Goal: Task Accomplishment & Management: Use online tool/utility

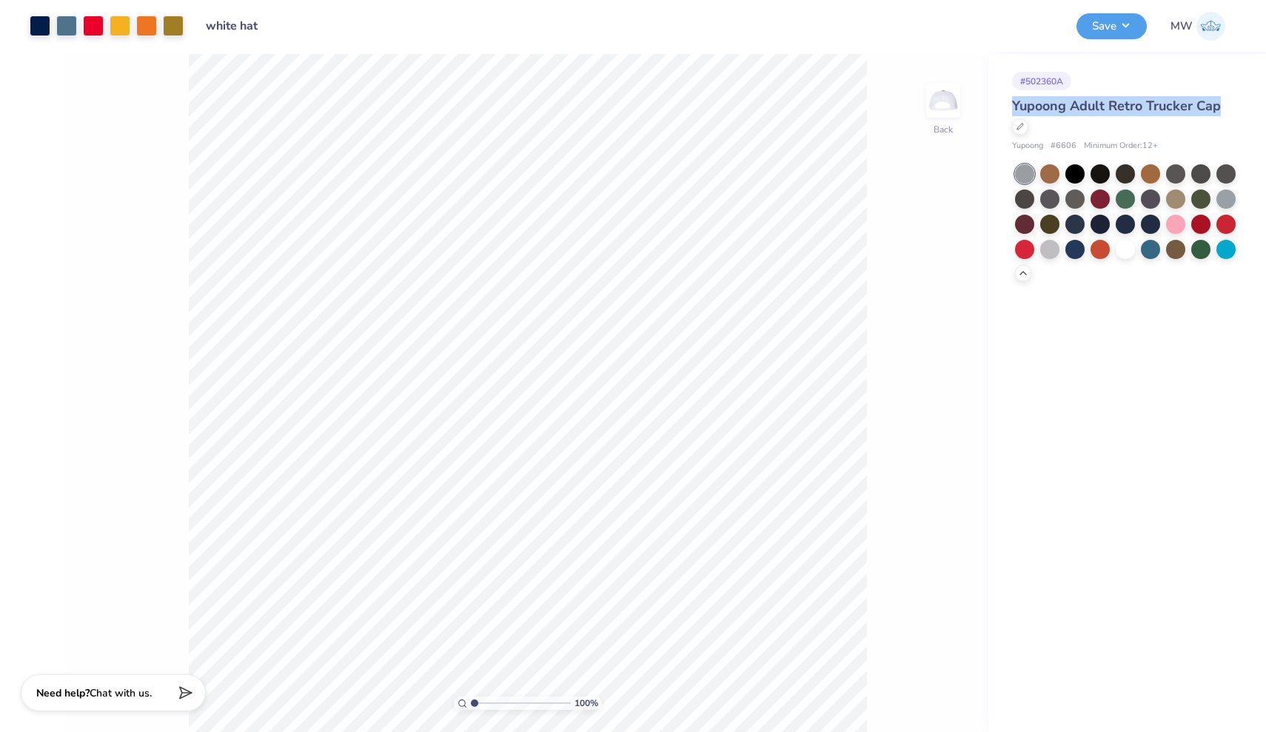
click at [1222, 109] on div "# 502360A Yupoong Adult Retro Trucker Cap Yupoong # 6606 Minimum Order: 12 +" at bounding box center [1127, 167] width 278 height 227
click at [1177, 126] on div "Yupoong Adult Retro Trucker Cap" at bounding box center [1124, 116] width 224 height 40
drag, startPoint x: 1011, startPoint y: 143, endPoint x: 1085, endPoint y: 143, distance: 74.0
click at [1085, 143] on div "# 502360A Yupoong Adult Retro Trucker Cap Yupoong # 6606 Minimum Order: 12 +" at bounding box center [1127, 167] width 278 height 227
copy div "Yupoong # 6606"
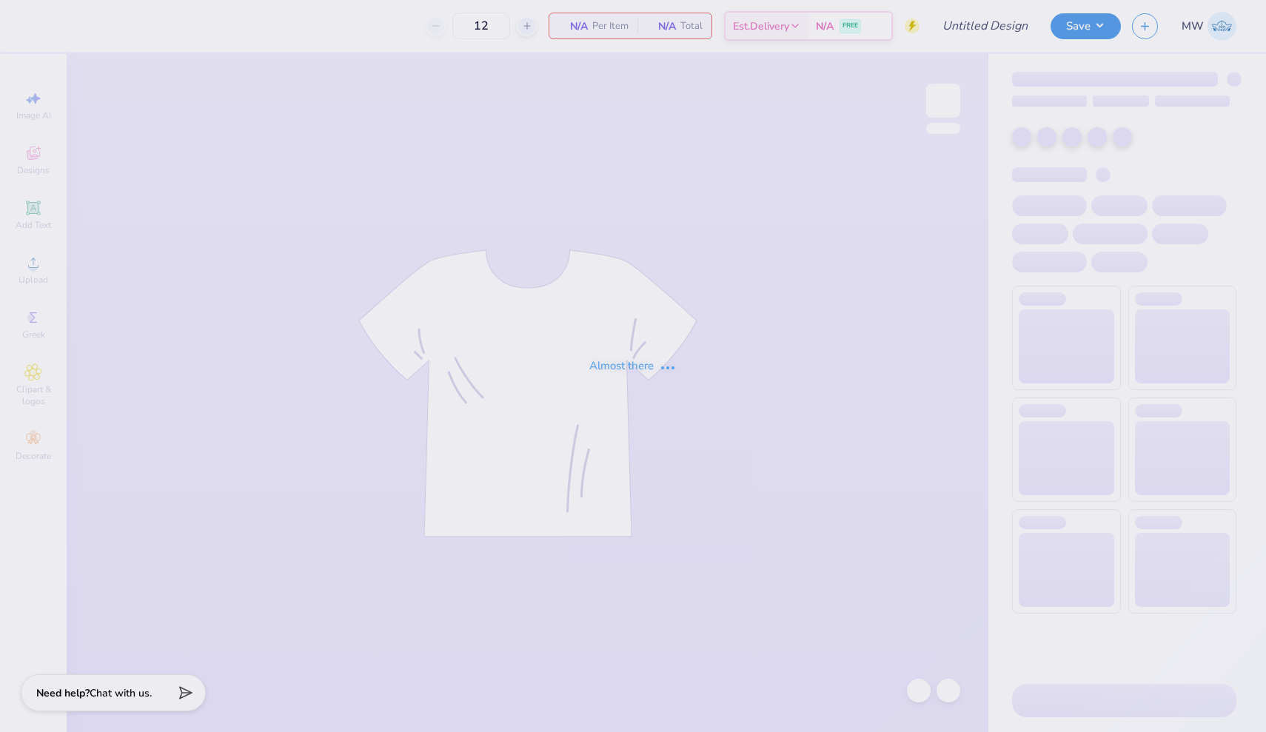
type input "Watermelon Bash Design 7"
type input "150"
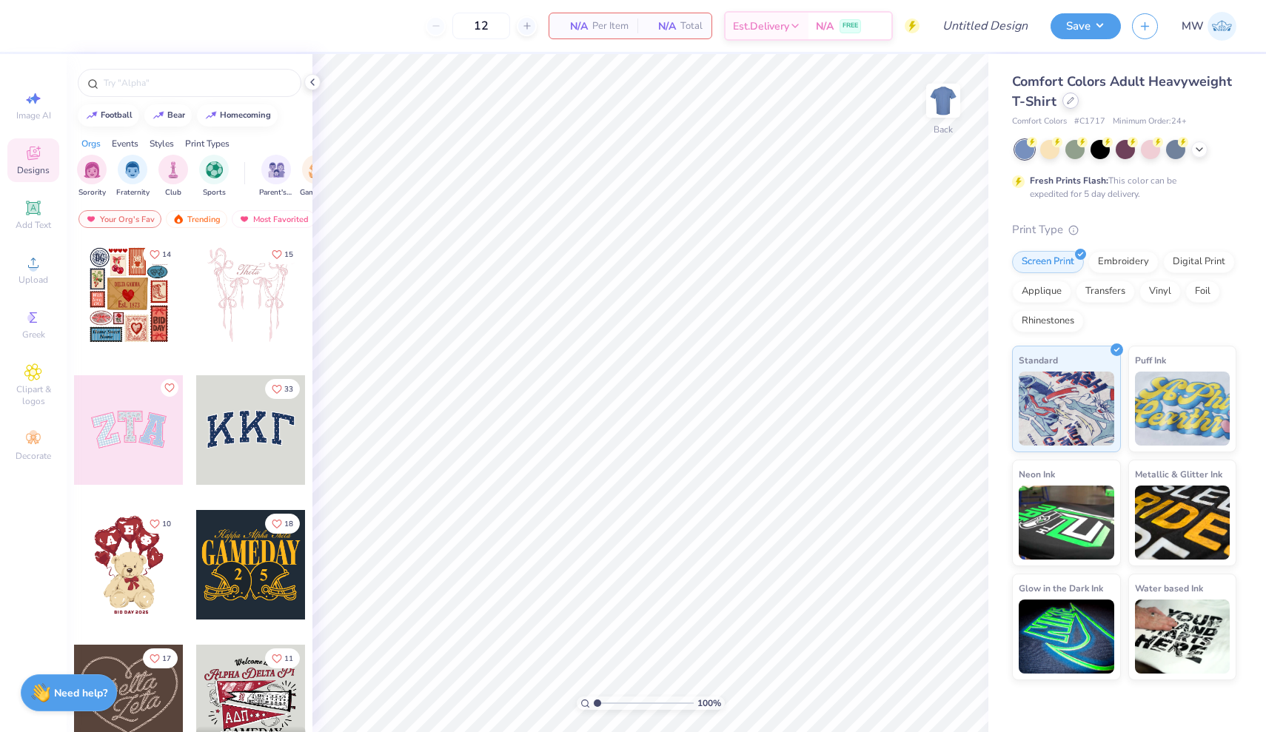
click at [1066, 106] on div at bounding box center [1071, 101] width 16 height 16
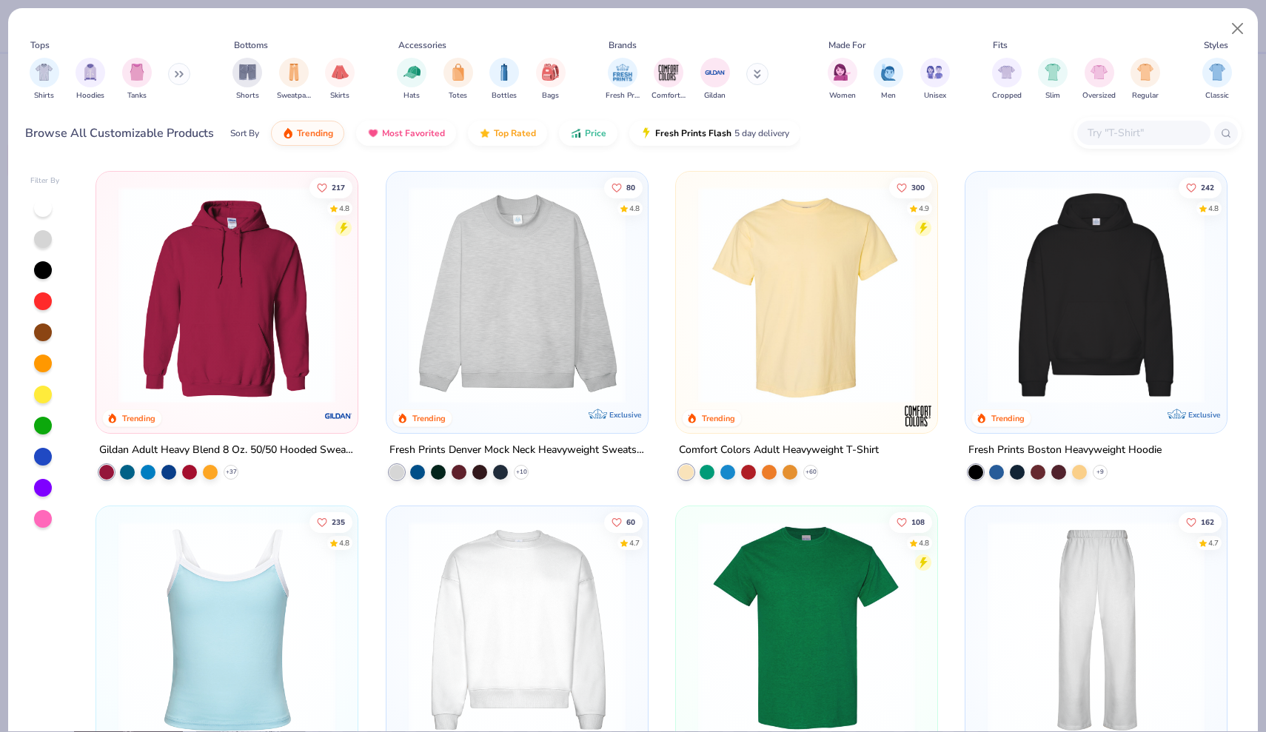
click at [1097, 143] on div at bounding box center [1143, 133] width 133 height 24
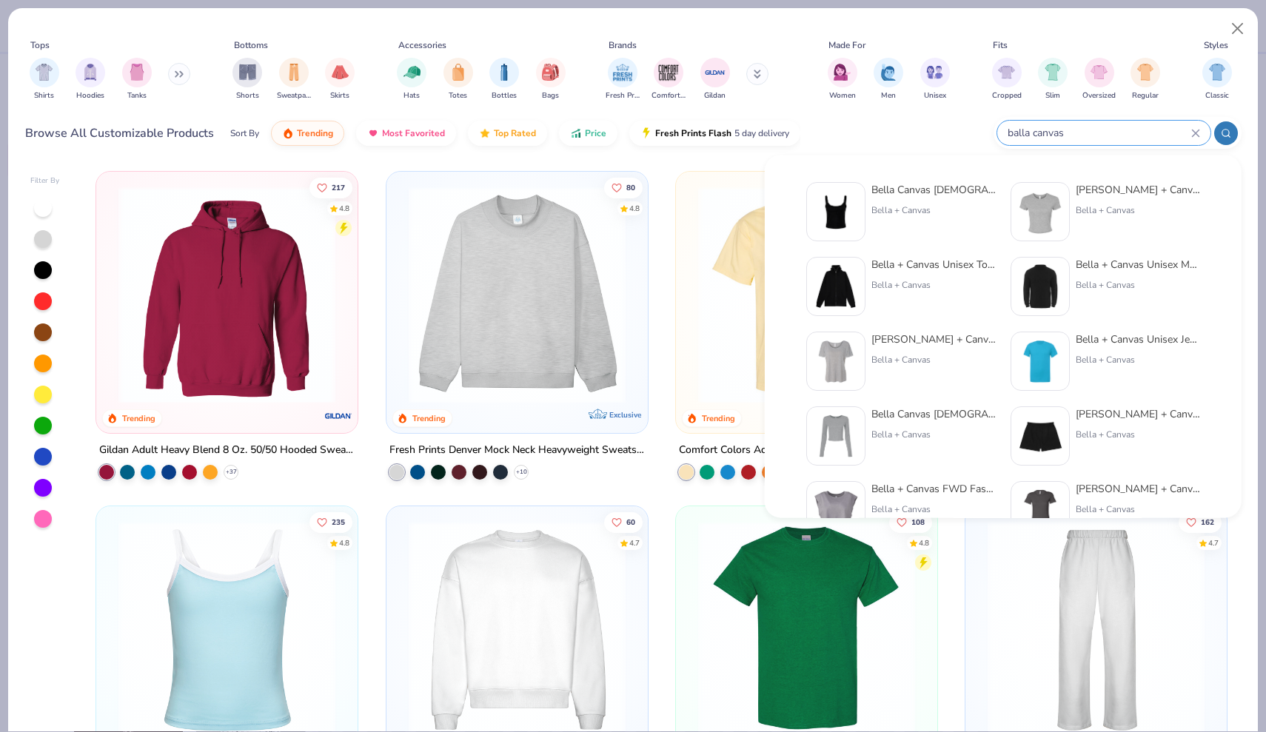
type input "balla canvas"
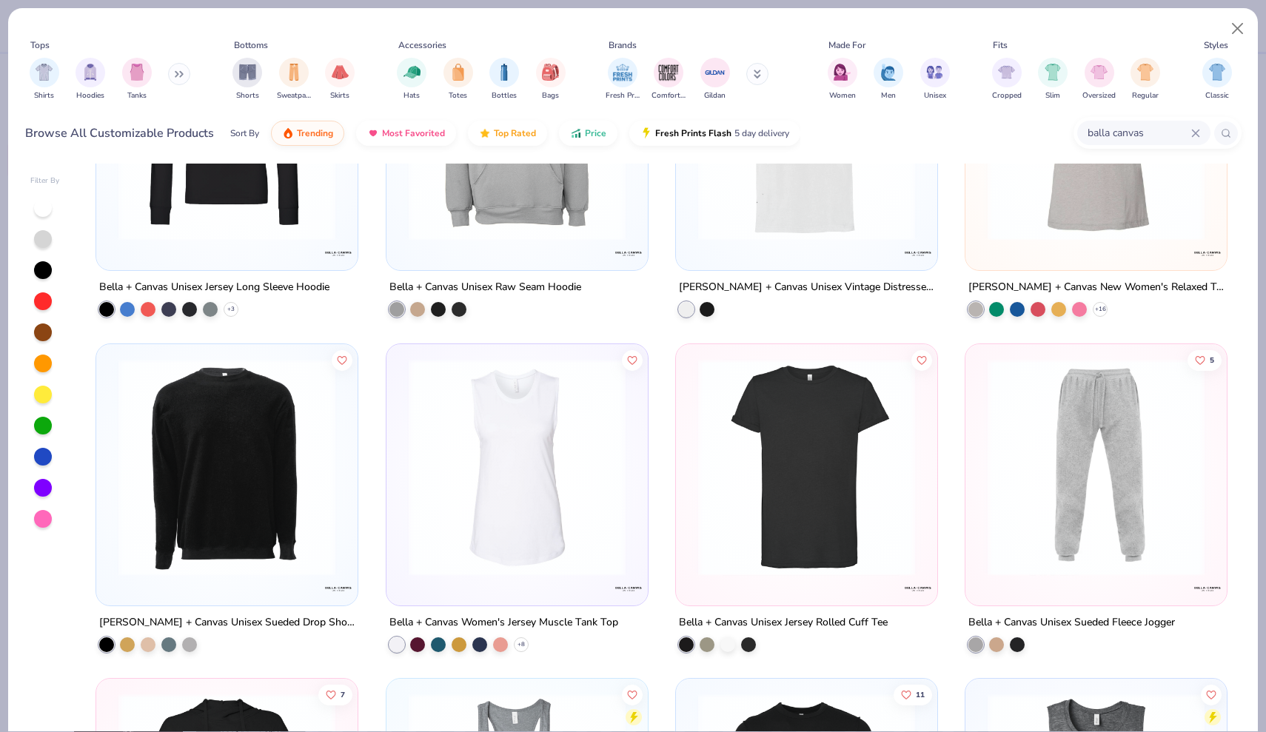
scroll to position [4774, 0]
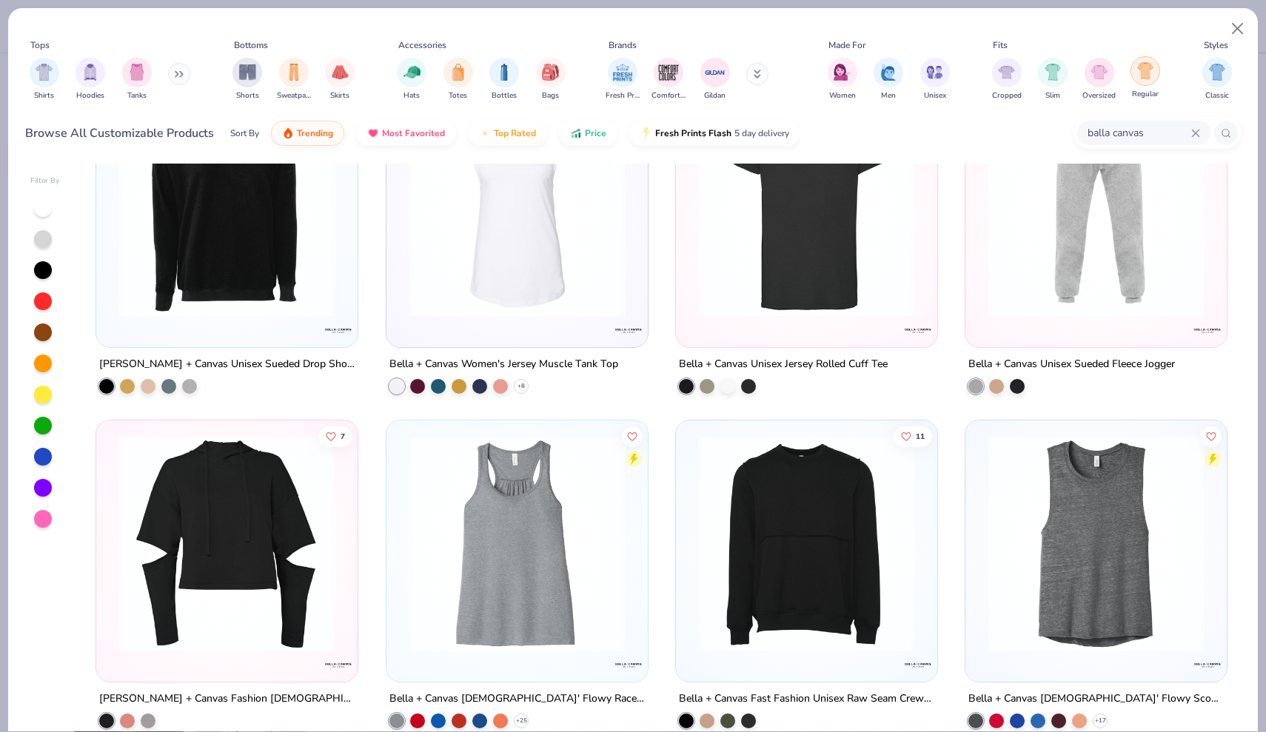
click at [1145, 67] on img "filter for Regular" at bounding box center [1145, 70] width 17 height 17
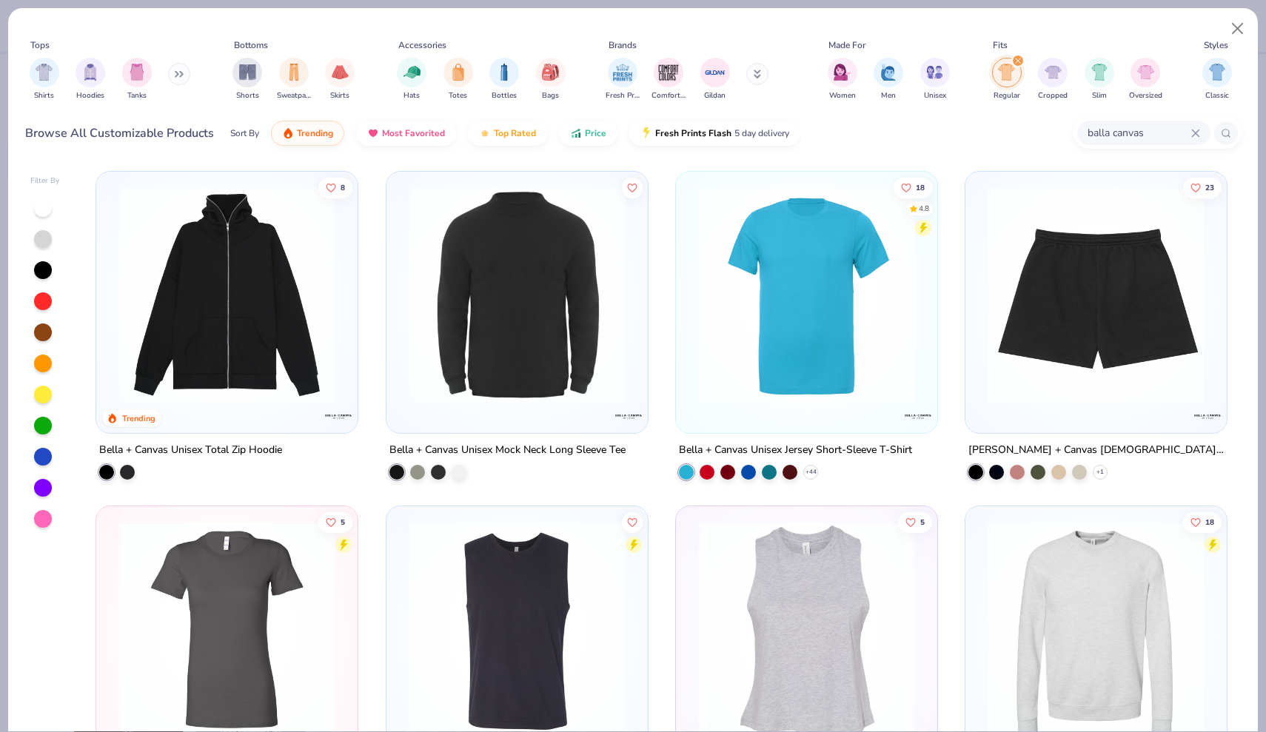
click at [812, 372] on img at bounding box center [807, 295] width 232 height 217
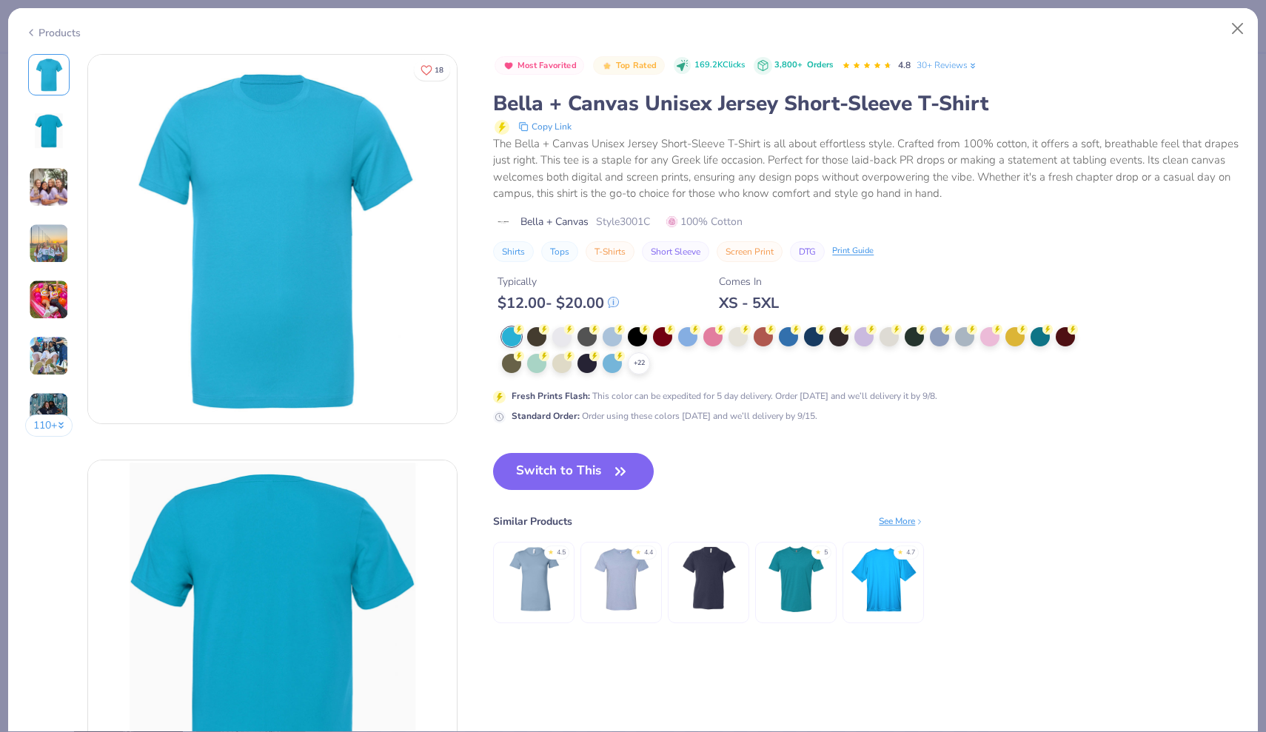
click at [44, 192] on img at bounding box center [49, 187] width 40 height 40
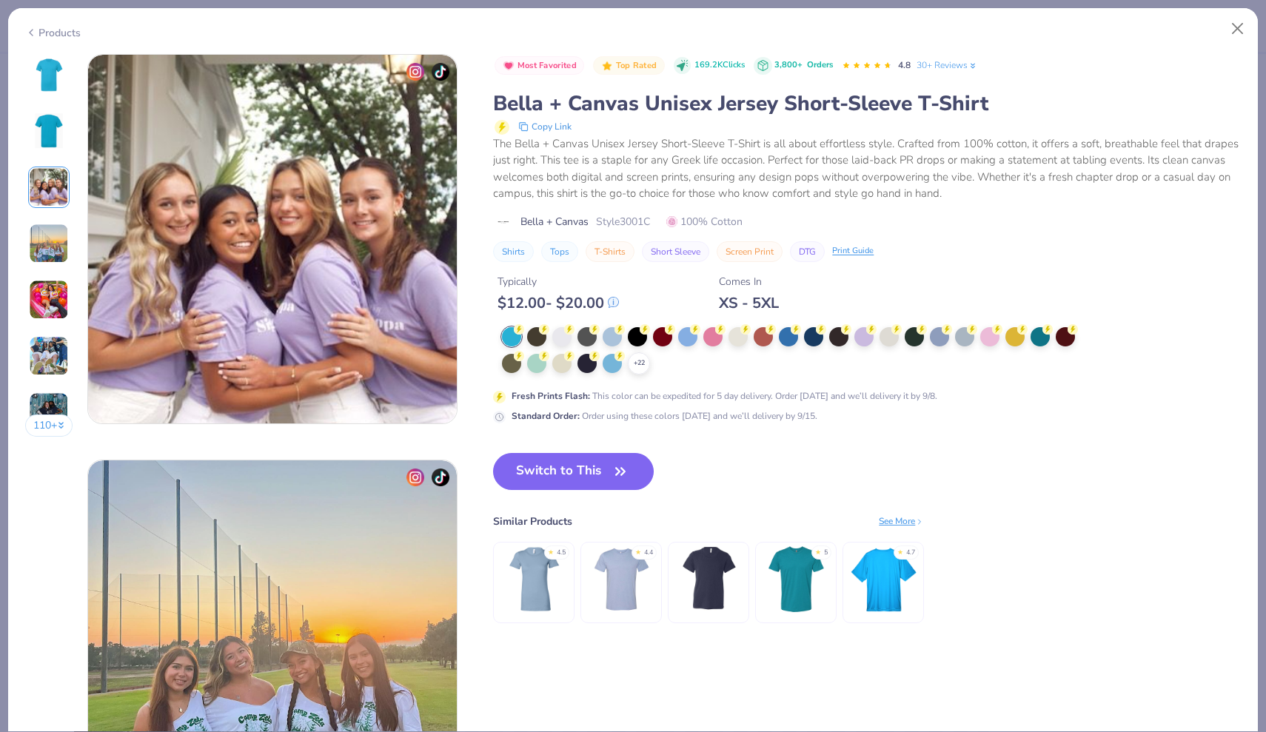
click at [53, 236] on img at bounding box center [49, 244] width 40 height 40
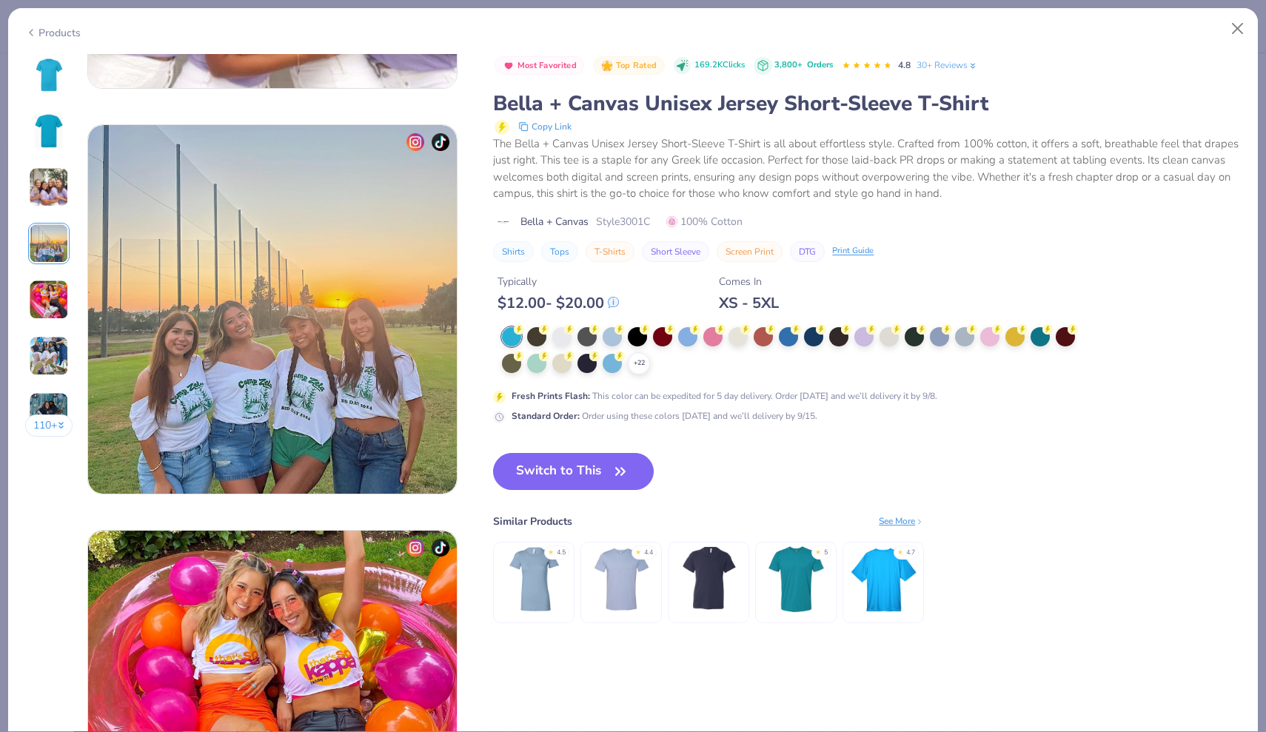
scroll to position [1217, 0]
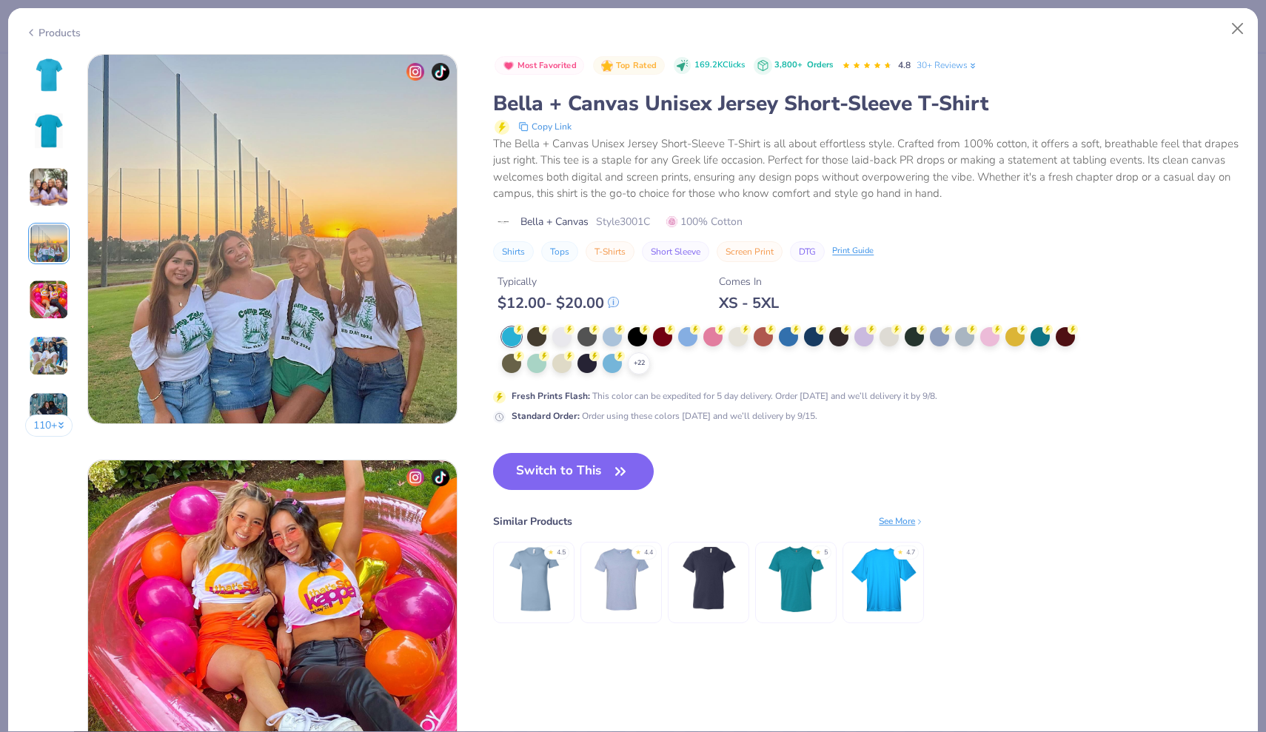
click at [36, 83] on img at bounding box center [49, 75] width 36 height 36
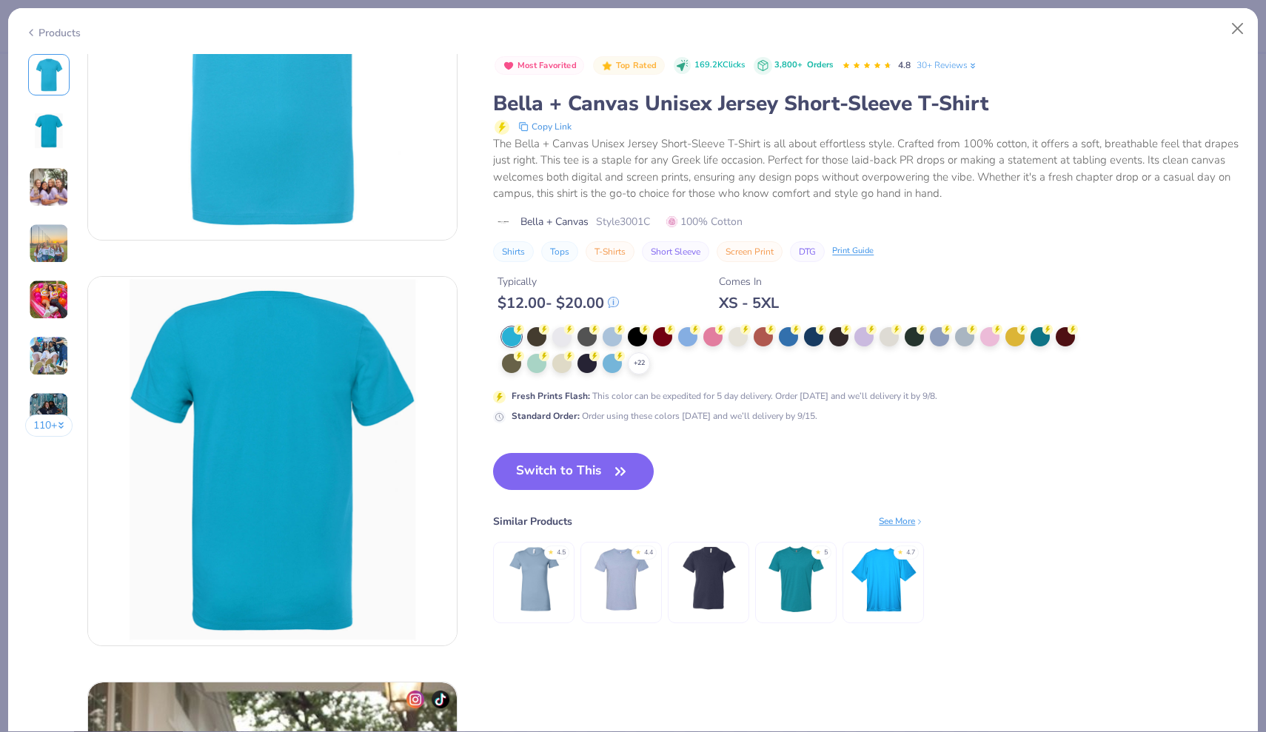
scroll to position [0, 0]
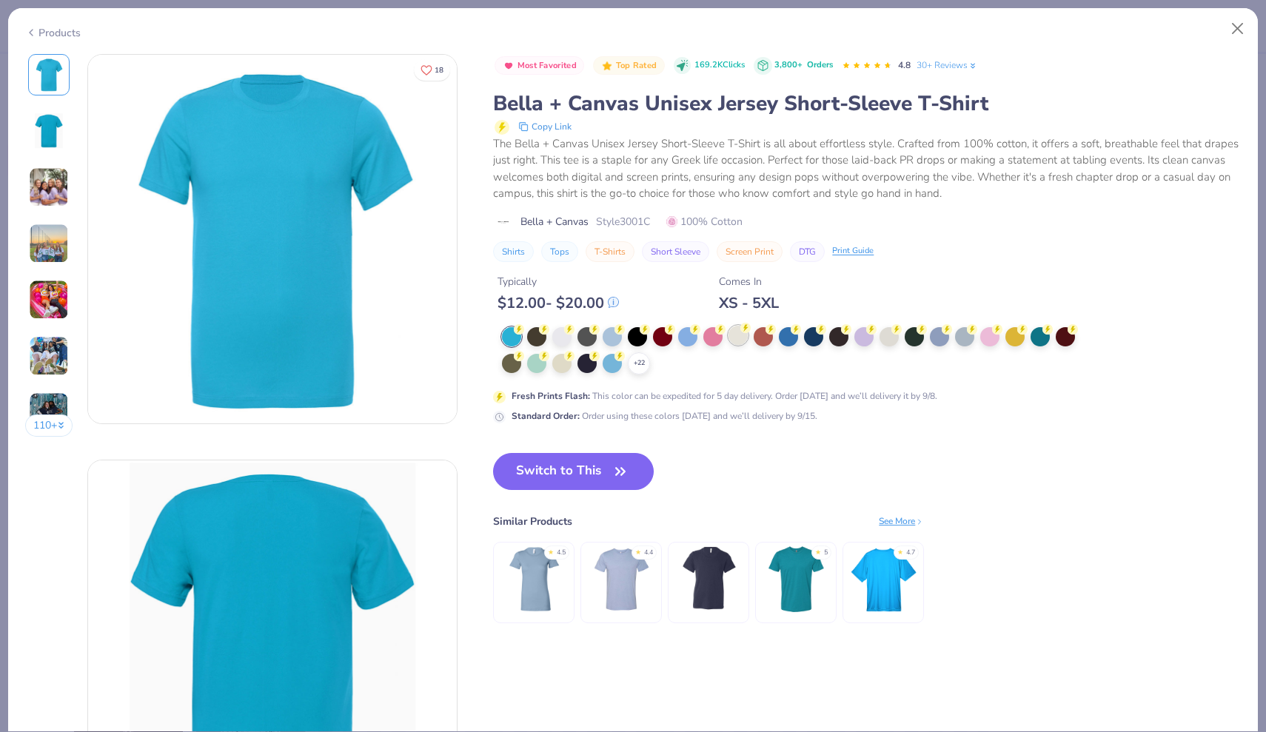
click at [739, 335] on div at bounding box center [738, 335] width 19 height 19
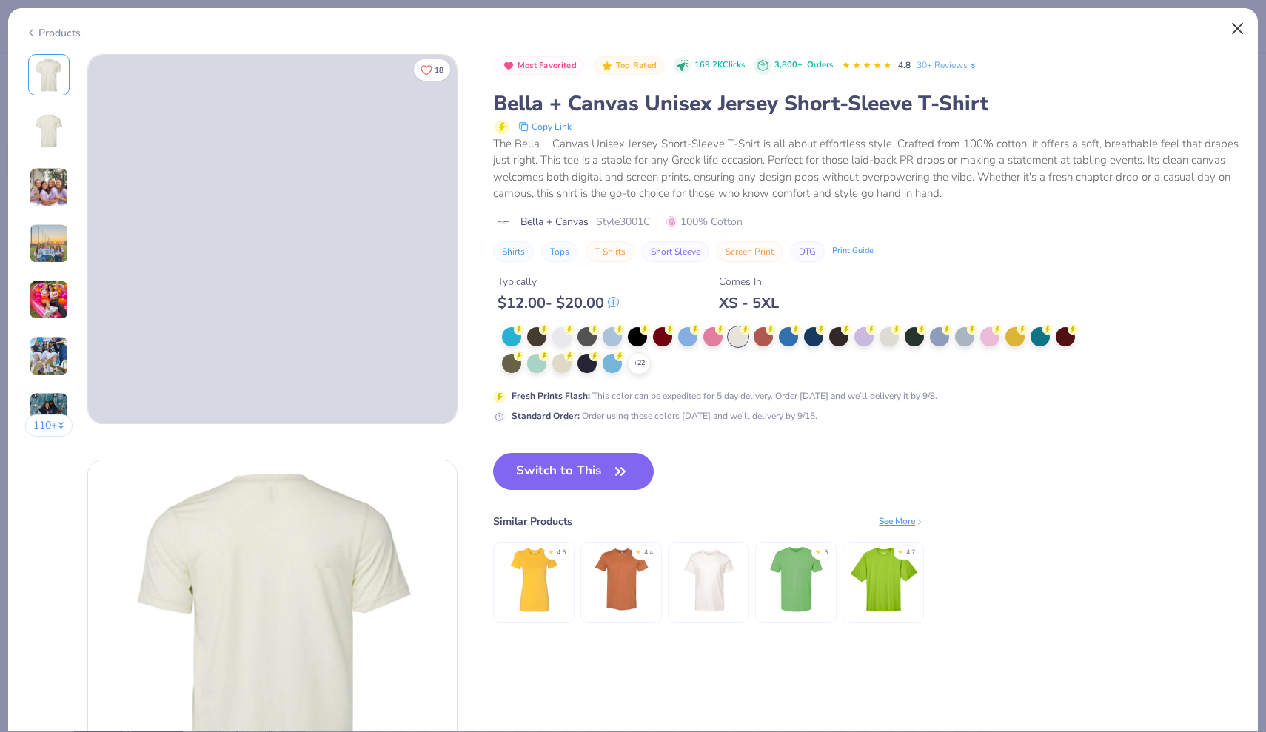
click at [1229, 32] on button "Close" at bounding box center [1238, 29] width 28 height 28
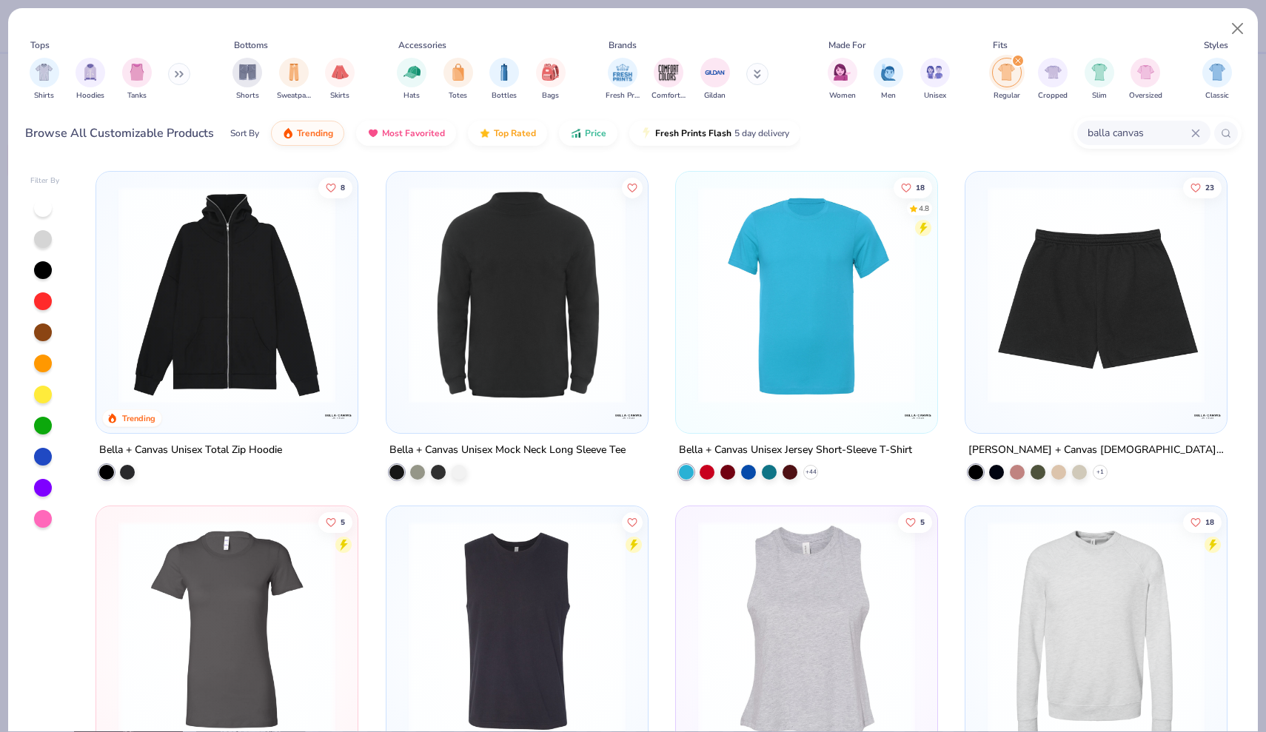
click at [1229, 32] on button "Close" at bounding box center [1238, 29] width 28 height 28
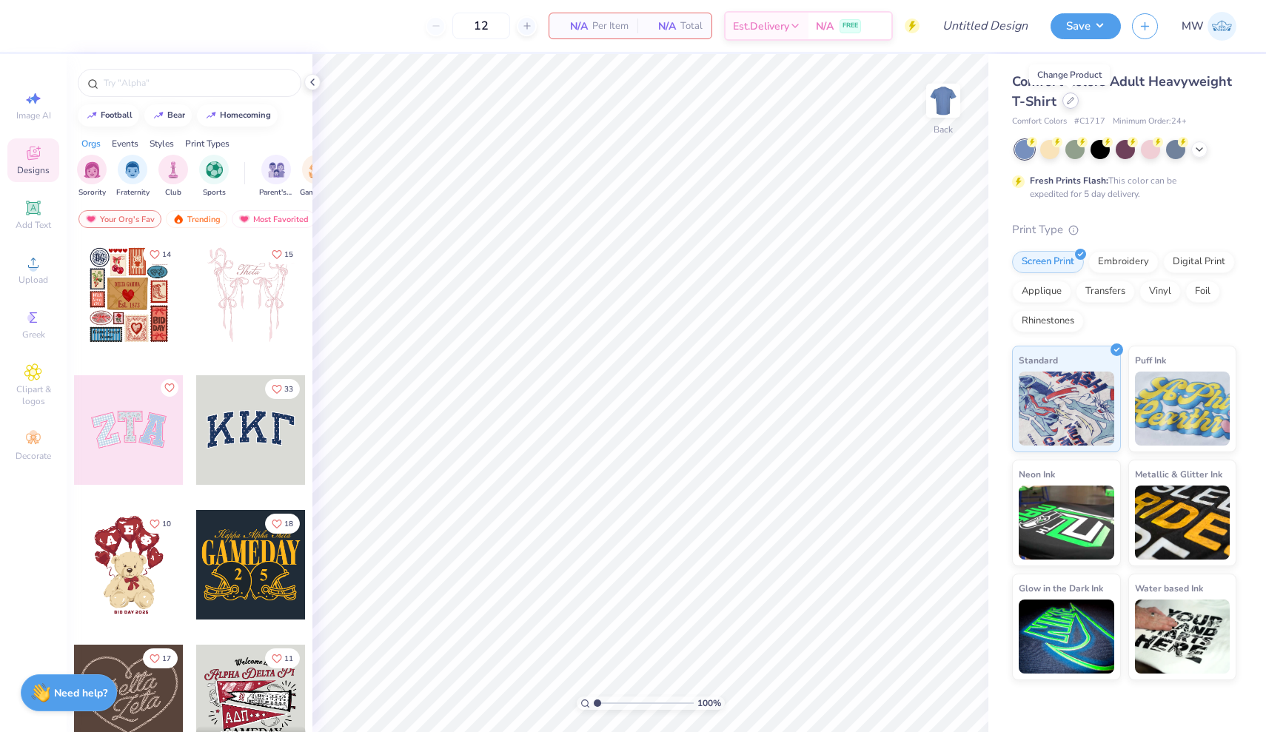
click at [1067, 96] on div at bounding box center [1071, 101] width 16 height 16
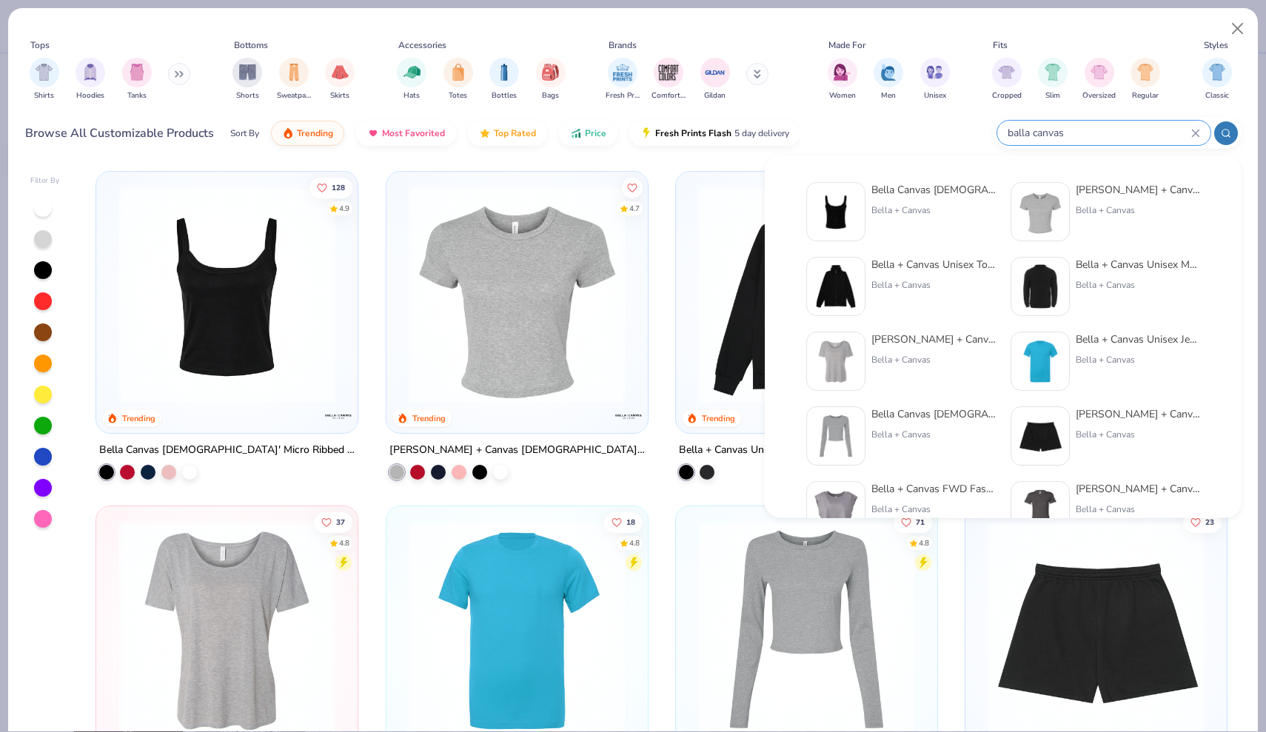
click at [1125, 130] on input "balla canvas" at bounding box center [1098, 132] width 185 height 17
click at [1141, 140] on input "balla canvas" at bounding box center [1098, 132] width 185 height 17
click at [1137, 137] on input "balla canvas" at bounding box center [1098, 132] width 185 height 17
click at [1106, 129] on input "balla canvas" at bounding box center [1098, 132] width 185 height 17
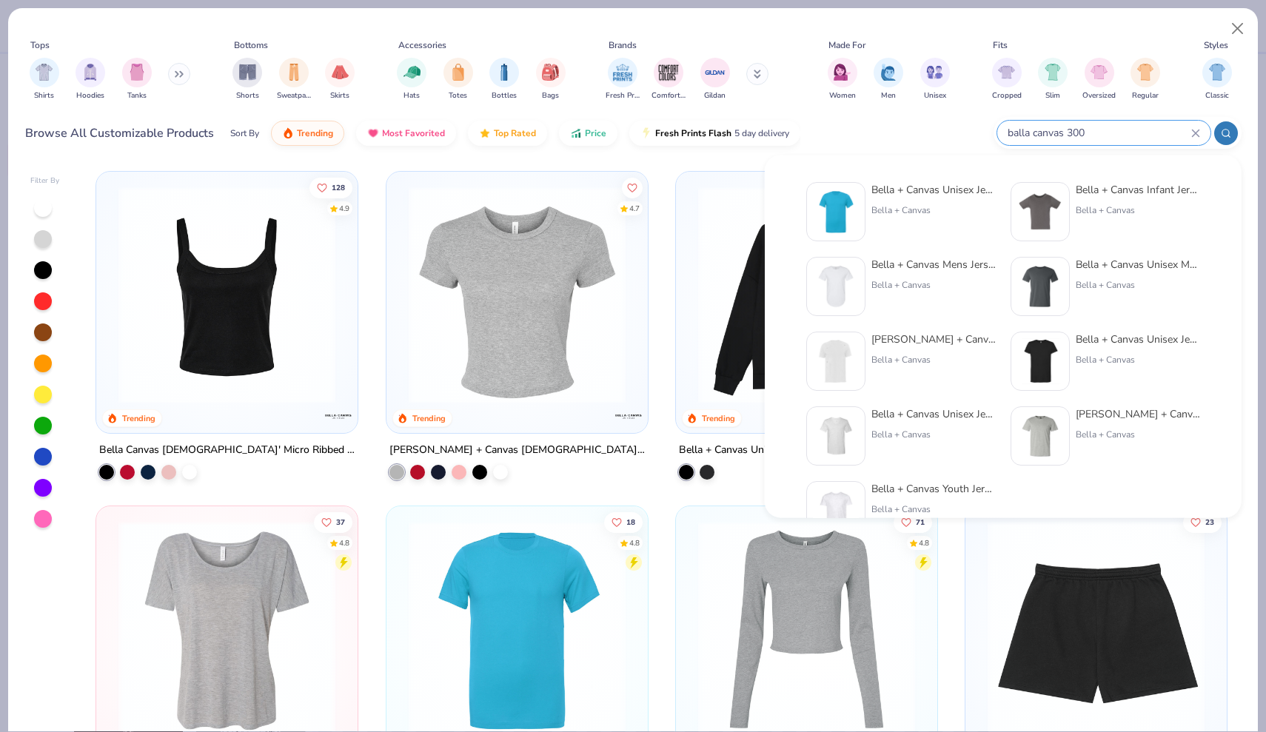
type input "balla canvas 300"
click at [899, 208] on div "Bella + Canvas" at bounding box center [934, 210] width 124 height 13
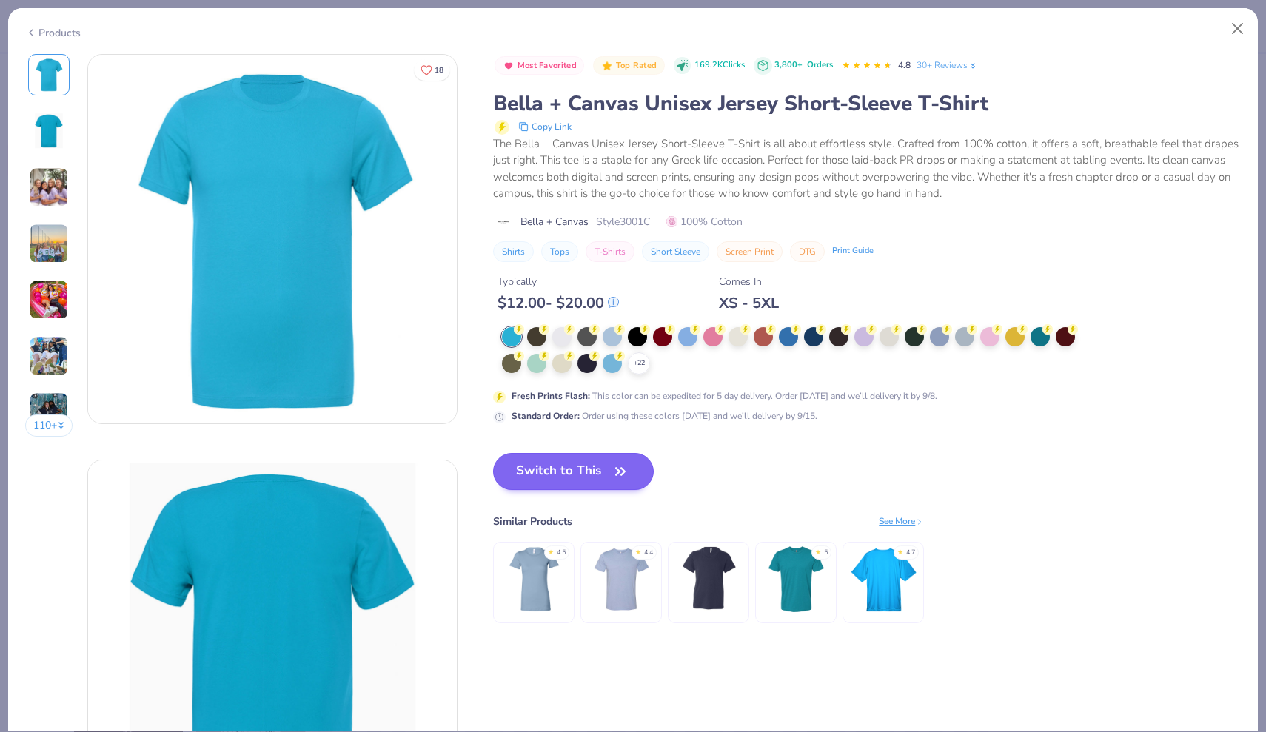
click at [626, 466] on icon "button" at bounding box center [620, 471] width 21 height 21
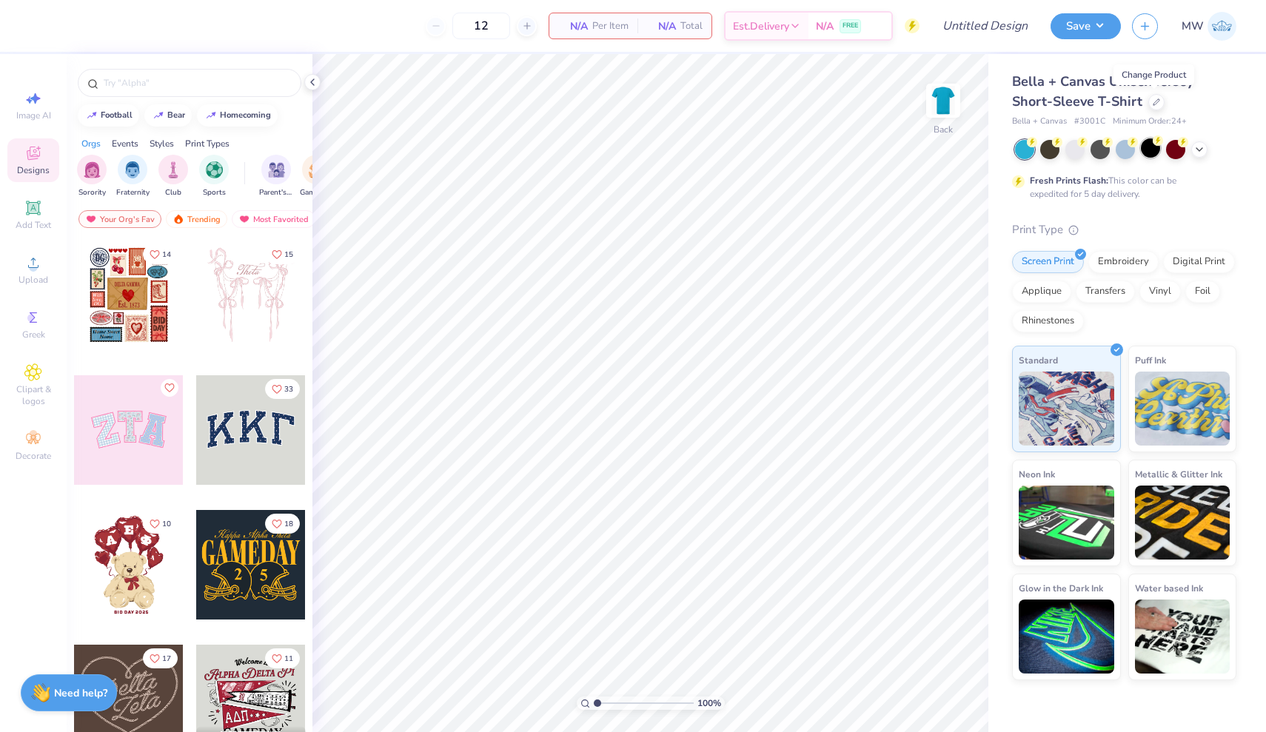
click at [1151, 153] on div at bounding box center [1150, 147] width 19 height 19
click at [1098, 153] on div at bounding box center [1100, 147] width 19 height 19
click at [1071, 150] on div at bounding box center [1075, 147] width 19 height 19
click at [1205, 151] on icon at bounding box center [1200, 148] width 12 height 12
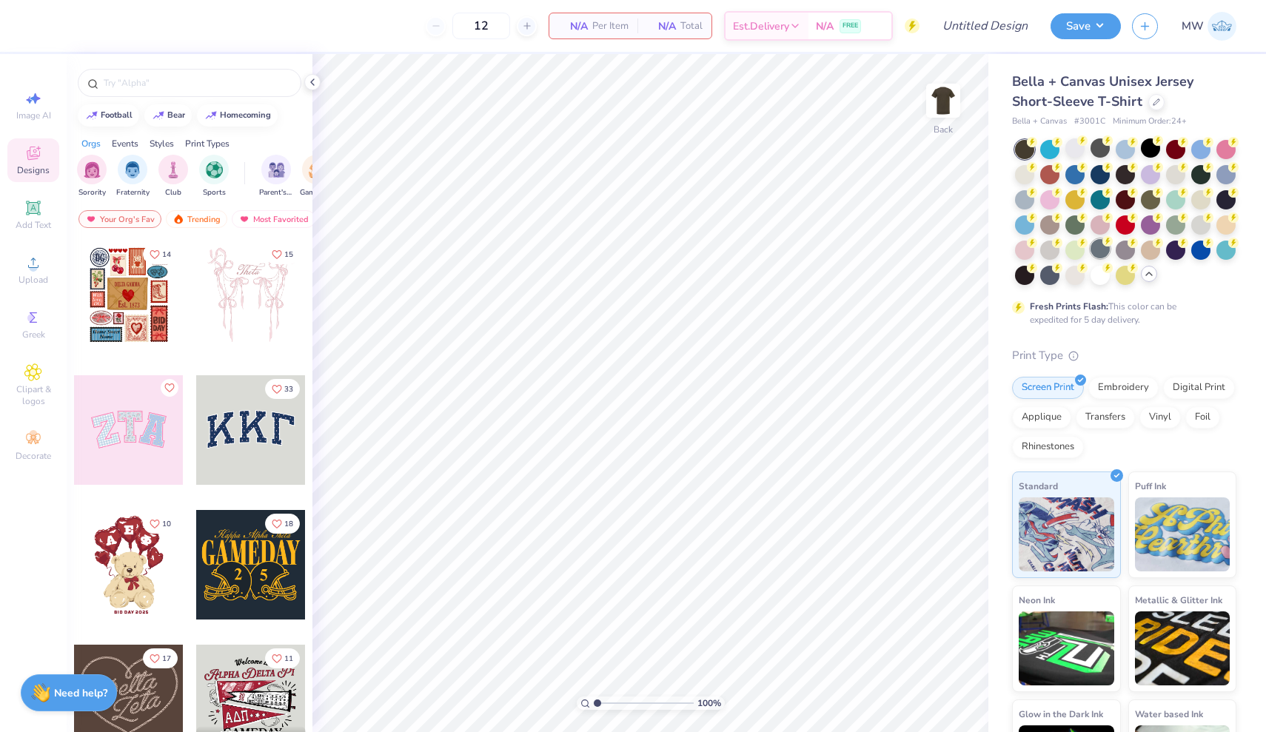
click at [1102, 251] on div at bounding box center [1100, 248] width 19 height 19
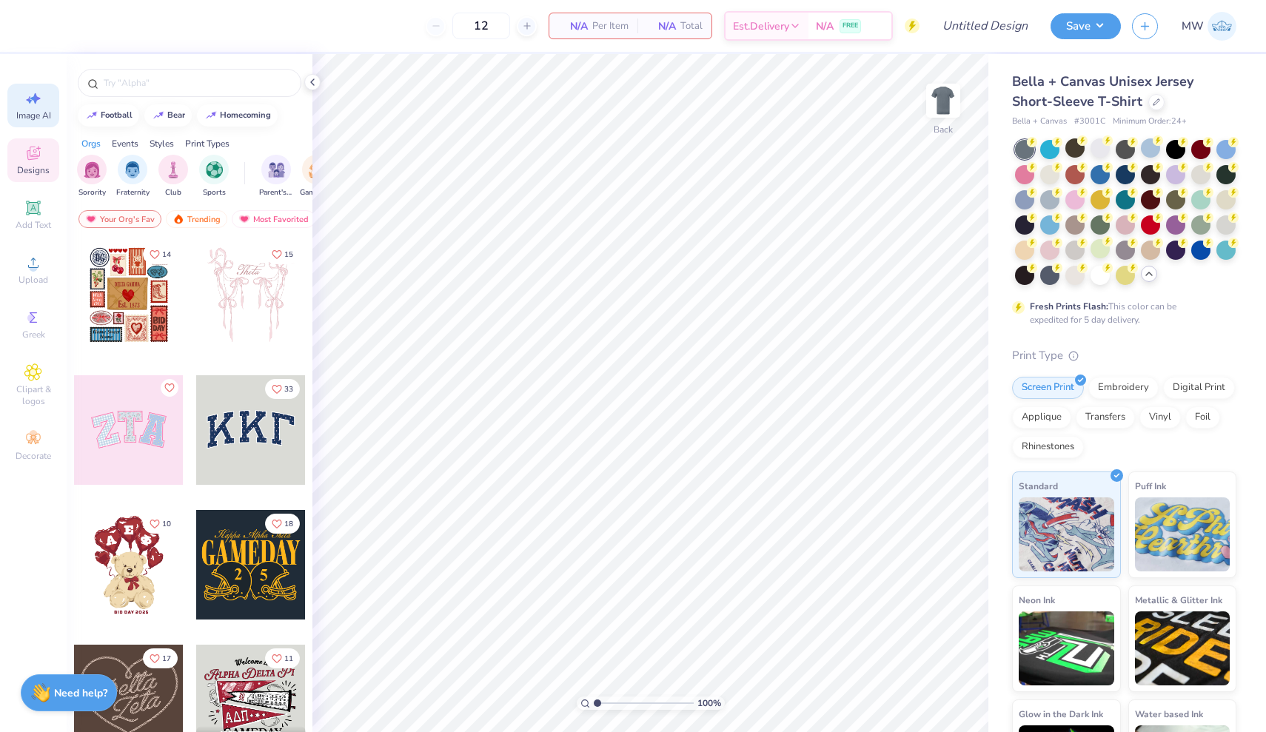
click at [39, 127] on div "Image AI Designs Add Text Upload Greek Clipart & logos Decorate" at bounding box center [33, 276] width 52 height 384
click at [36, 109] on div "Image AI" at bounding box center [33, 106] width 52 height 44
select select "4"
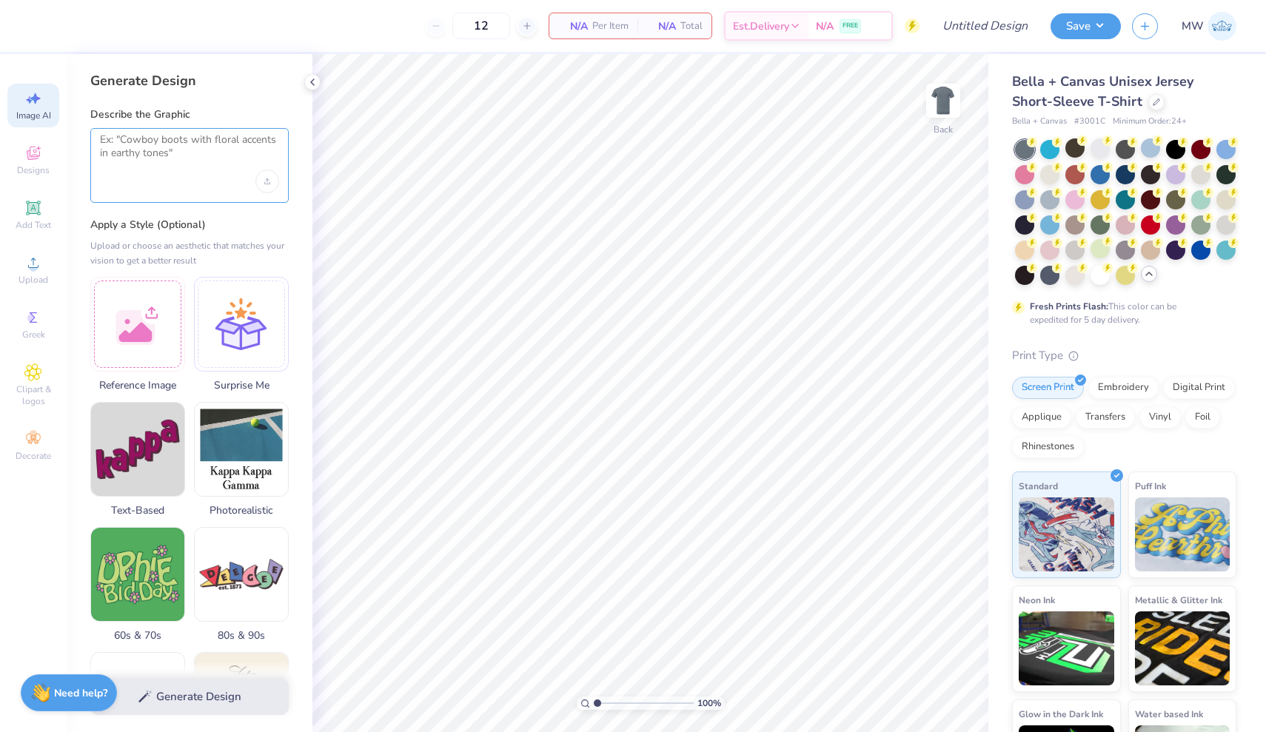
click at [140, 137] on textarea at bounding box center [189, 151] width 179 height 37
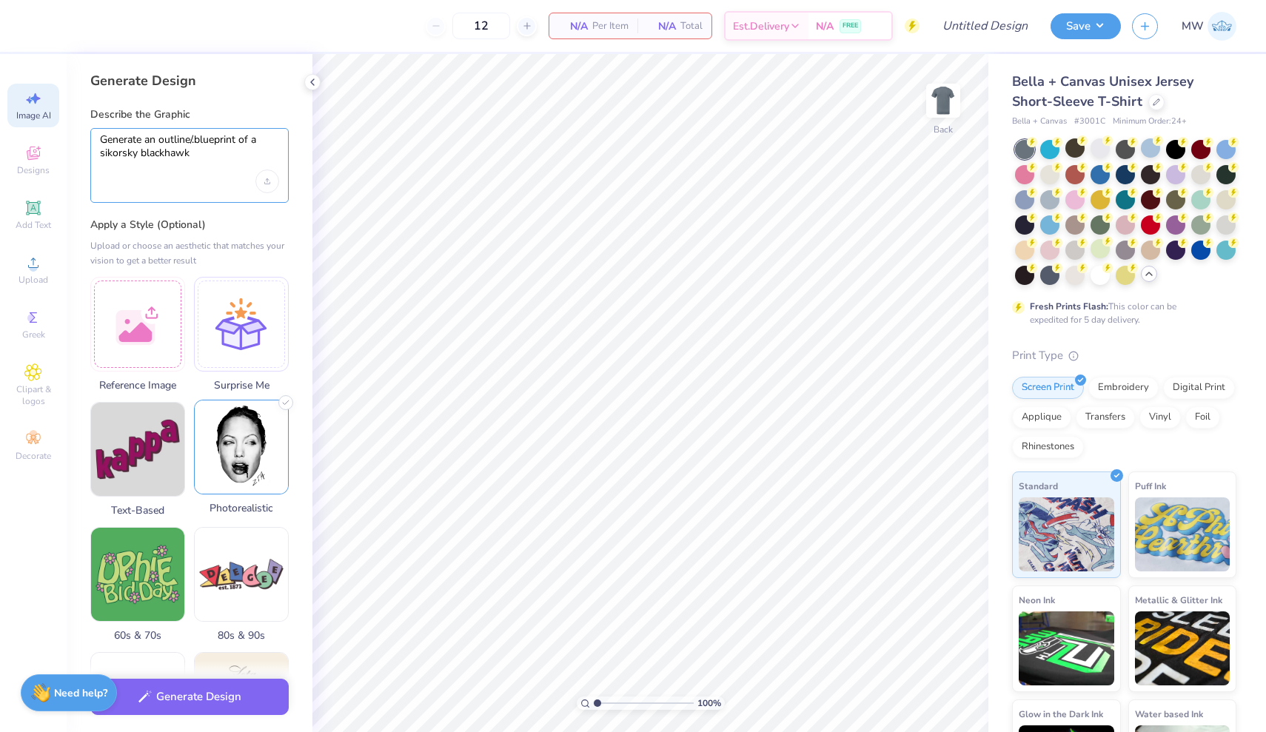
type textarea "Generate an outline/.blueprint of a sikorsky blackhawk"
click at [266, 473] on img at bounding box center [241, 447] width 93 height 93
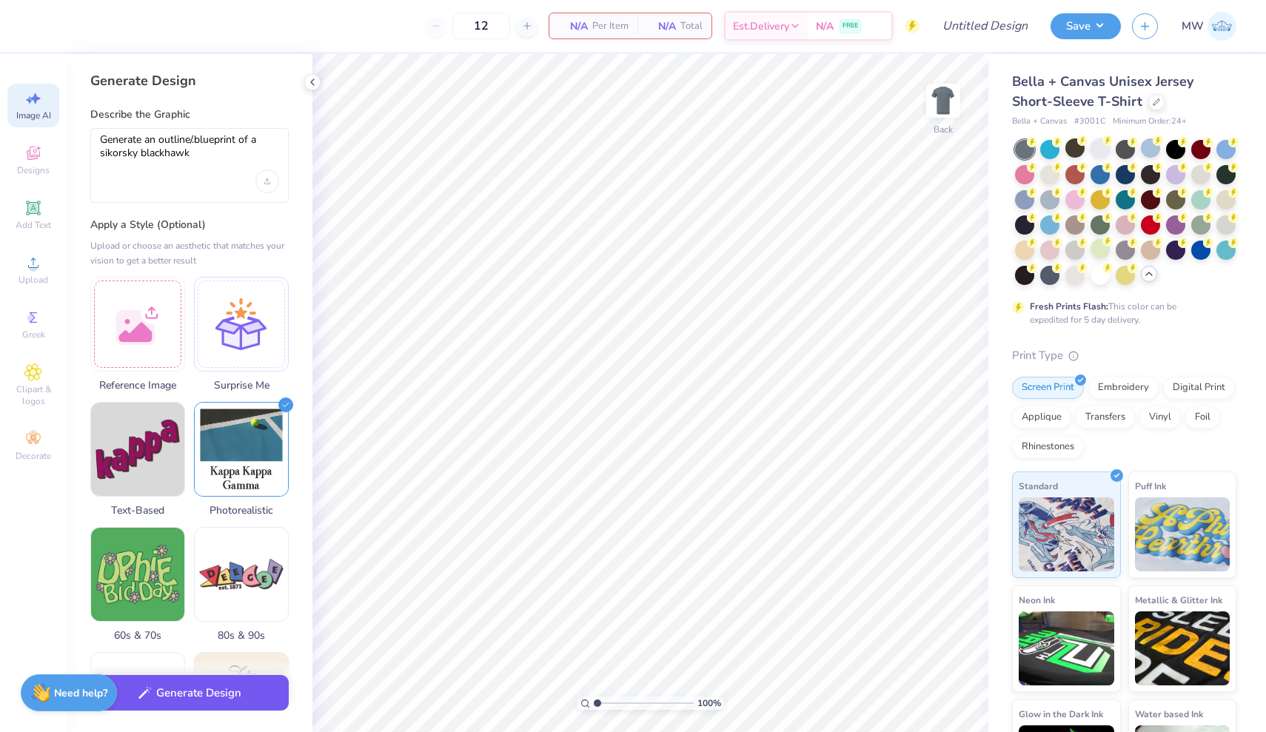
click at [233, 700] on button "Generate Design" at bounding box center [189, 693] width 198 height 36
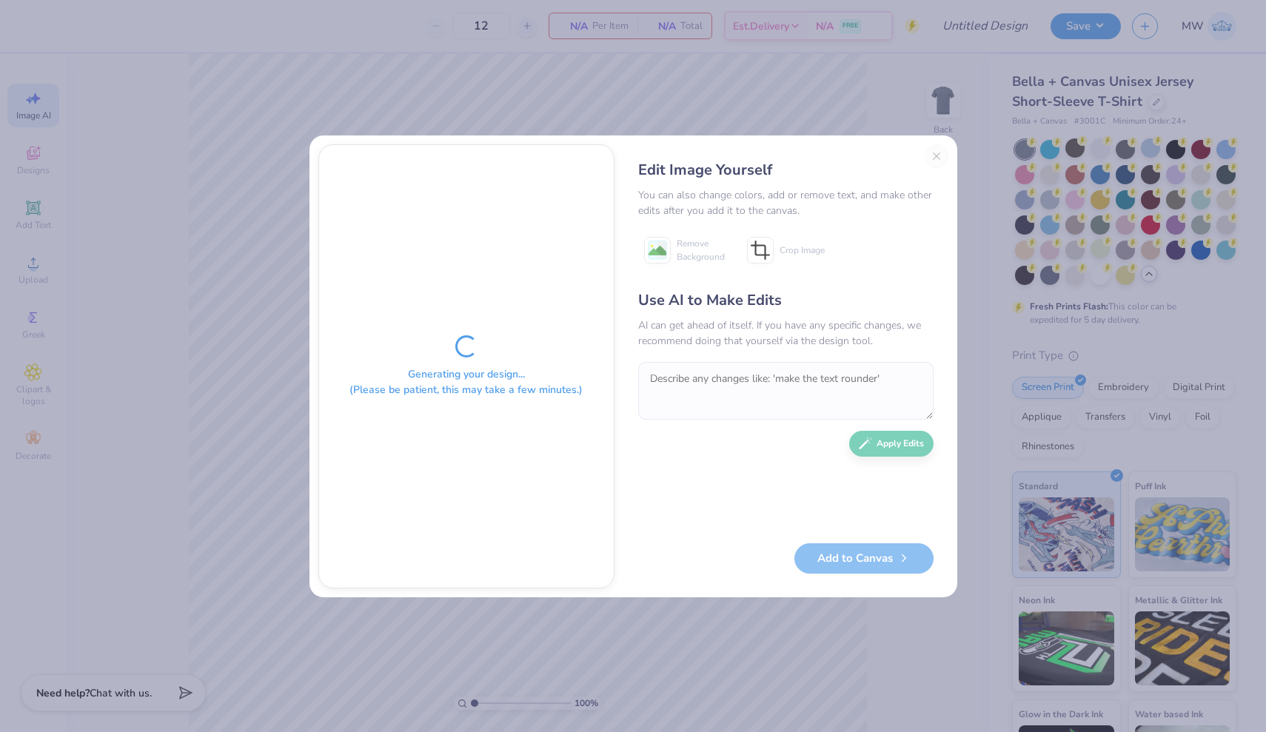
click at [935, 150] on div "Edit Image Yourself You can also change colors, add or remove text, and make ot…" at bounding box center [785, 366] width 325 height 444
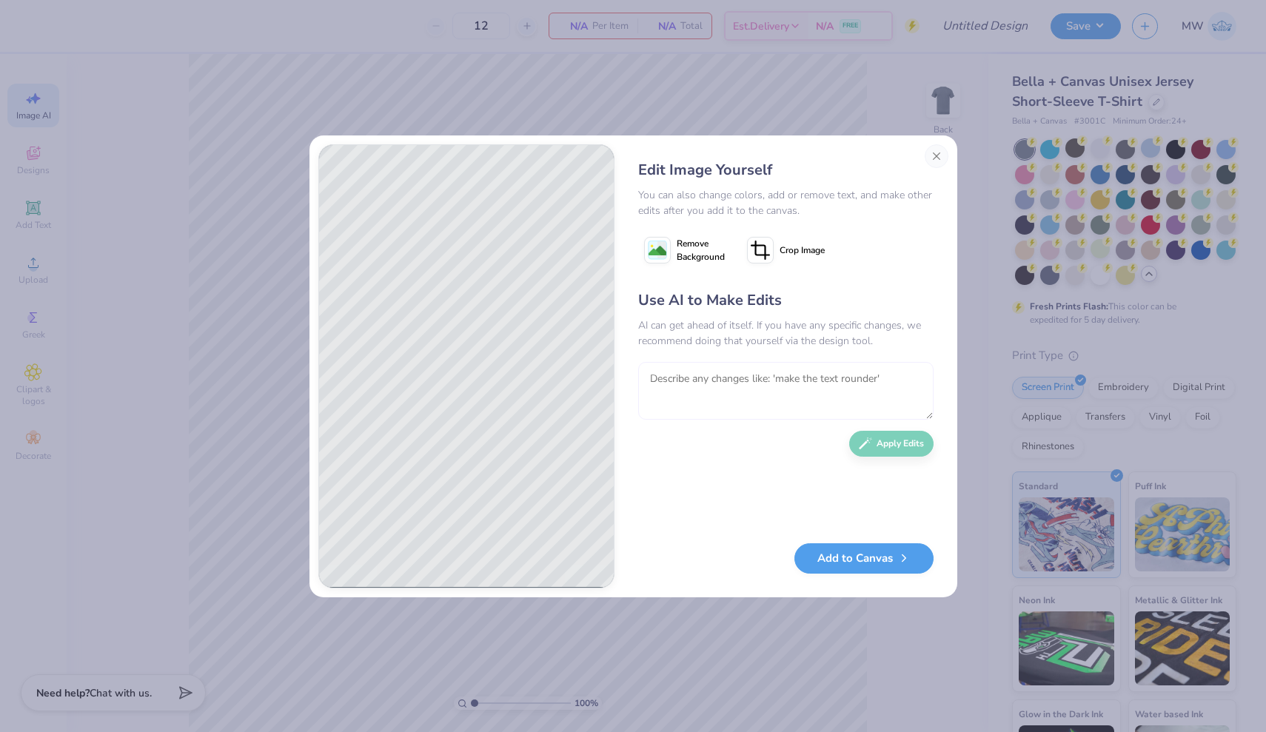
click at [756, 389] on textarea at bounding box center [785, 391] width 295 height 58
click at [755, 372] on textarea at bounding box center [785, 391] width 295 height 58
click at [746, 395] on textarea at bounding box center [785, 391] width 295 height 58
click at [797, 387] on textarea at bounding box center [785, 391] width 295 height 58
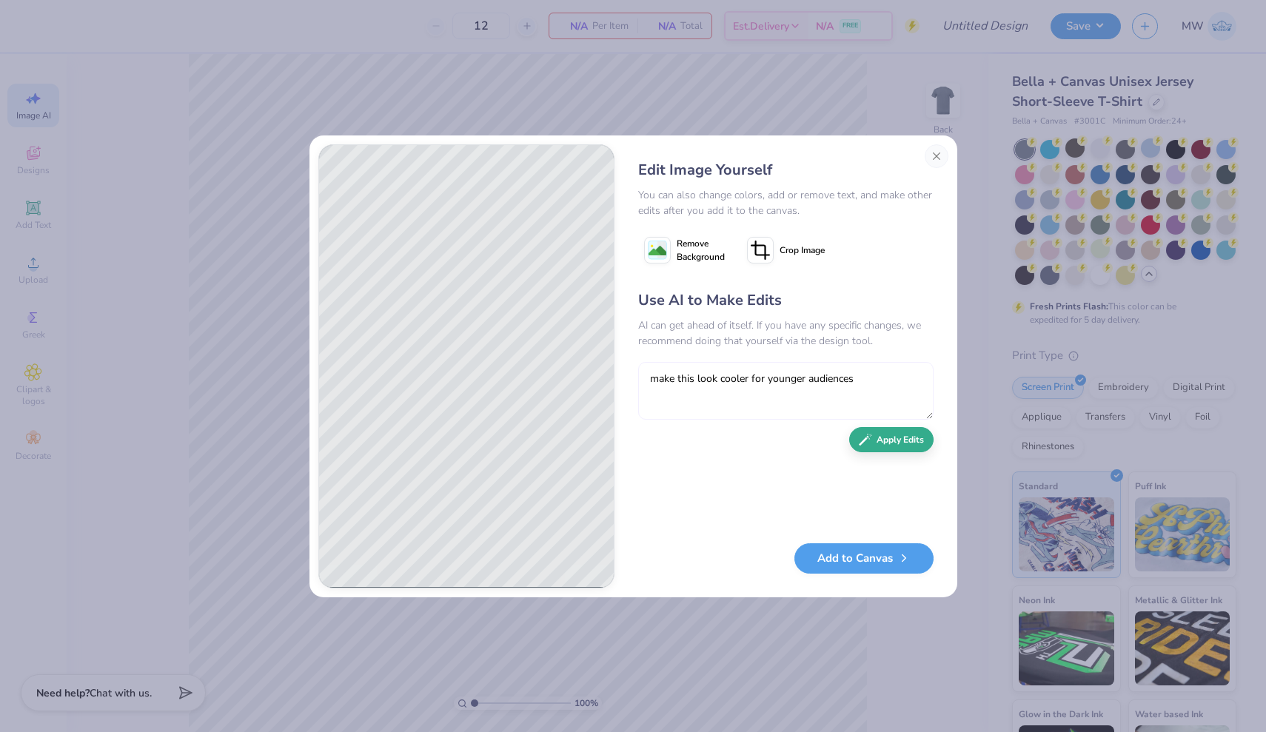
type textarea "make this look cooler for younger audiences"
click at [917, 438] on button "Apply Edits" at bounding box center [891, 440] width 84 height 26
click at [831, 400] on textarea at bounding box center [785, 391] width 295 height 58
type textarea "change colors"
click at [884, 438] on button "Apply Edits" at bounding box center [891, 440] width 84 height 26
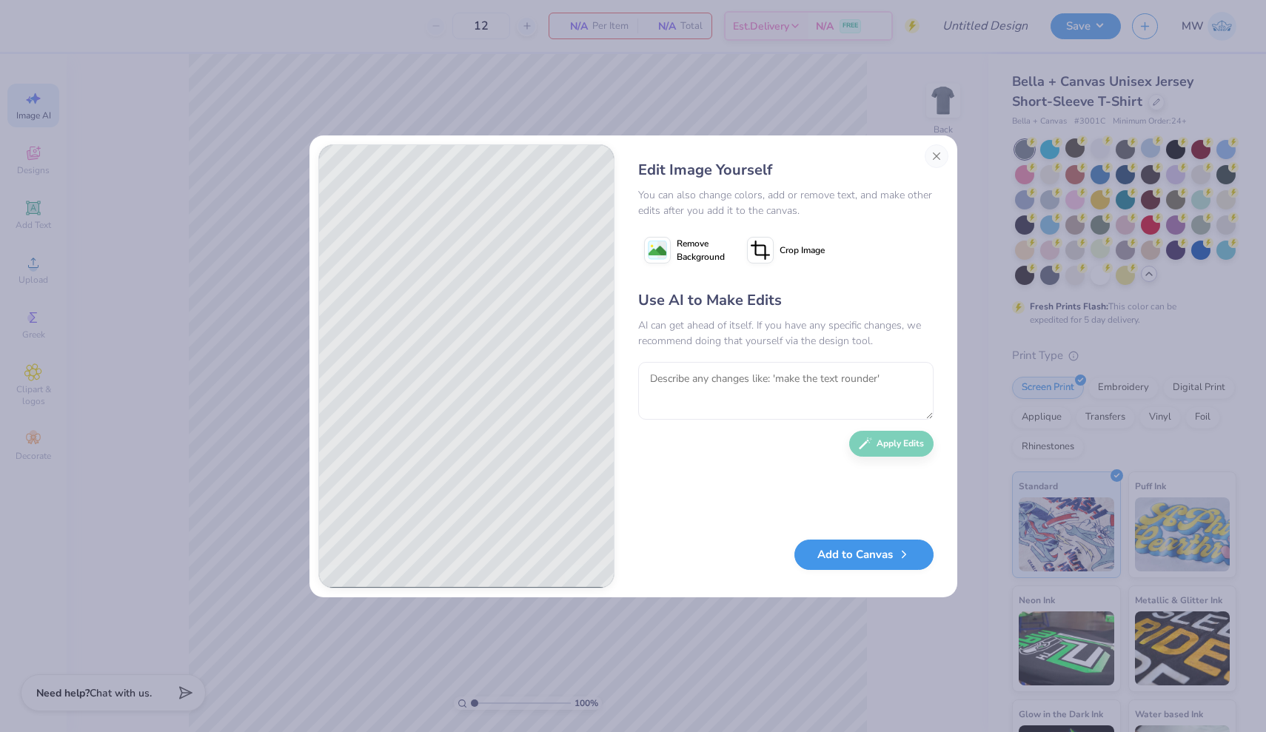
click at [881, 563] on button "Add to Canvas" at bounding box center [864, 555] width 139 height 30
click at [660, 261] on icon at bounding box center [657, 250] width 27 height 27
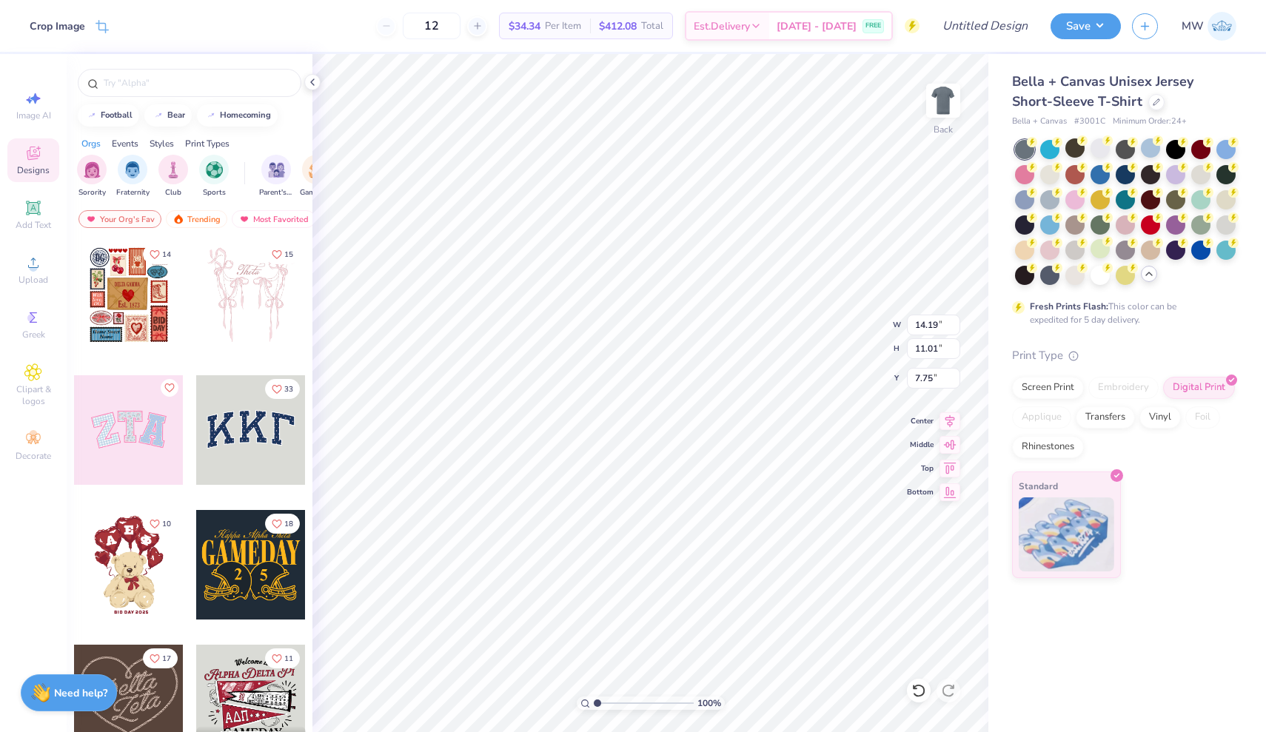
type input "8.01"
type input "6.21"
type input "6.10"
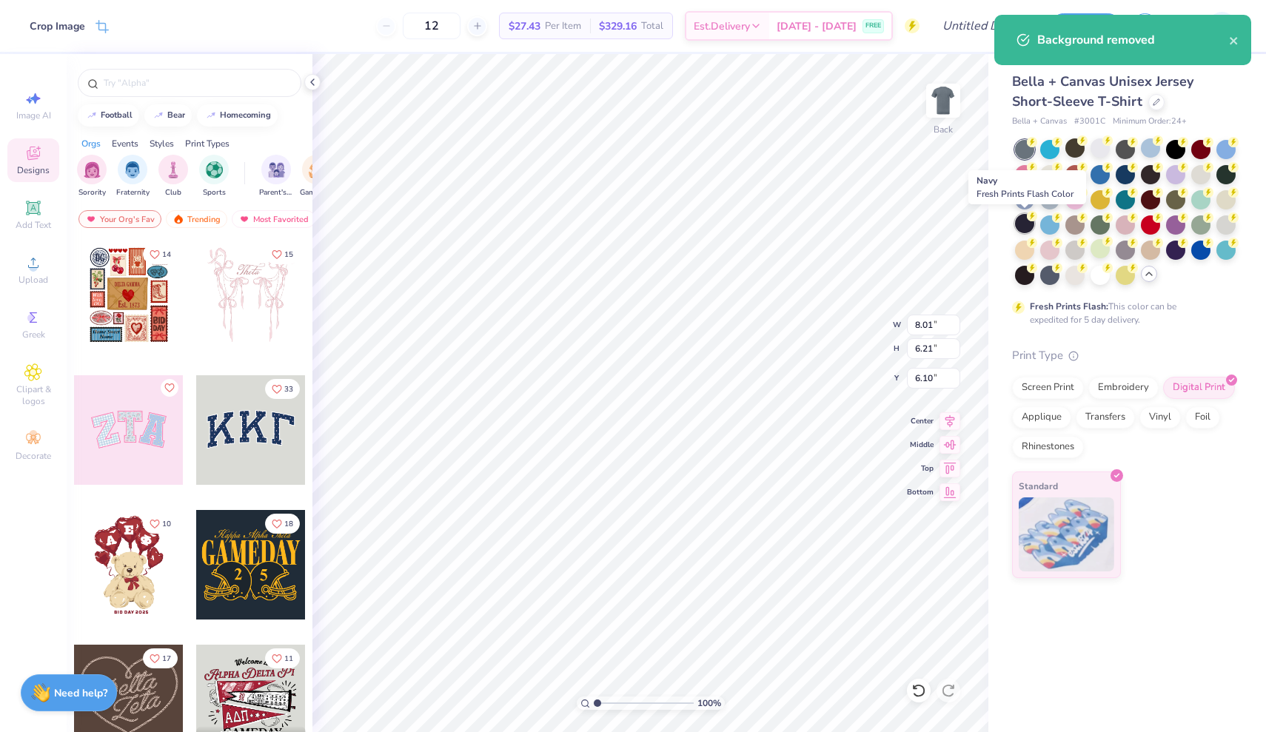
click at [1028, 147] on circle at bounding box center [1032, 142] width 10 height 10
click at [1075, 139] on div at bounding box center [1075, 147] width 19 height 19
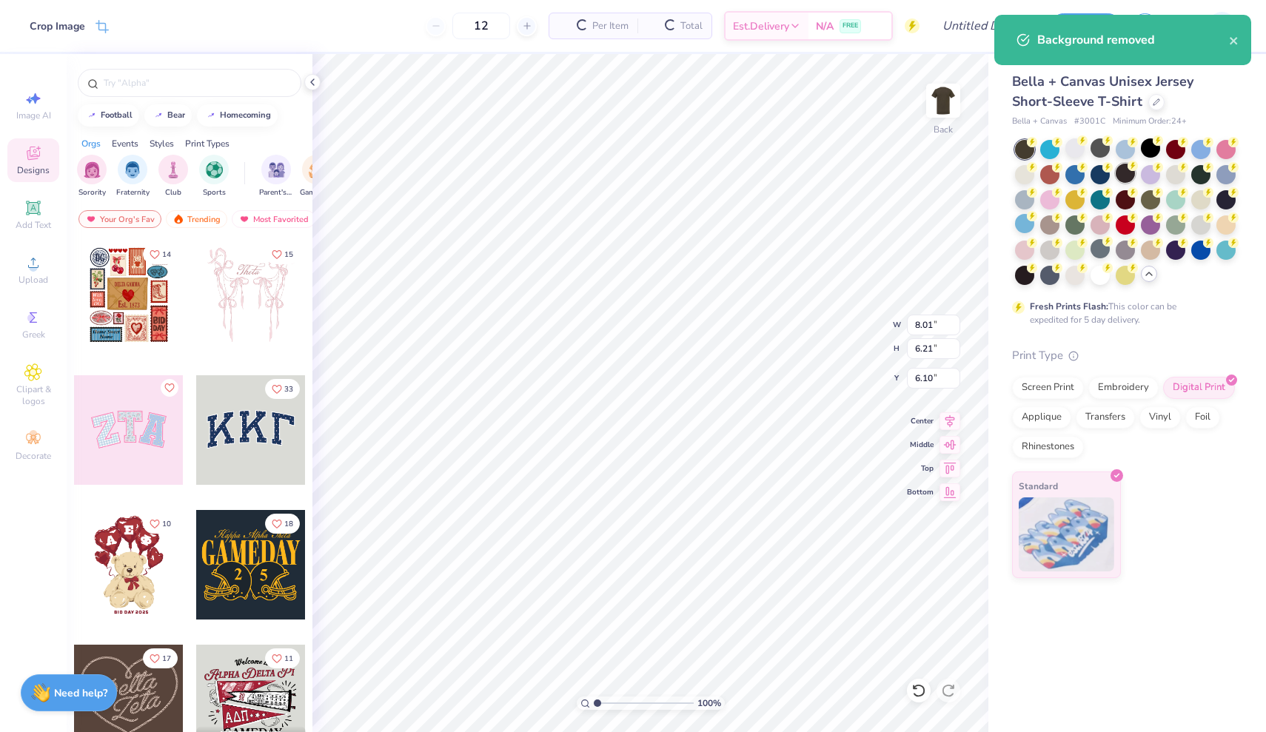
click at [1128, 169] on icon at bounding box center [1133, 166] width 10 height 10
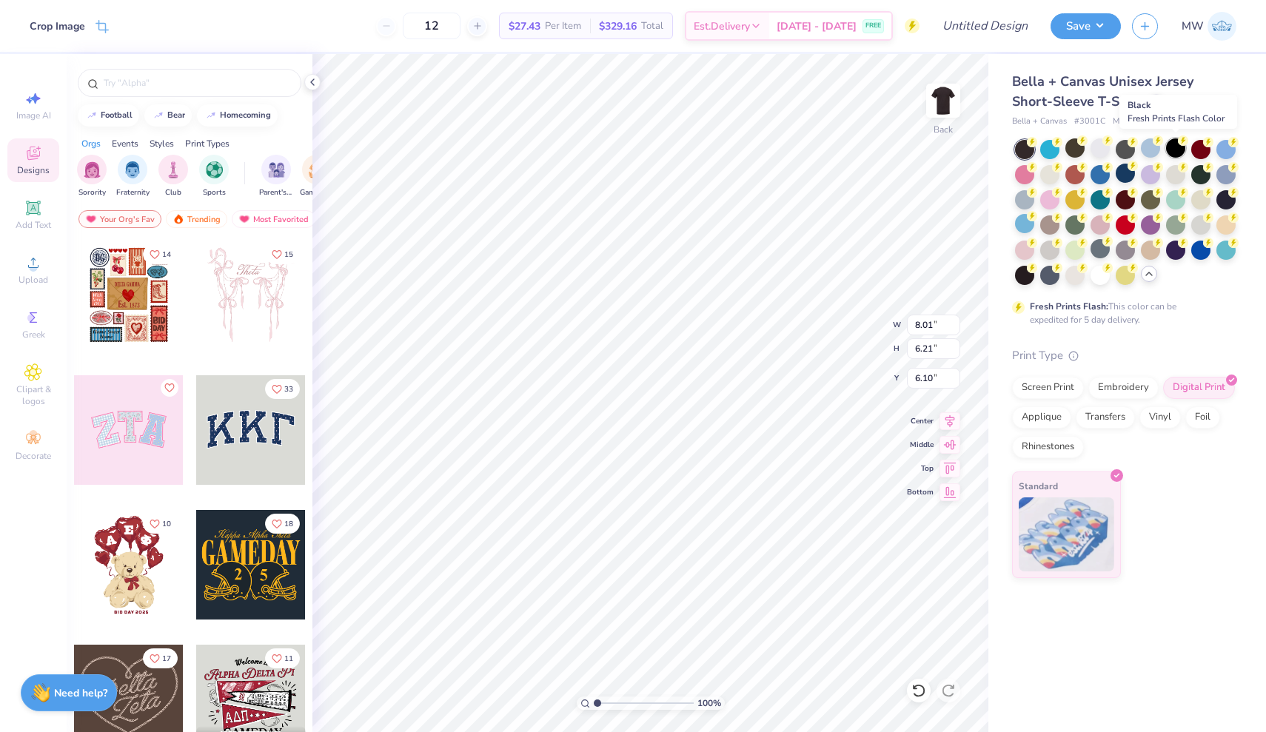
click at [1177, 146] on div at bounding box center [1175, 147] width 19 height 19
type input "9.52"
type input "7.38"
type input "3.00"
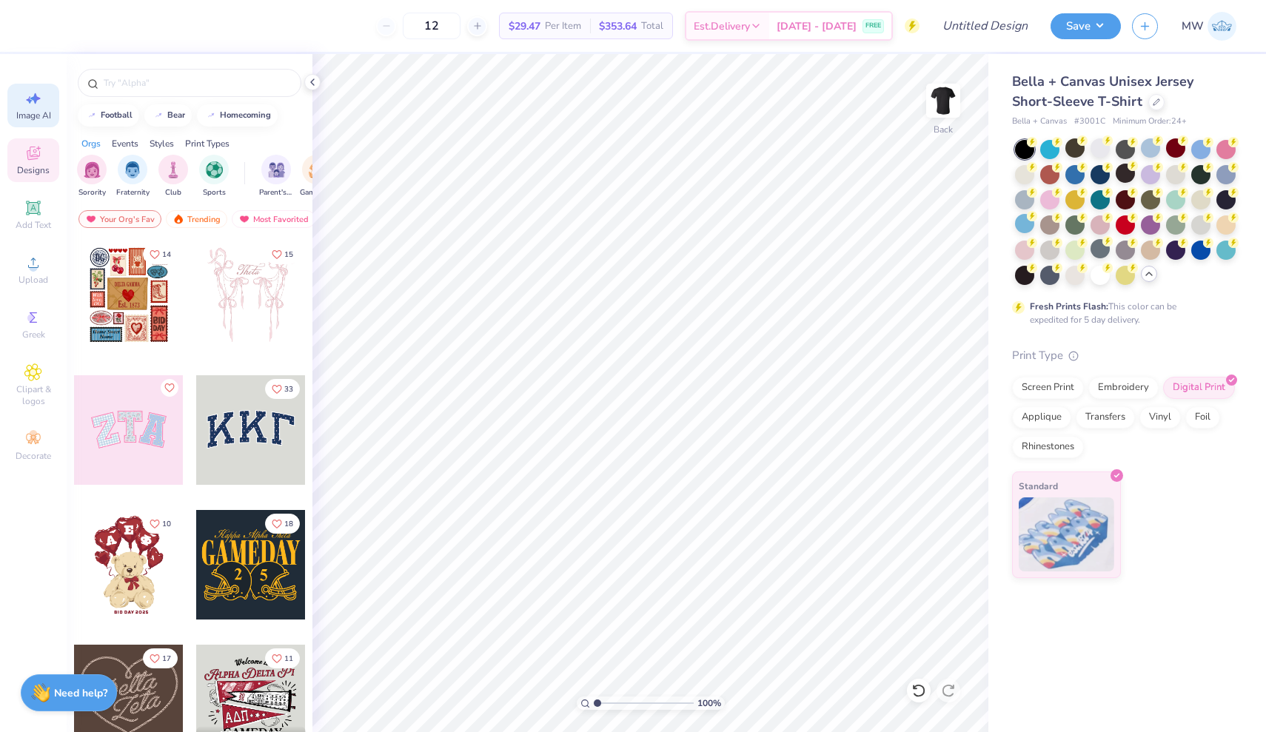
click at [39, 103] on icon at bounding box center [33, 99] width 18 height 18
select select "4"
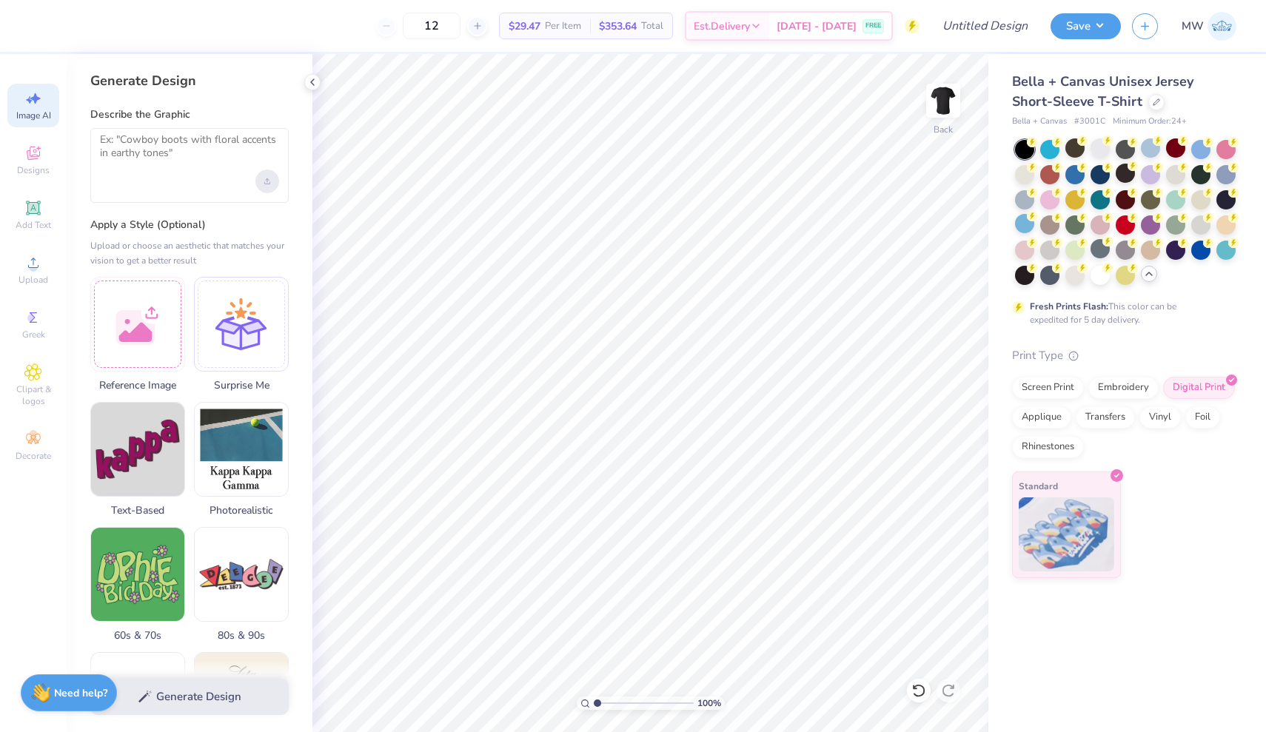
click at [272, 175] on div "Upload image" at bounding box center [267, 182] width 24 height 24
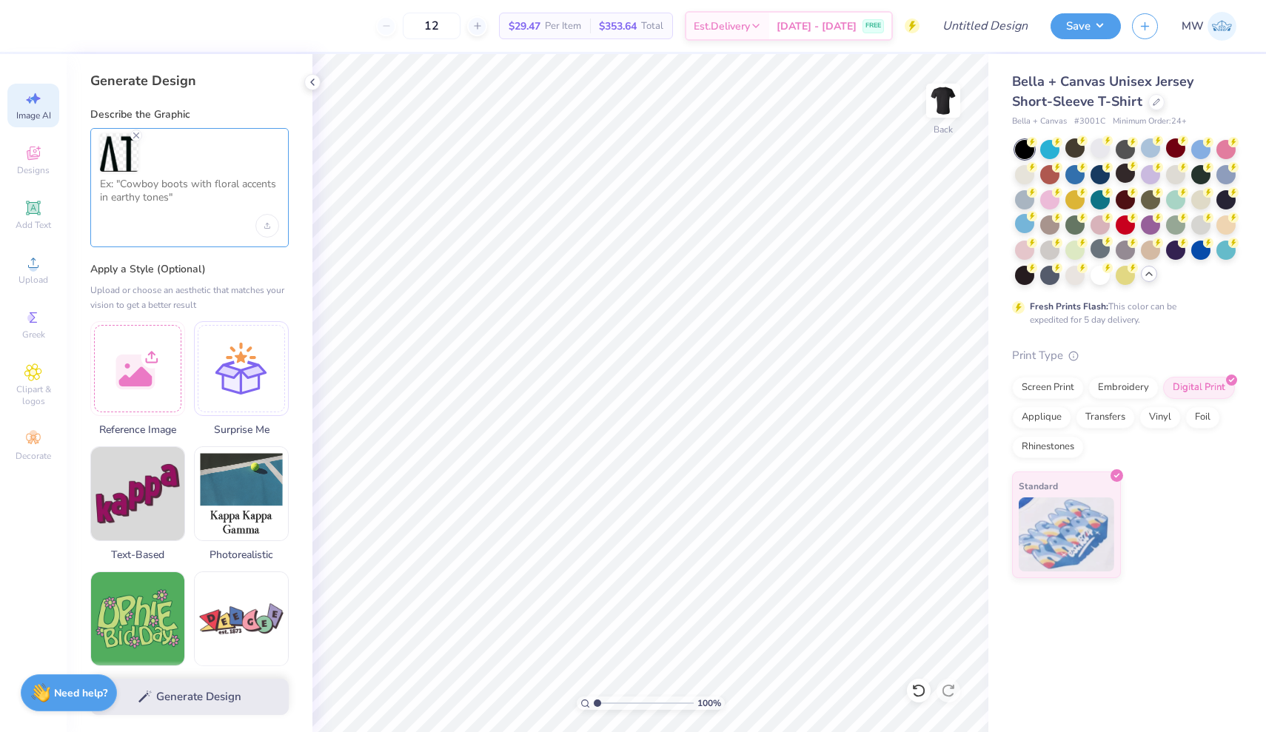
click at [206, 205] on textarea at bounding box center [189, 196] width 179 height 37
click at [235, 705] on button "Generate Design" at bounding box center [189, 693] width 198 height 36
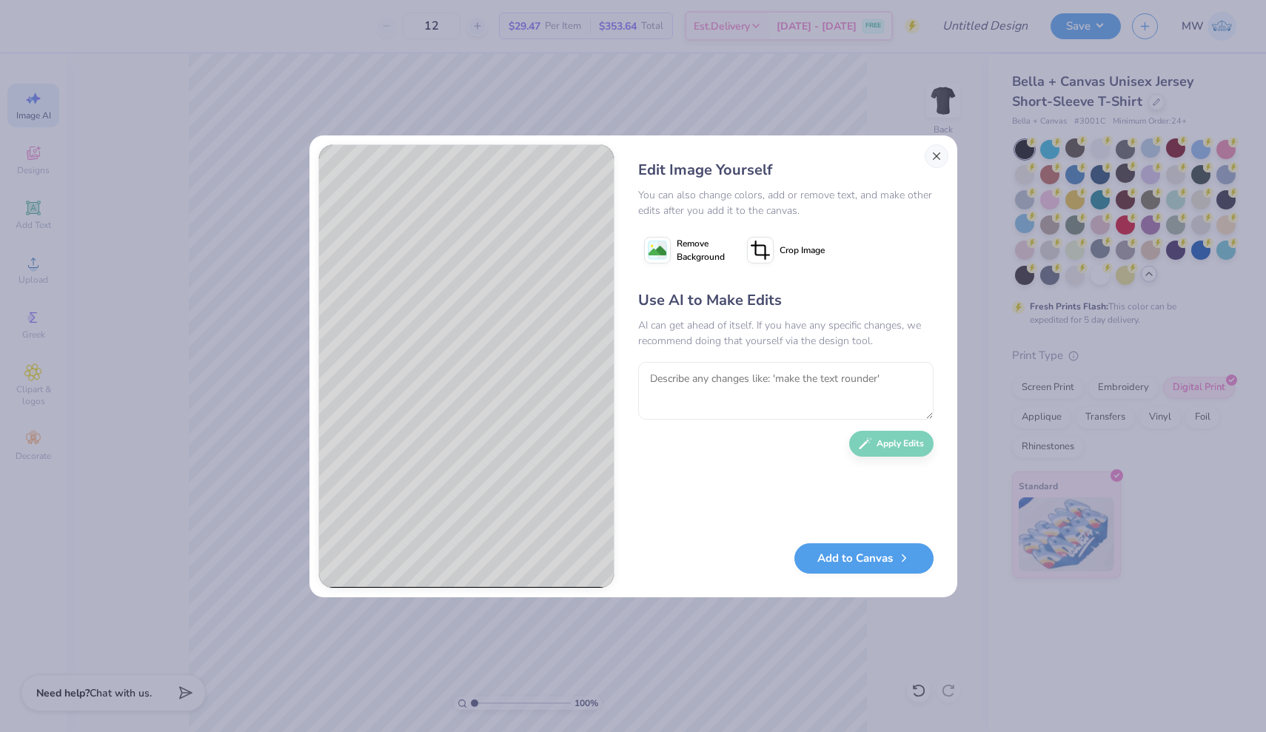
click at [931, 157] on button "Close" at bounding box center [937, 156] width 24 height 24
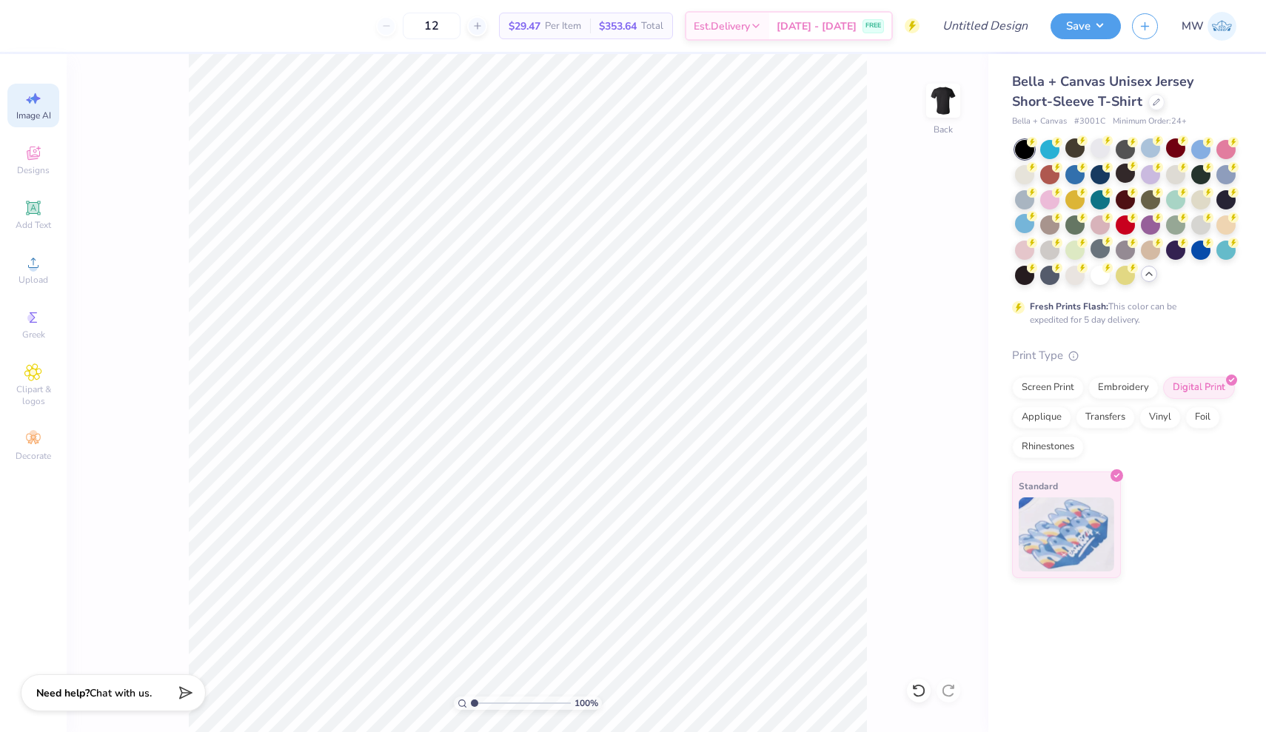
click at [45, 109] on div "Image AI" at bounding box center [33, 106] width 52 height 44
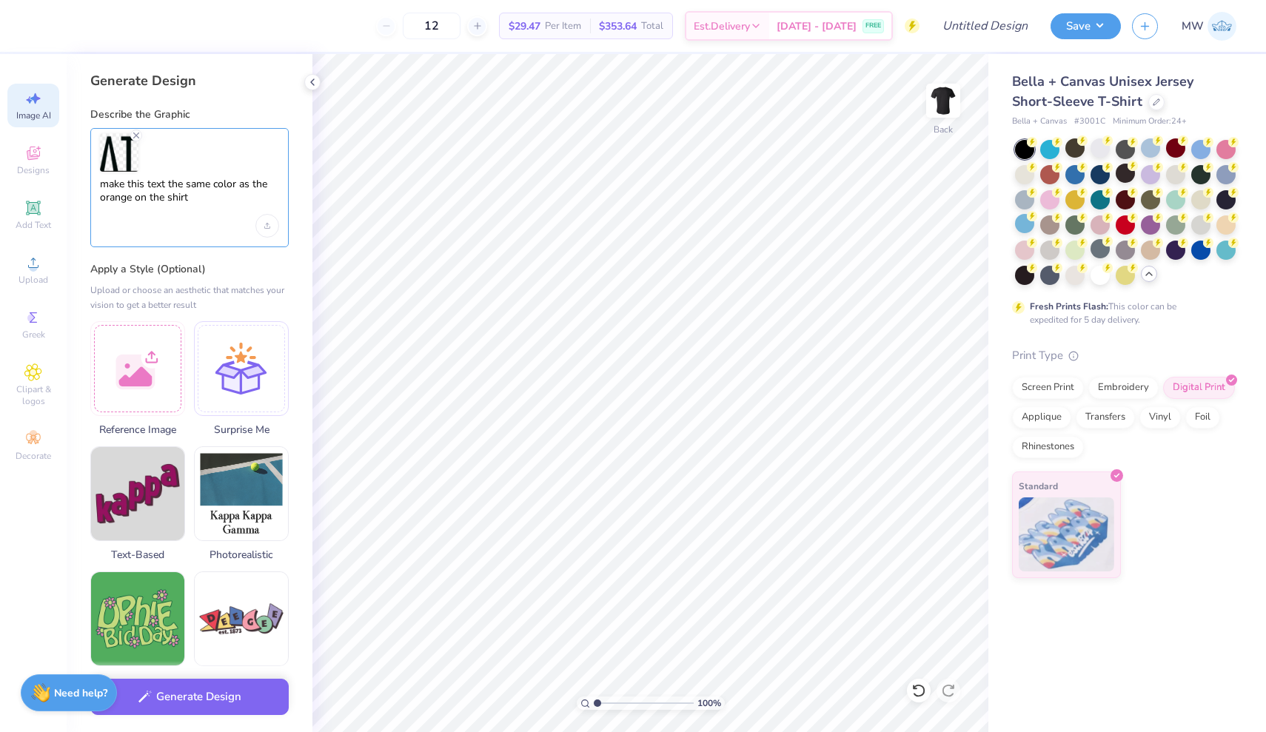
click at [195, 196] on textarea "make this text the same color as the orange on the shirt" at bounding box center [189, 196] width 179 height 37
drag, startPoint x: 195, startPoint y: 196, endPoint x: 76, endPoint y: 184, distance: 119.8
click at [76, 184] on div "Generate Design Describe the Graphic make this text the same color as the orang…" at bounding box center [190, 393] width 246 height 678
type textarea "just change color of text to match the orange on the shirt"
click at [171, 680] on button "Generate Design" at bounding box center [189, 693] width 198 height 36
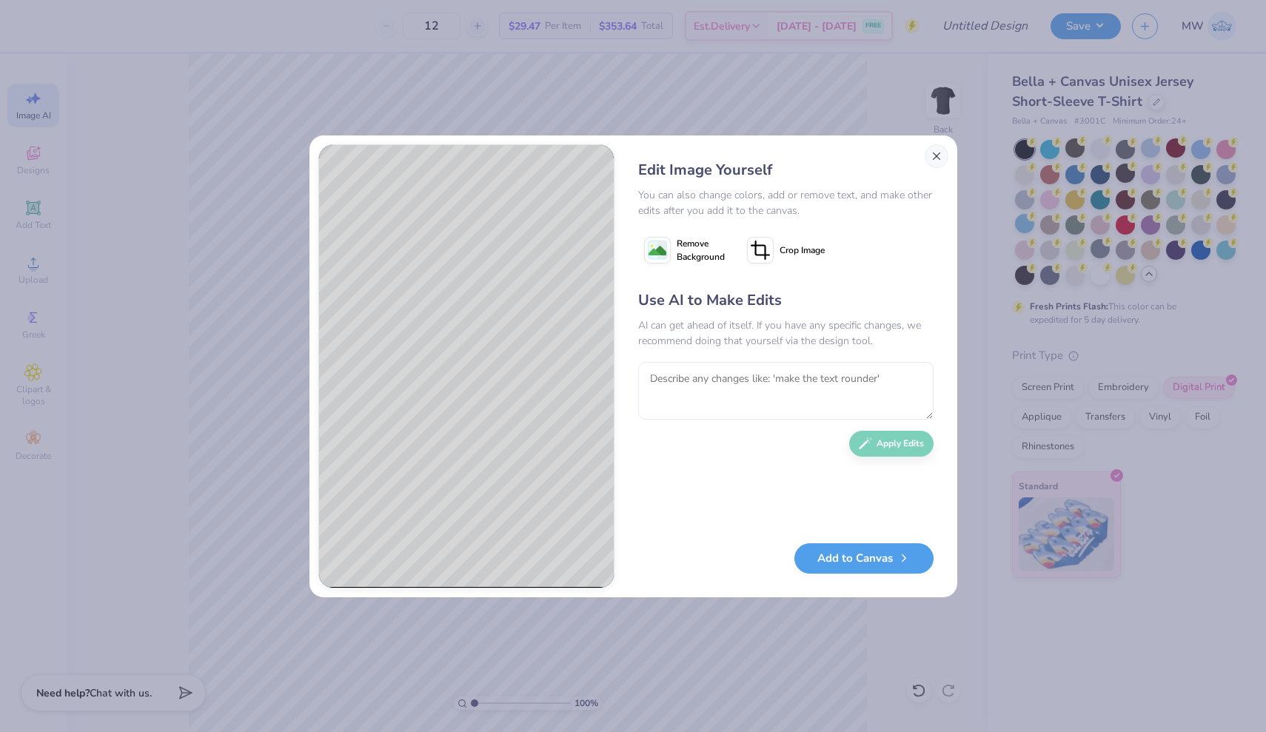
click at [934, 150] on button "Close" at bounding box center [937, 156] width 24 height 24
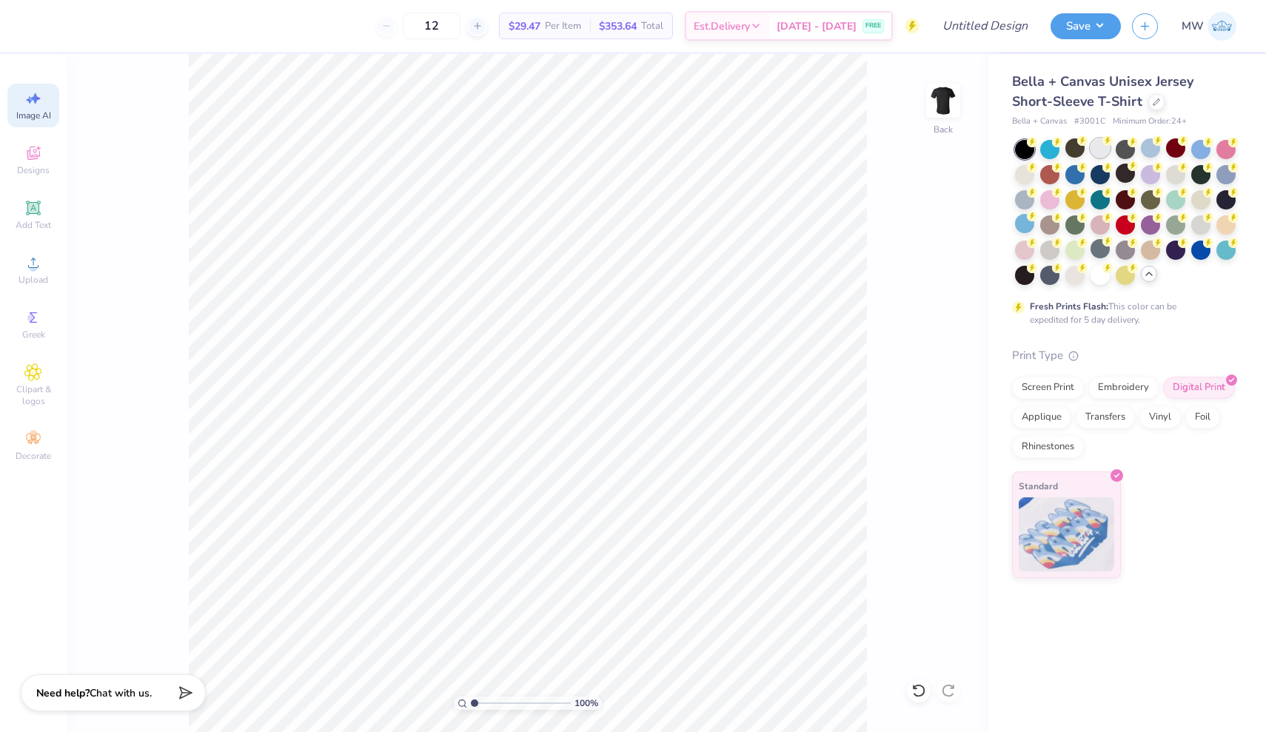
click at [1091, 152] on div at bounding box center [1100, 147] width 19 height 19
click at [1023, 172] on div at bounding box center [1024, 173] width 19 height 19
click at [1197, 201] on div at bounding box center [1200, 198] width 19 height 19
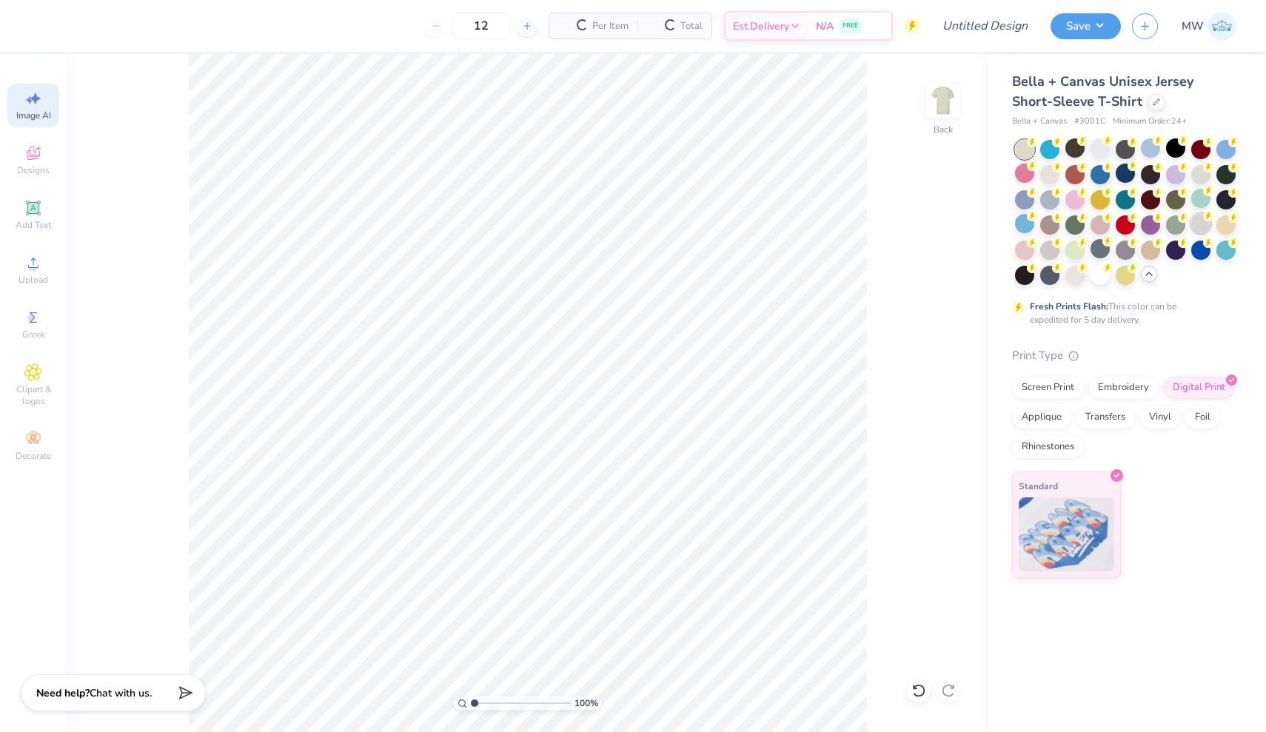
click at [1198, 218] on div at bounding box center [1200, 223] width 19 height 19
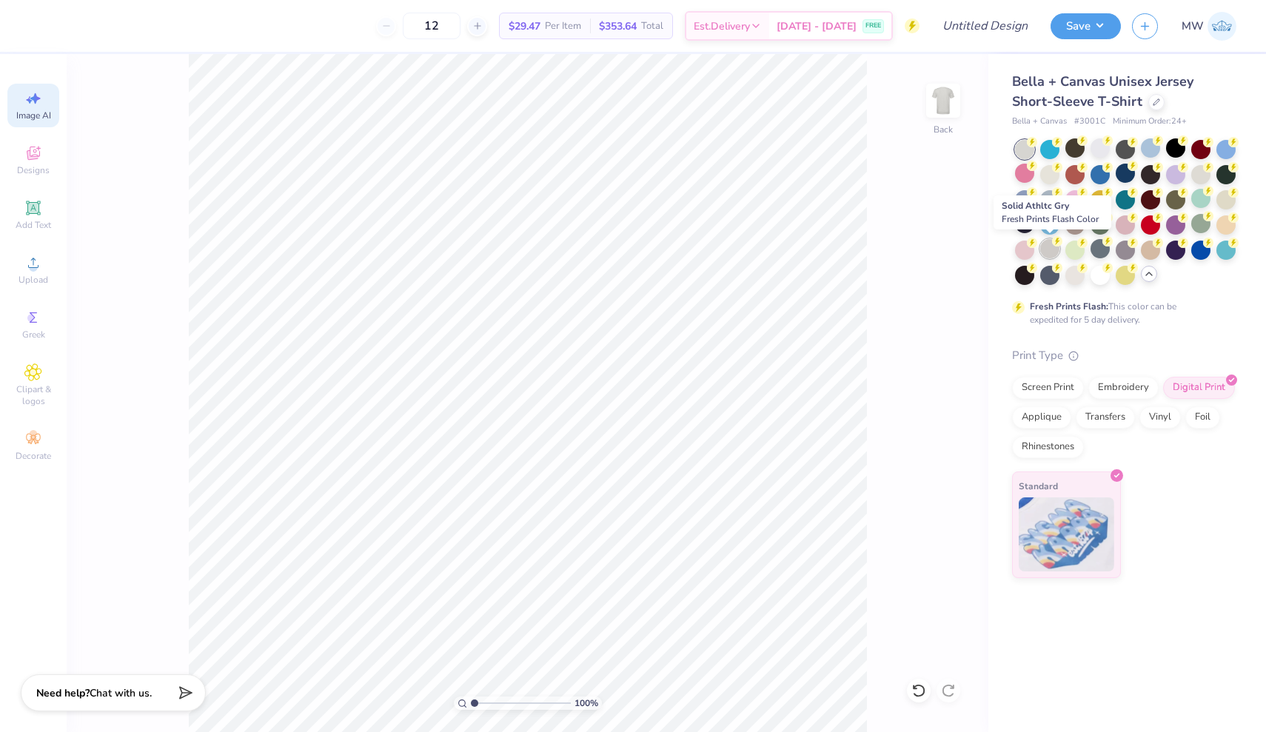
click at [1046, 252] on div at bounding box center [1049, 248] width 19 height 19
click at [1120, 248] on div at bounding box center [1125, 248] width 19 height 19
click at [1103, 248] on div at bounding box center [1100, 248] width 19 height 19
click at [1071, 147] on div at bounding box center [1075, 147] width 19 height 19
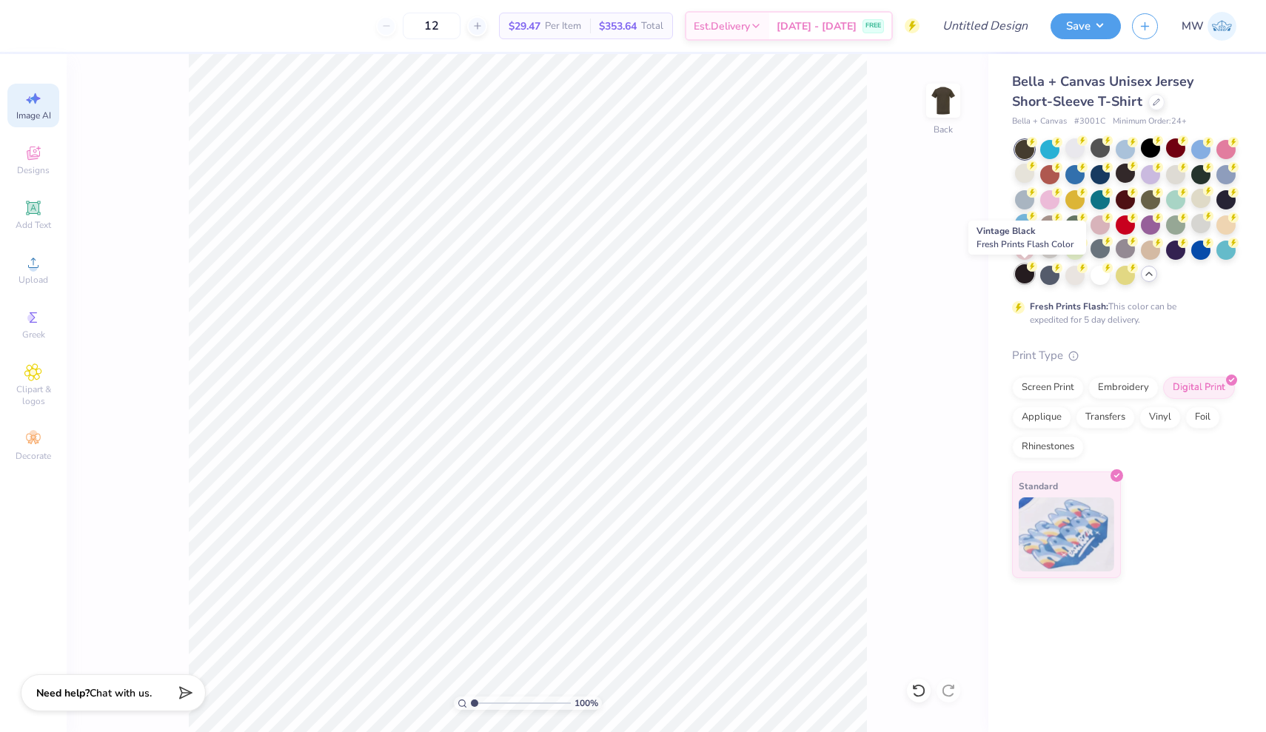
click at [1028, 275] on div at bounding box center [1024, 273] width 19 height 19
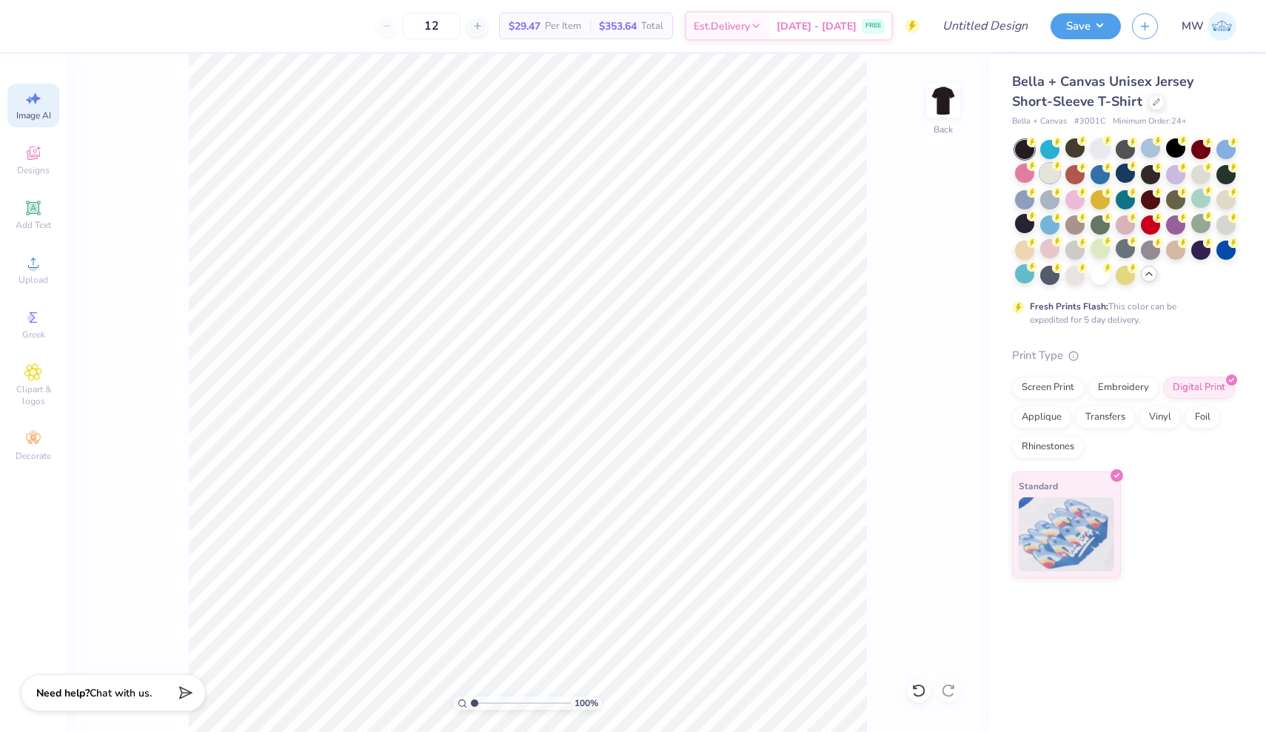
click at [1051, 171] on div at bounding box center [1049, 173] width 19 height 19
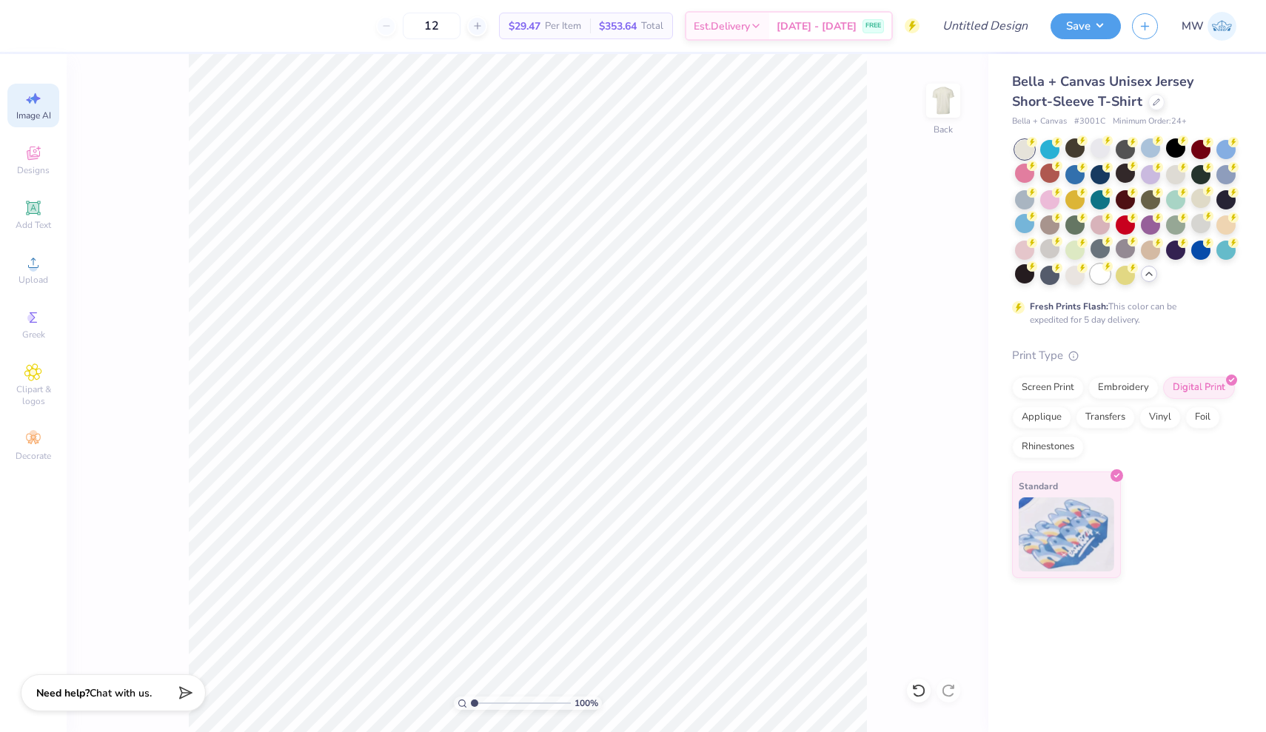
click at [1103, 267] on icon at bounding box center [1108, 266] width 10 height 10
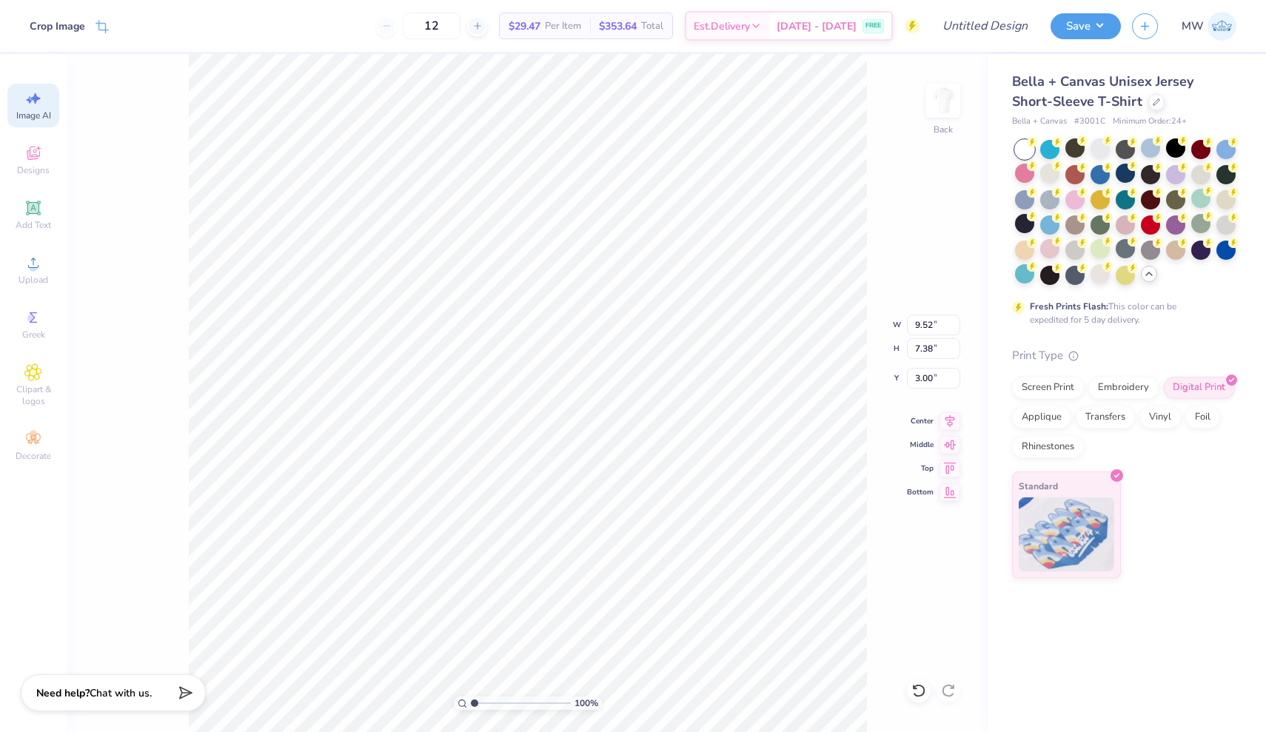
type input "2.71"
click at [37, 258] on icon at bounding box center [33, 263] width 18 height 18
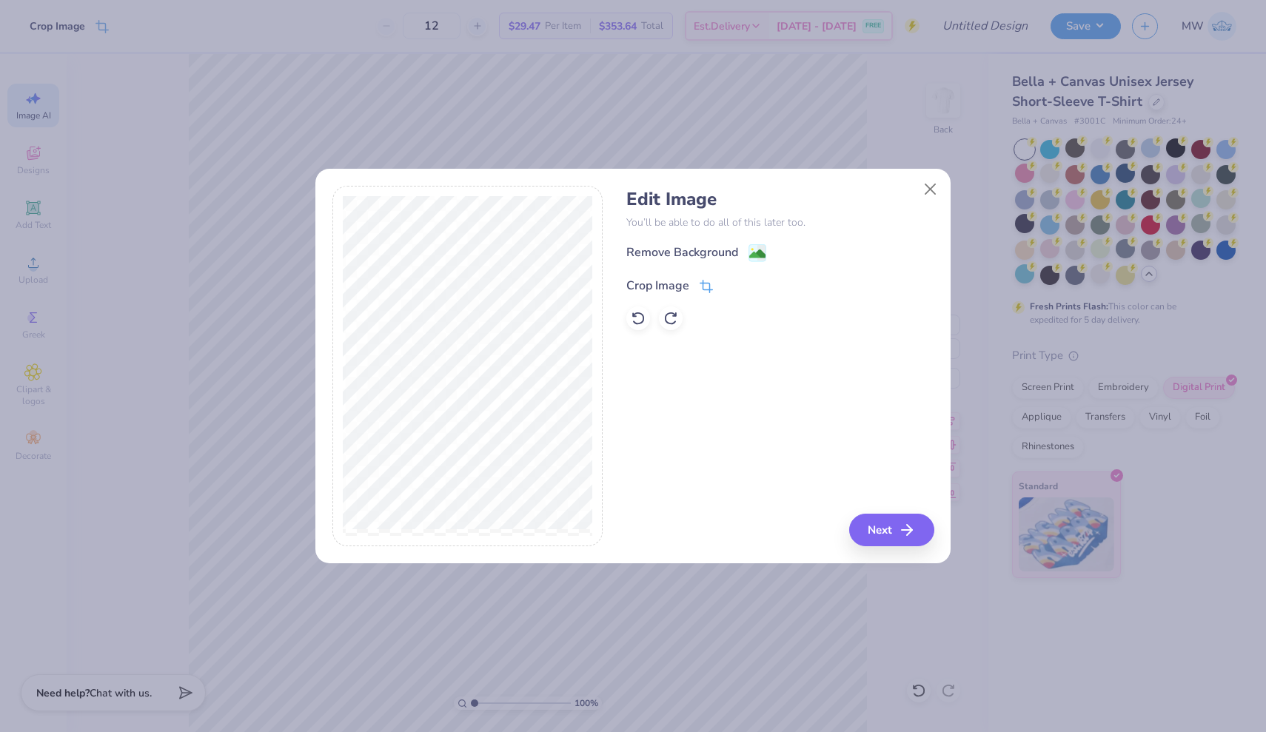
click at [703, 286] on icon at bounding box center [706, 286] width 13 height 13
click at [728, 284] on icon at bounding box center [731, 284] width 9 height 9
click at [638, 312] on icon at bounding box center [638, 318] width 13 height 13
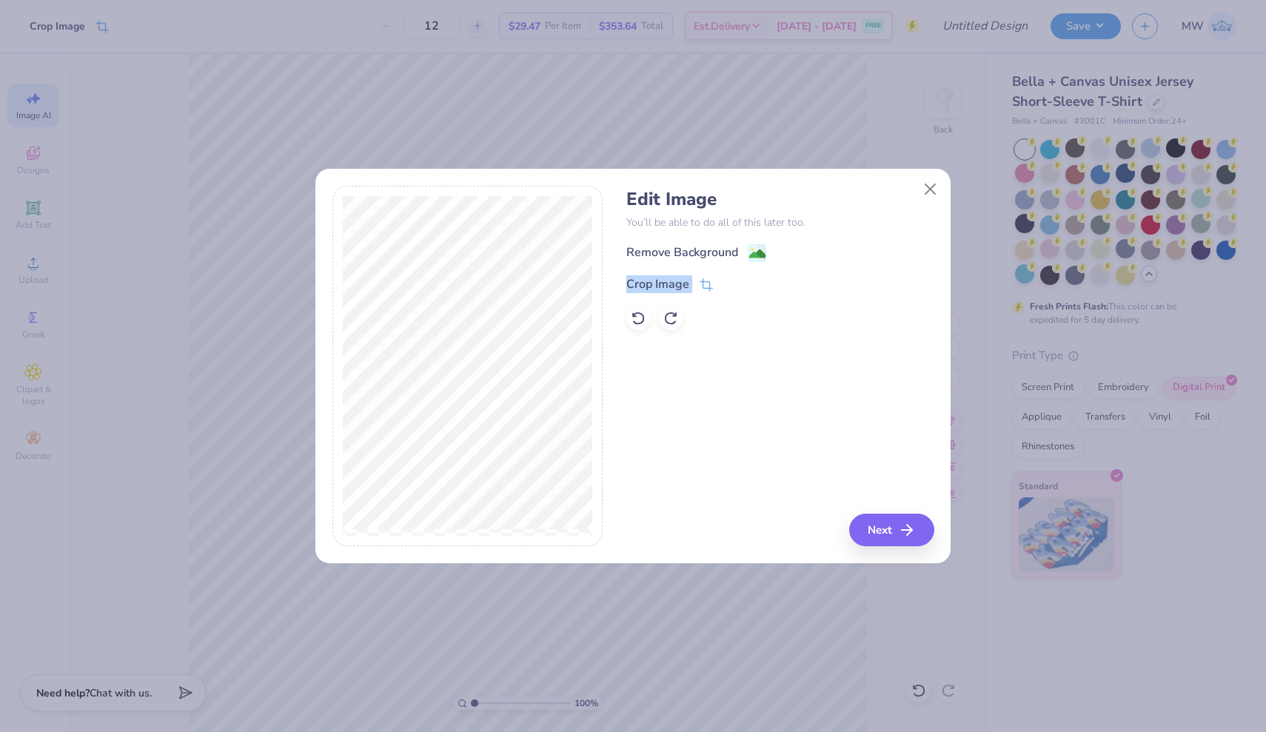
click at [669, 404] on div "Edit Image You’ll be able to do all of this later too. Remove Background Crop I…" at bounding box center [779, 366] width 307 height 361
click at [717, 336] on div "Edit Image You’ll be able to do all of this later too. Remove Background Crop I…" at bounding box center [779, 366] width 307 height 361
click at [662, 259] on div "Remove Background" at bounding box center [682, 254] width 112 height 18
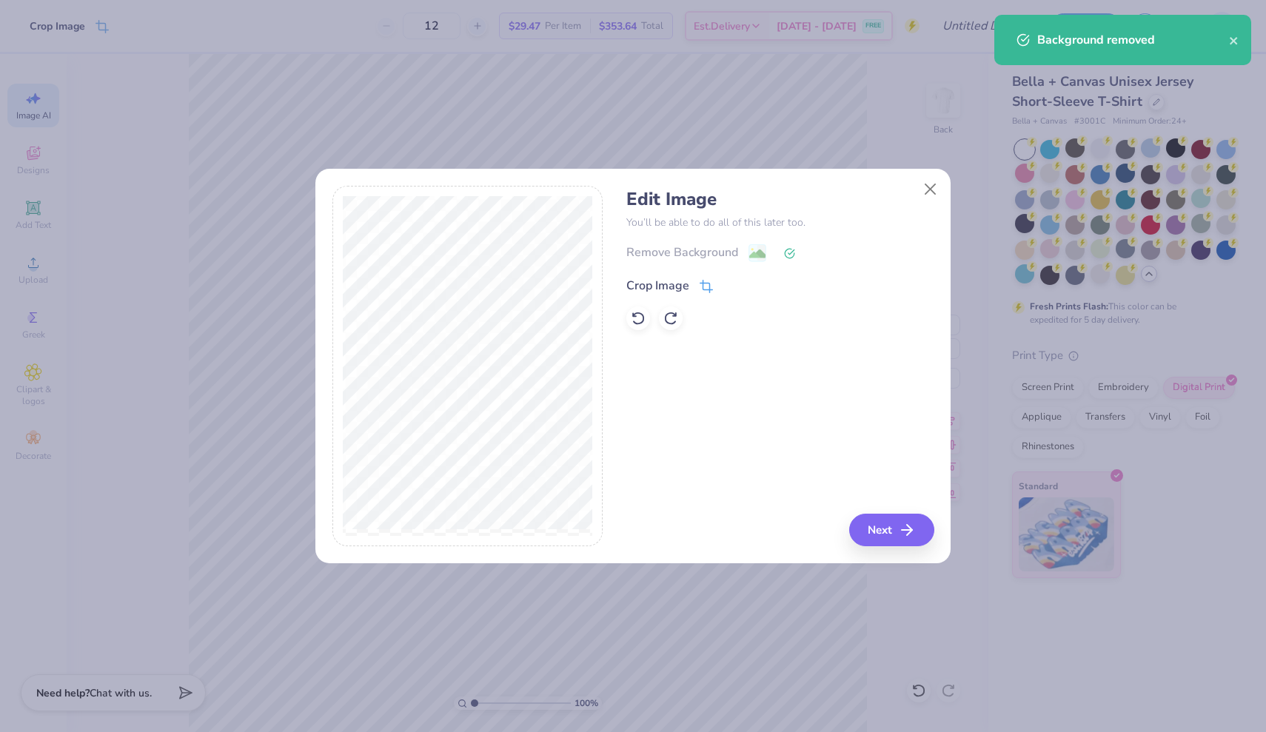
click at [705, 282] on icon at bounding box center [706, 286] width 13 height 13
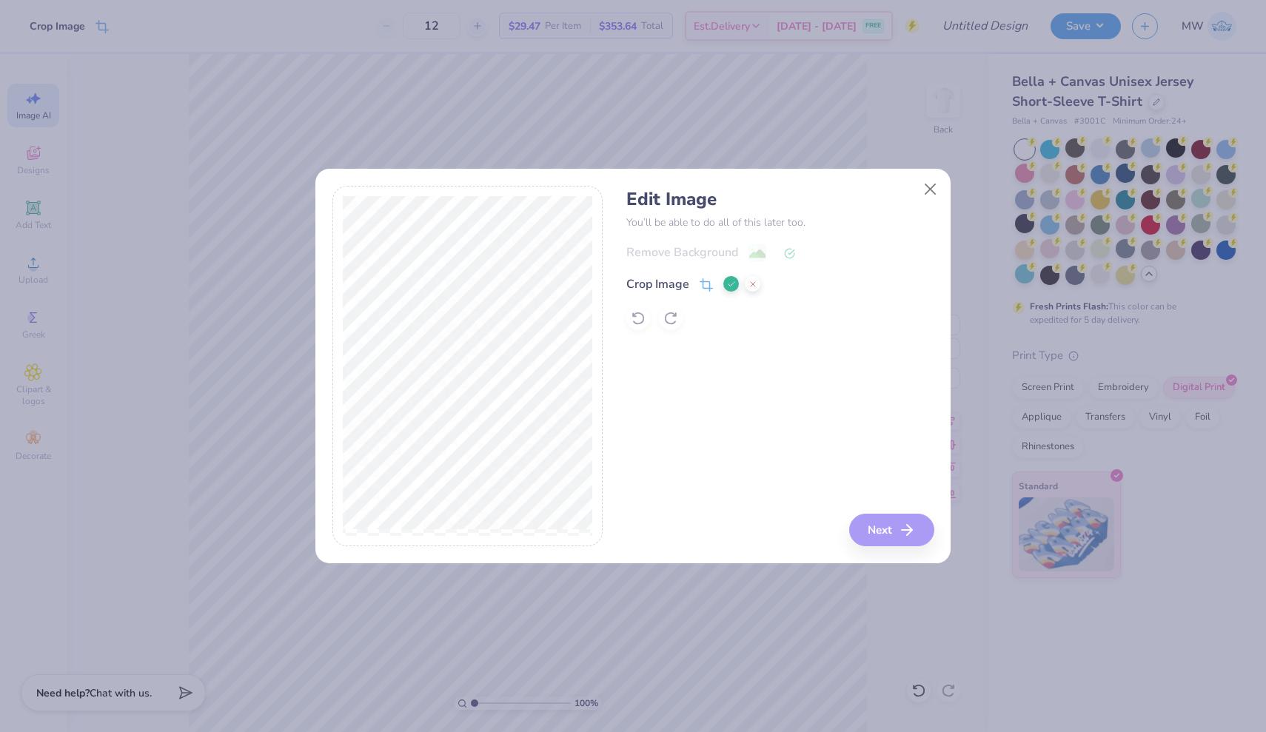
click at [731, 284] on icon at bounding box center [731, 284] width 9 height 9
click at [789, 254] on polyline at bounding box center [792, 252] width 6 height 4
click at [705, 278] on span at bounding box center [706, 286] width 13 height 18
click at [728, 278] on button at bounding box center [731, 284] width 16 height 16
click at [882, 530] on button "Next" at bounding box center [894, 530] width 85 height 33
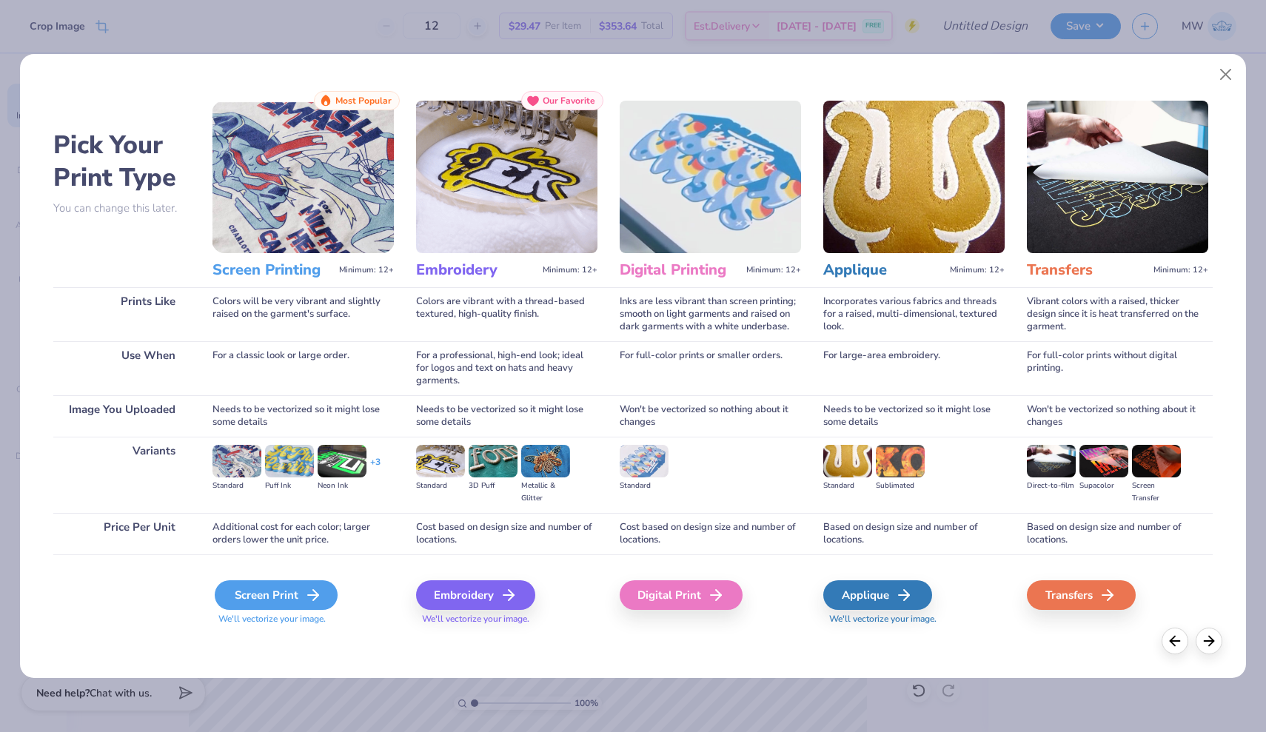
click at [312, 593] on icon at bounding box center [313, 595] width 18 height 18
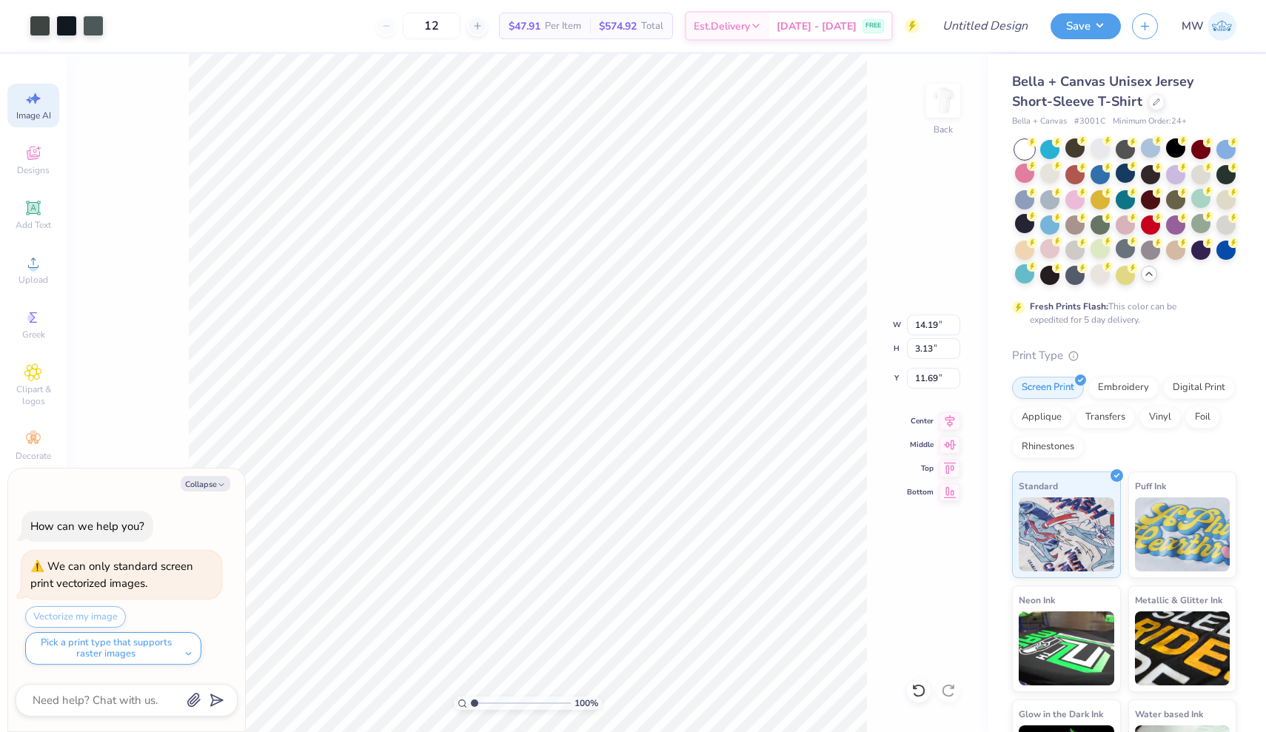
type textarea "x"
type input "10.04"
type input "2.21"
type textarea "x"
type input "11.51"
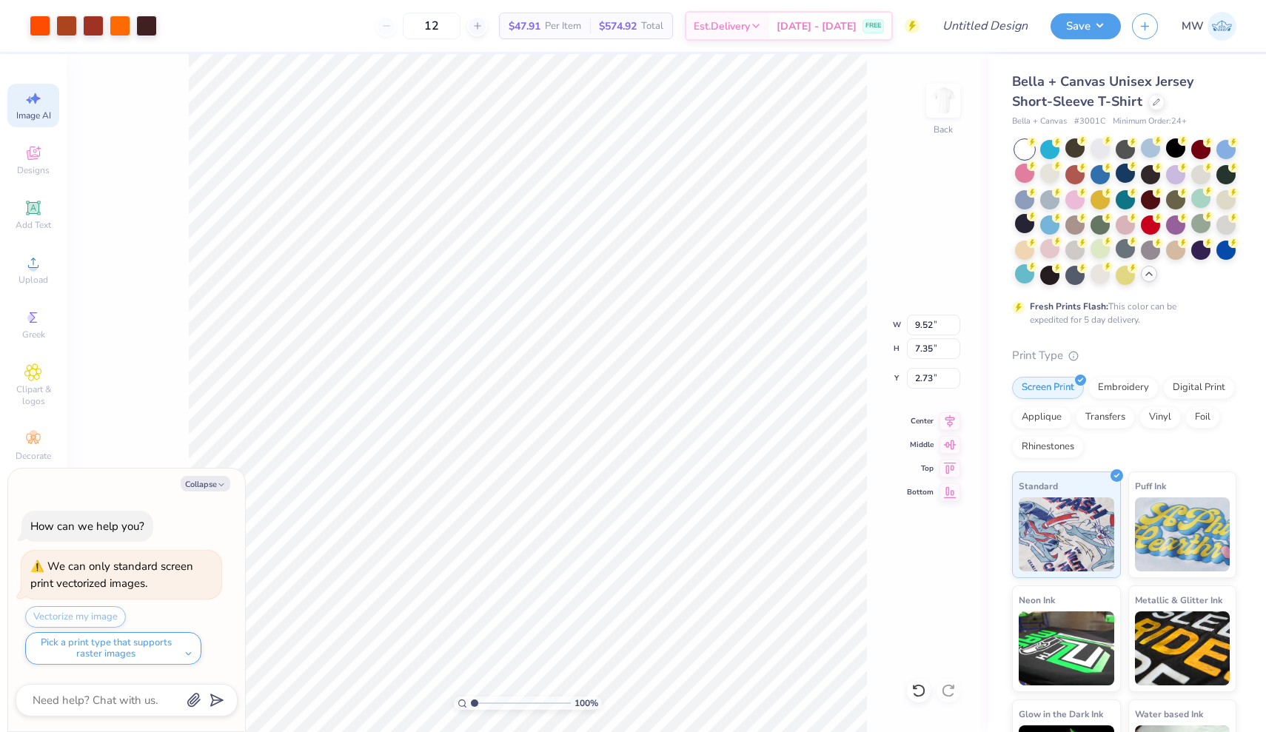
type textarea "x"
type input "3.51"
type textarea "x"
type input "12.66"
type textarea "x"
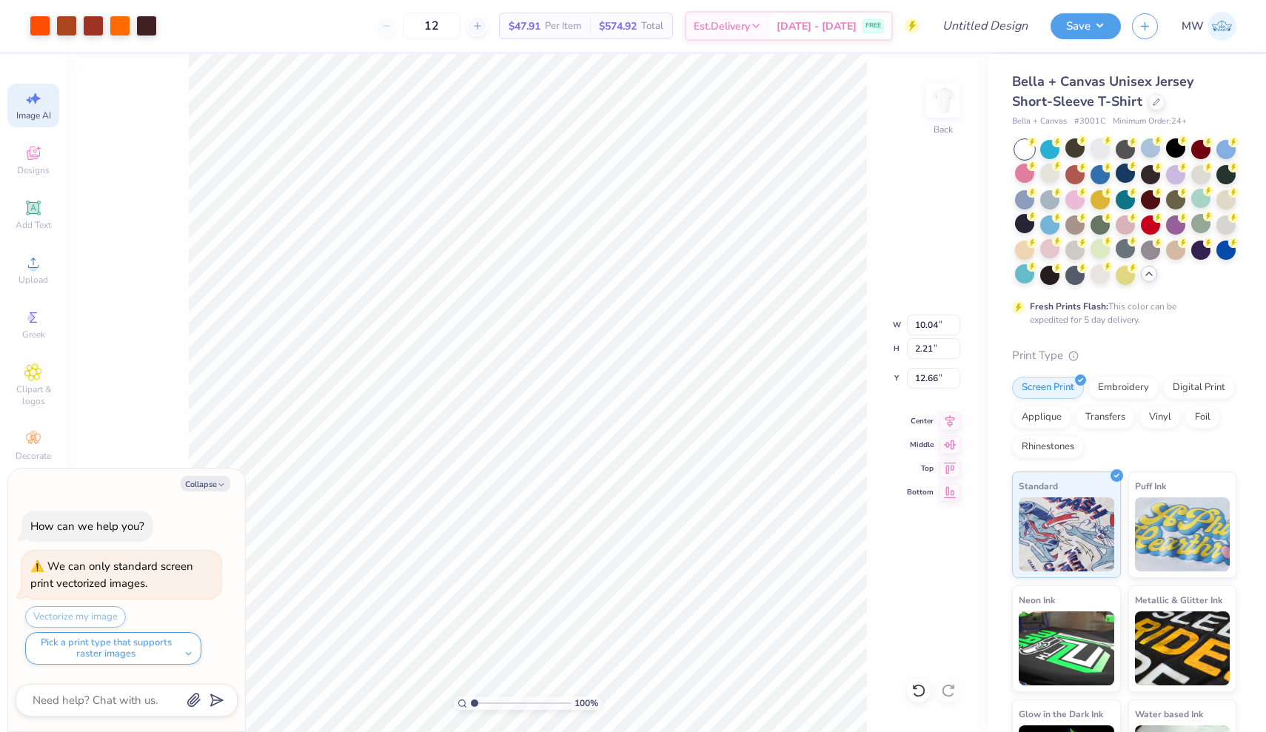
type input "9.52"
type input "7.35"
type input "3.51"
type textarea "x"
type input "3.62"
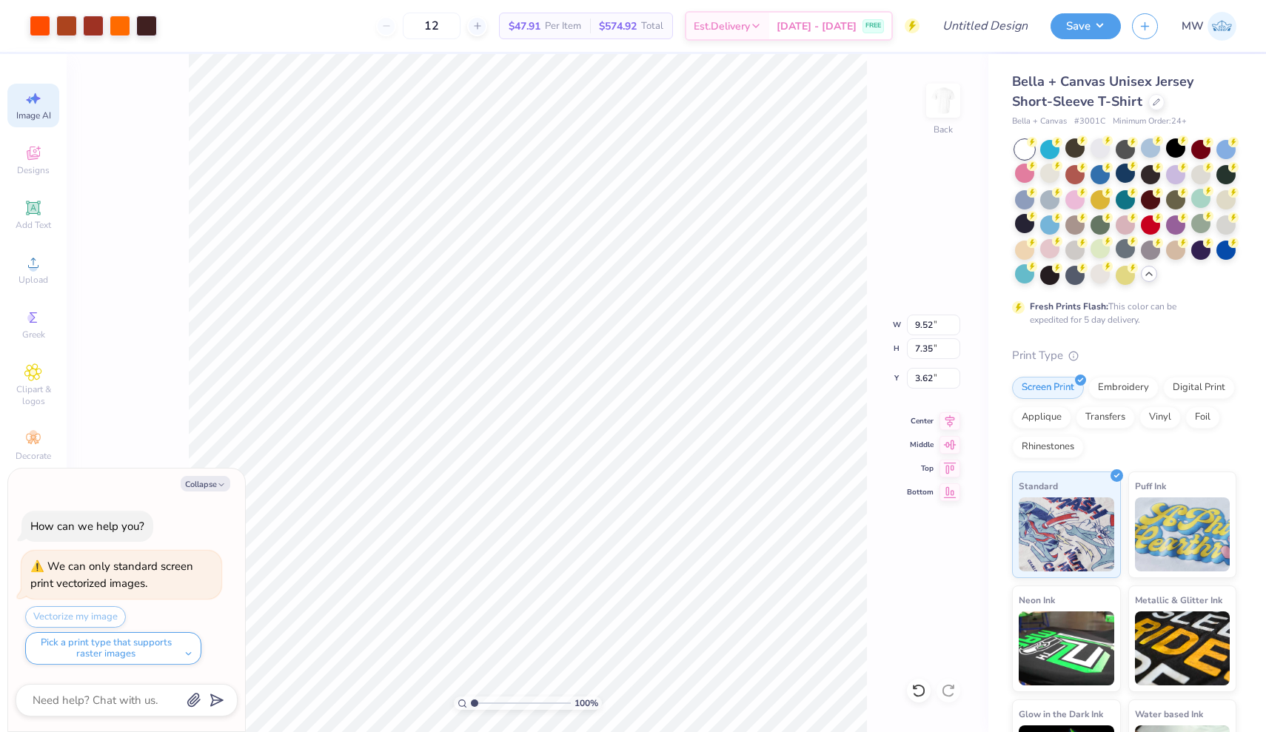
type textarea "x"
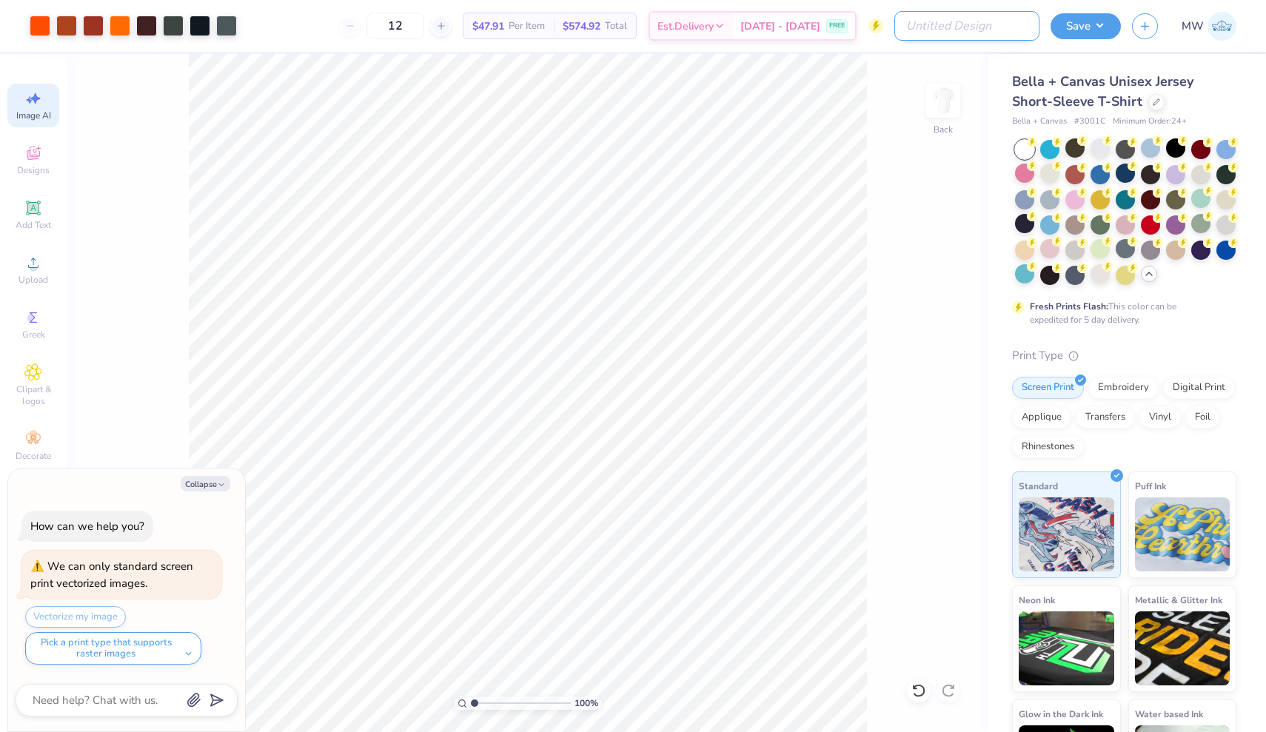
click at [985, 30] on input "Design Title" at bounding box center [966, 26] width 145 height 30
type input "A"
type textarea "x"
type input "Av"
type textarea "x"
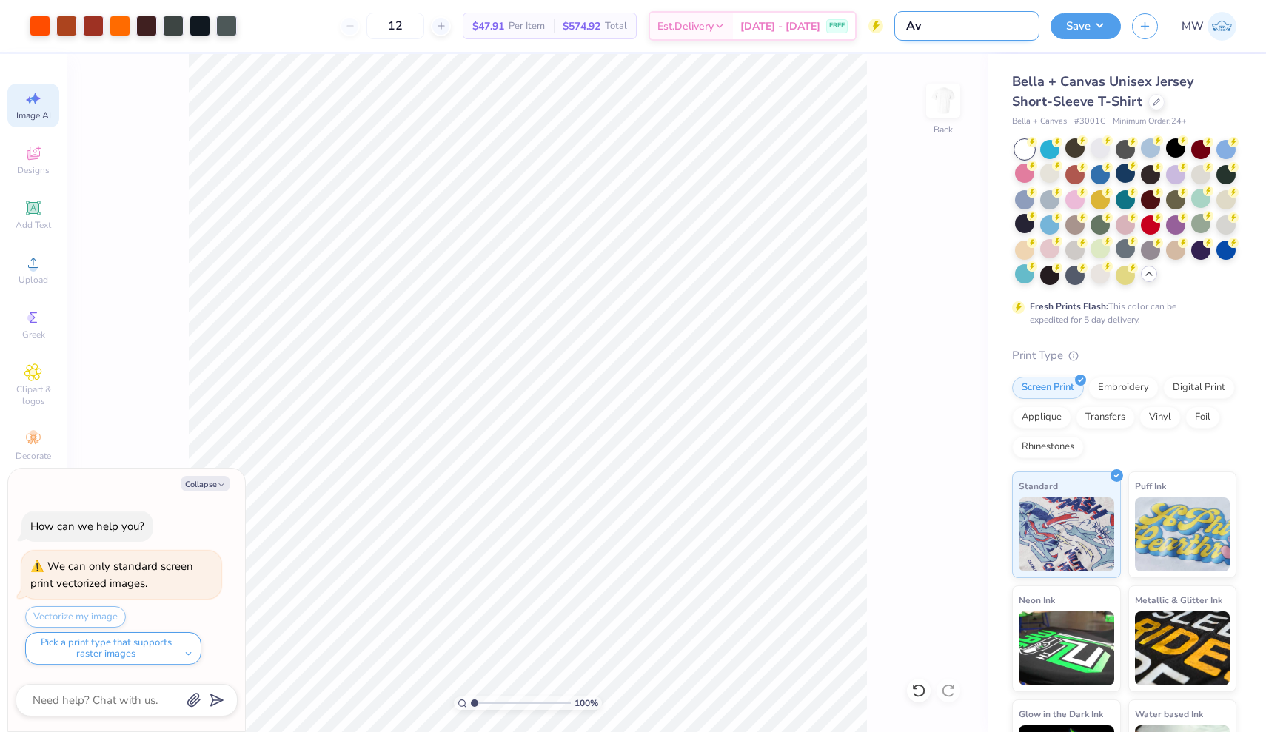
type input "Avi"
type textarea "x"
type input "Avid"
type textarea "x"
type input "Avi"
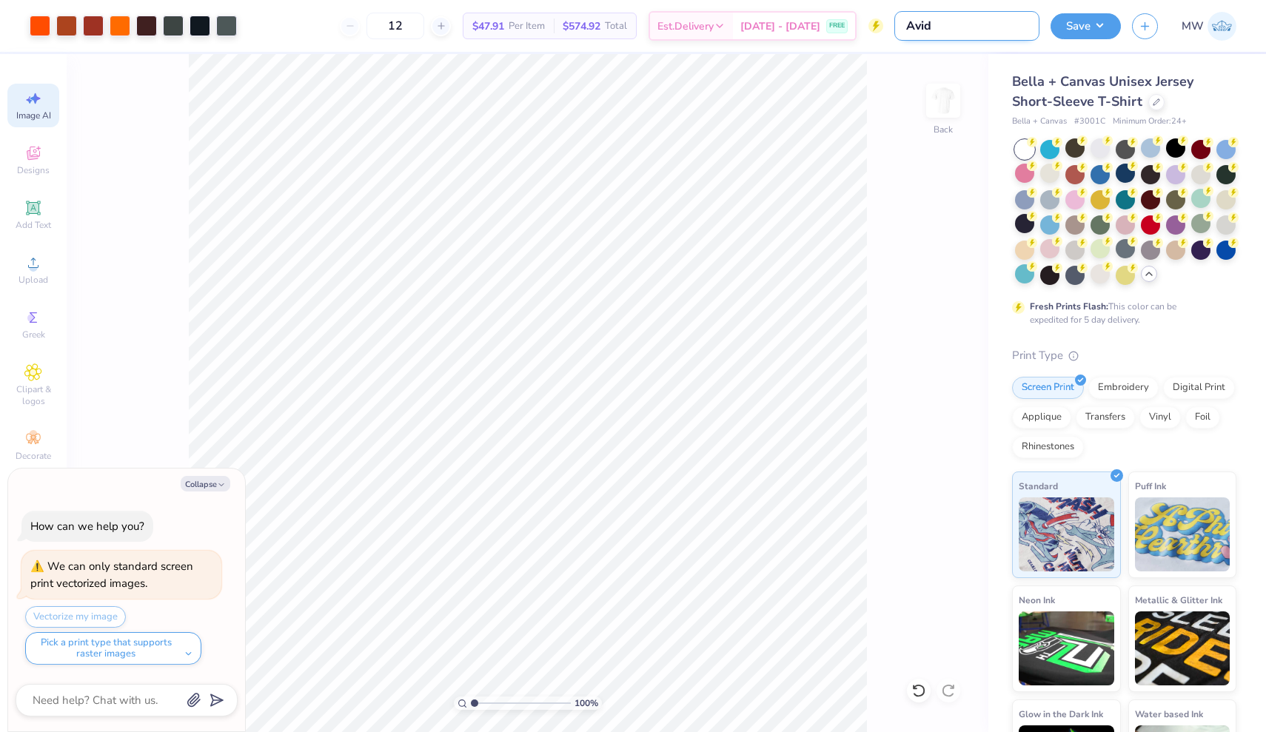
type textarea "x"
type input "Avia"
type textarea "x"
type input "Aviat"
type textarea "x"
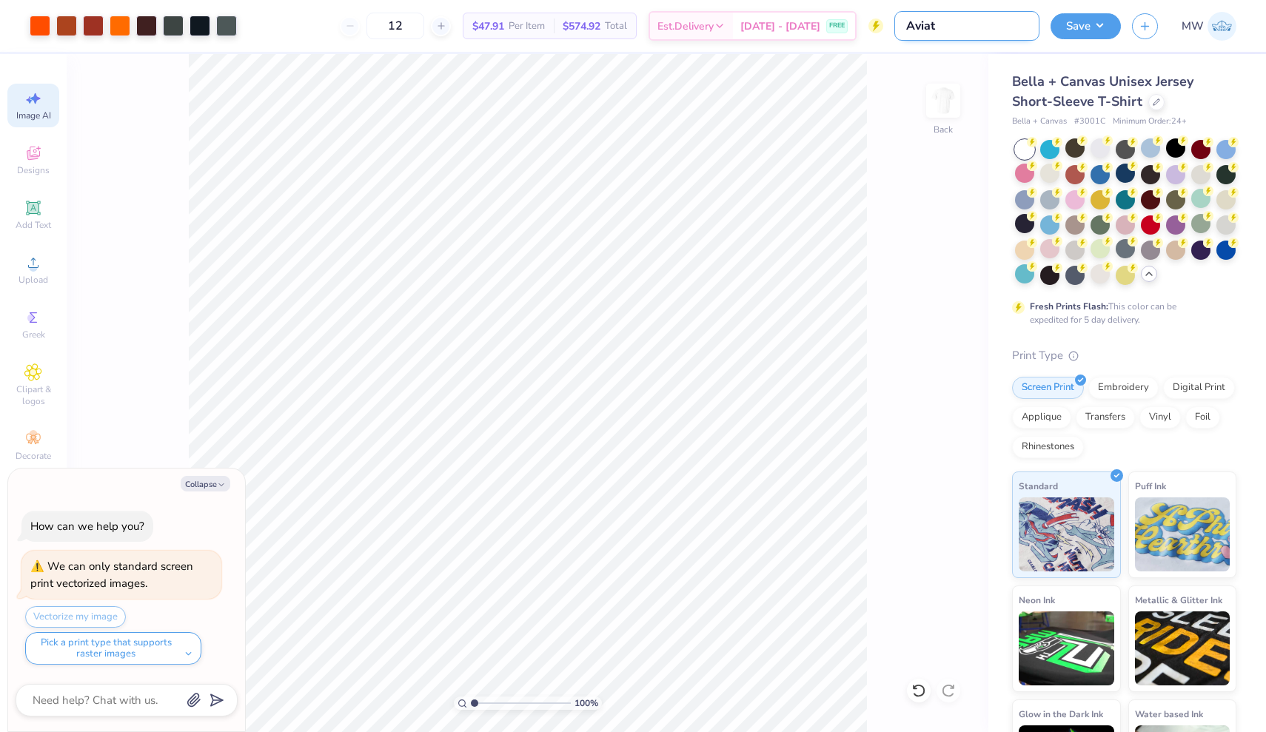
type input "Aviatr"
type textarea "x"
type input "Aviatri"
type textarea "x"
type input "Aviatrix"
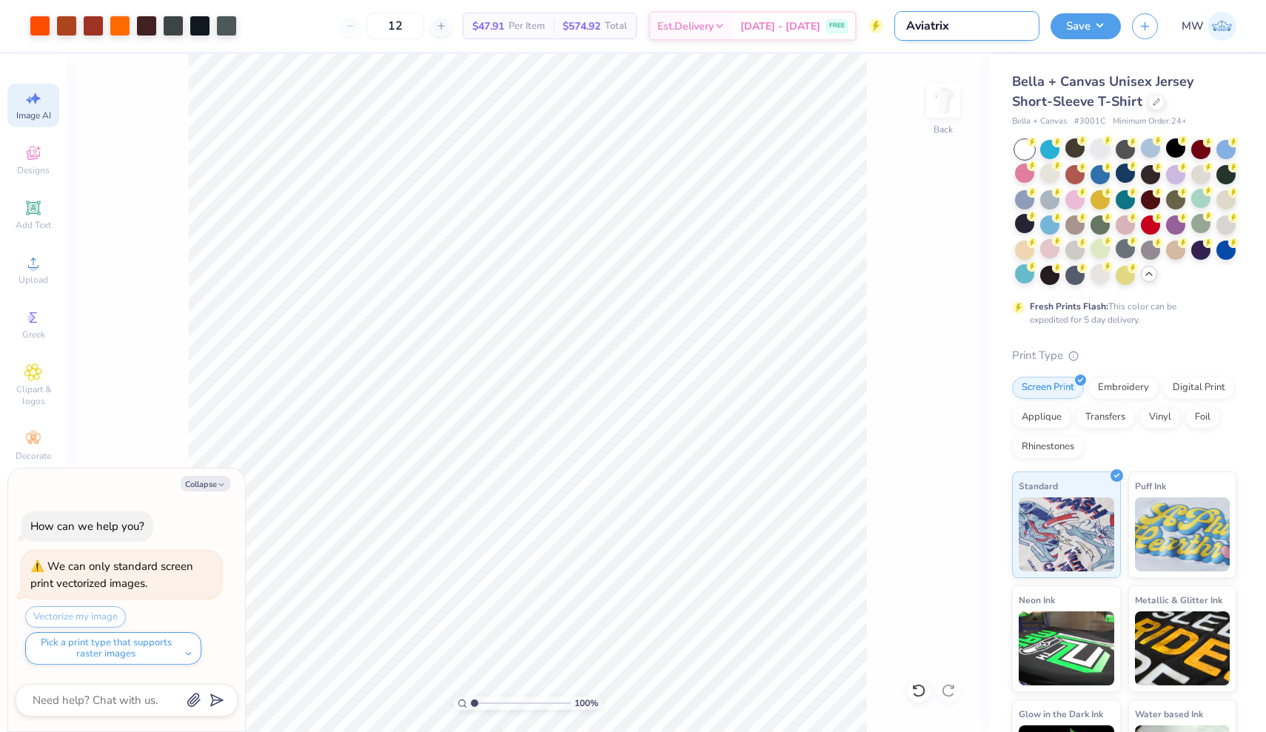
type textarea "x"
type input "Aviatrix"
type textarea "x"
type input "Aviatrix D"
type textarea "x"
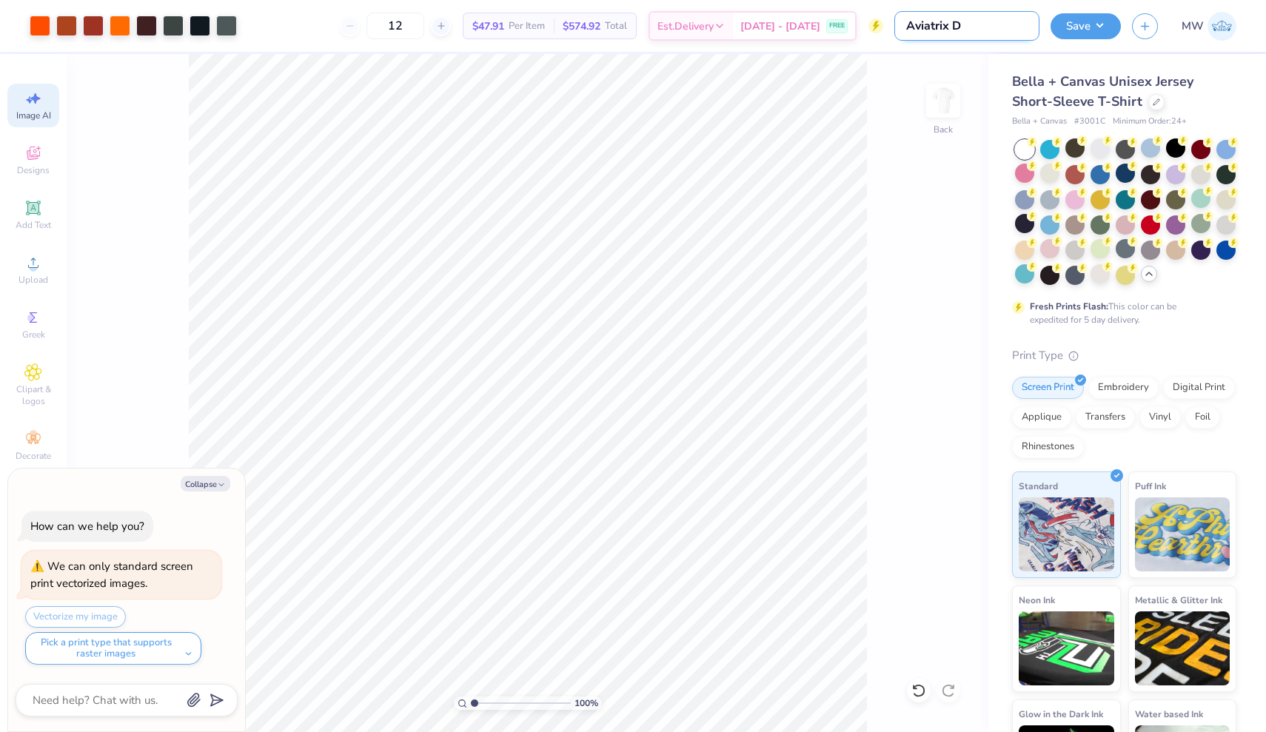
type input "Aviatrix De"
type textarea "x"
type input "Aviatrix Des"
type textarea "x"
type input "Aviatrix Desi"
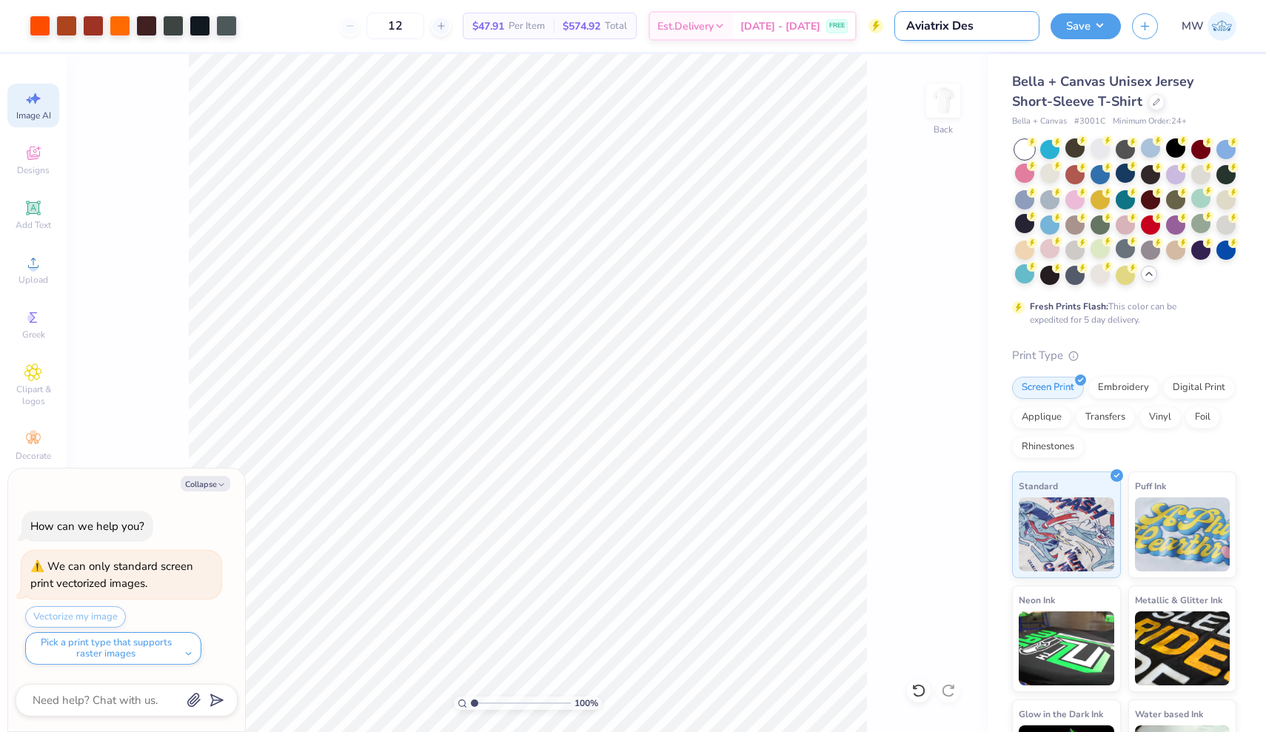
type textarea "x"
type input "Aviatrix Desin"
type textarea "x"
type input "Aviatrix Desing"
type textarea "x"
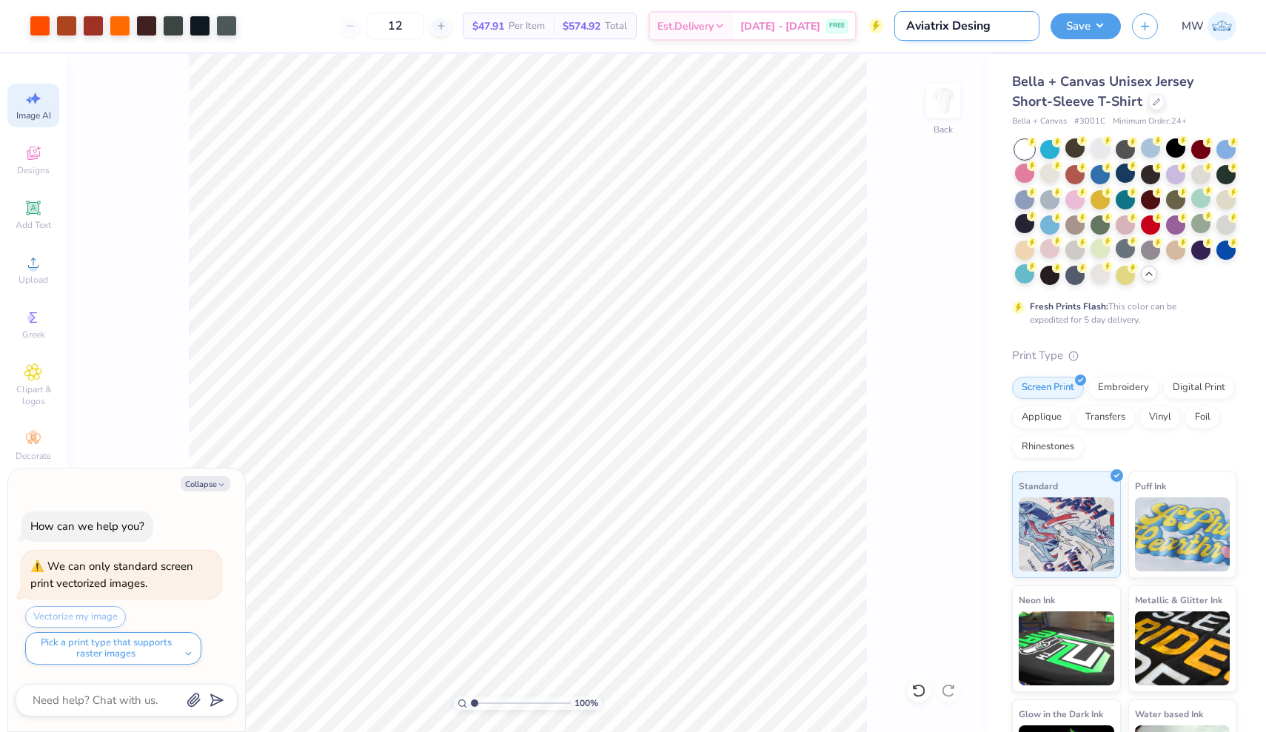
type input "Aviatrix Desing"
type textarea "x"
type input "Aviatrix Desing"
type textarea "x"
type input "Aviatrix Desin"
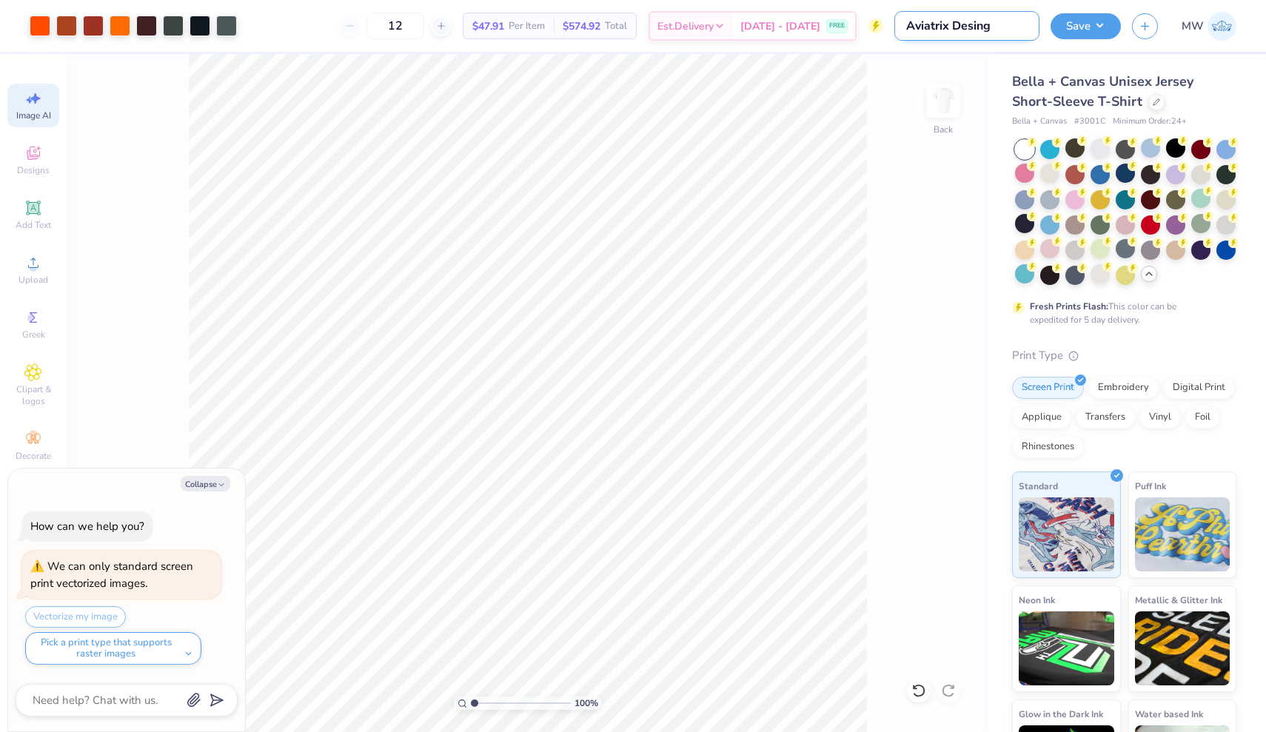
type textarea "x"
type input "Aviatrix Desi"
type textarea "x"
type input "Aviatrix Desig"
type textarea "x"
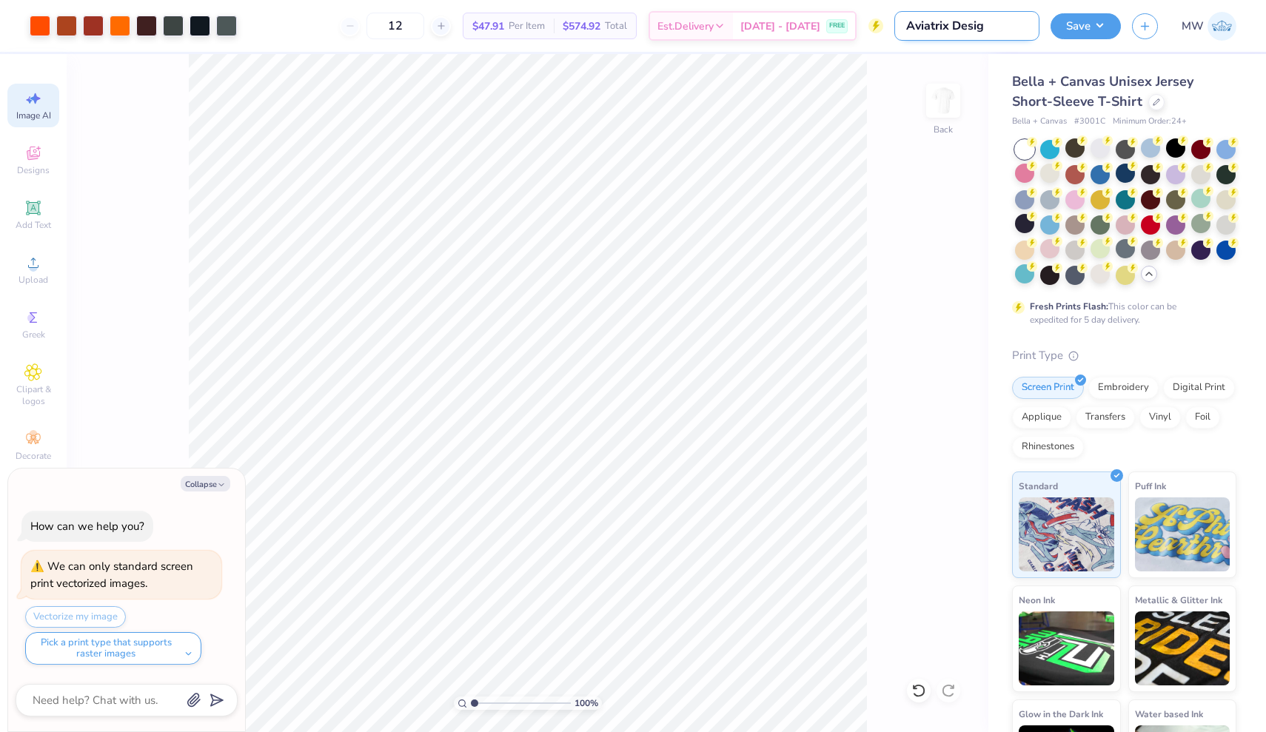
type input "Aviatrix Design"
type textarea "x"
type input "Aviatrix Design"
type textarea "x"
type input "Aviatrix Design 7"
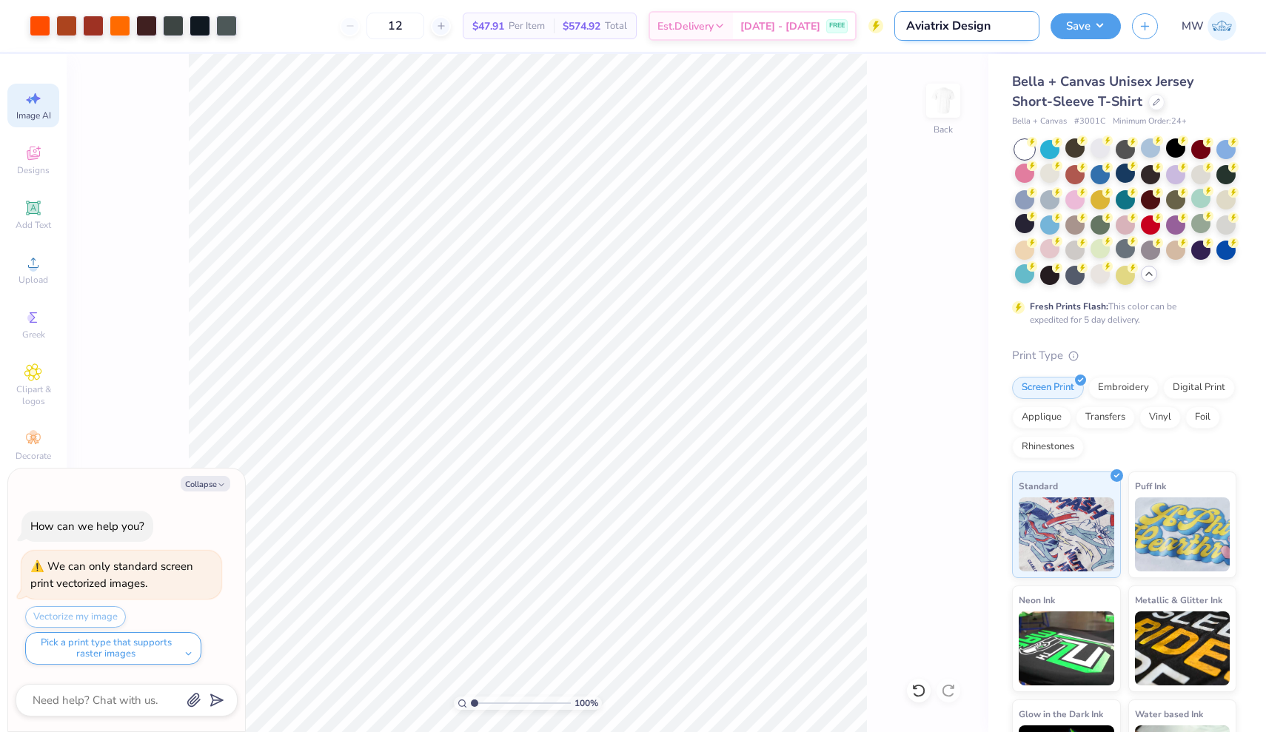
type textarea "x"
type input "Aviatrix Design 7"
click at [1106, 27] on button "Save" at bounding box center [1086, 24] width 70 height 26
type textarea "x"
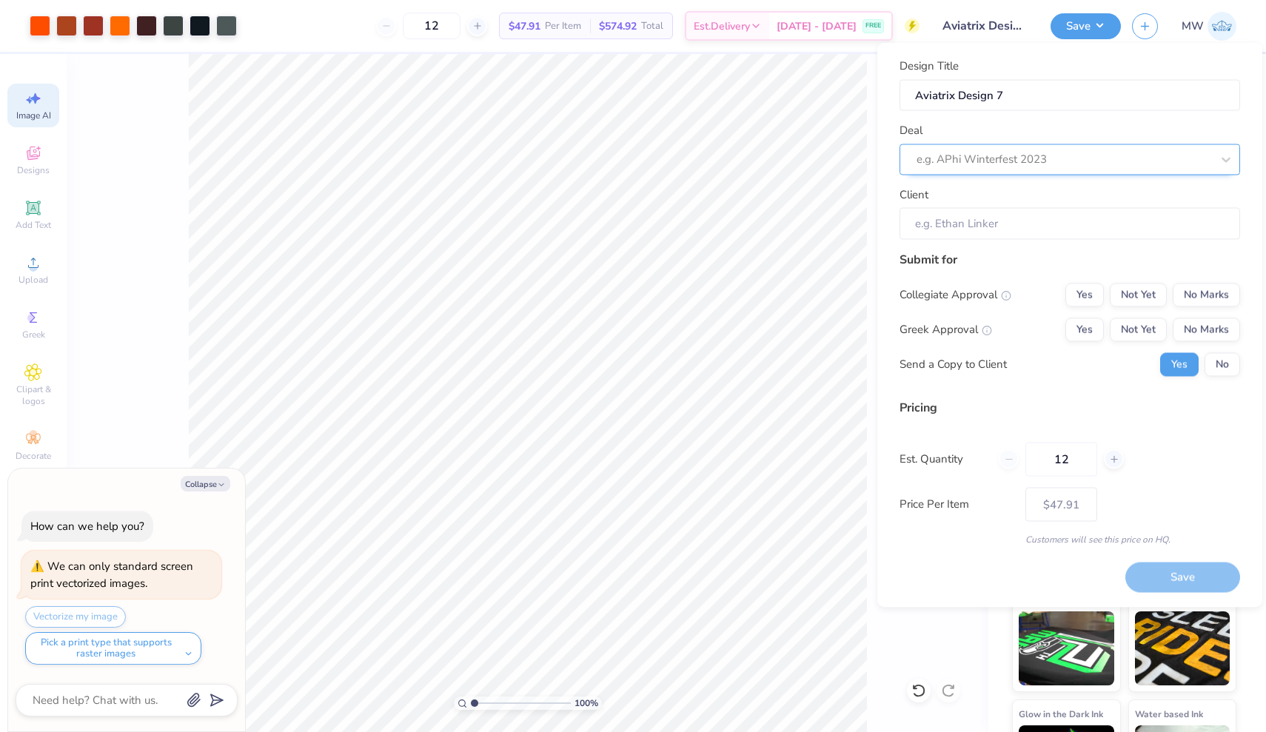
click at [996, 166] on div at bounding box center [1064, 160] width 295 height 20
click at [1018, 195] on div "AVI 2025 Merch" at bounding box center [1070, 199] width 329 height 24
type input "avi"
type textarea "x"
type input "[PERSON_NAME]"
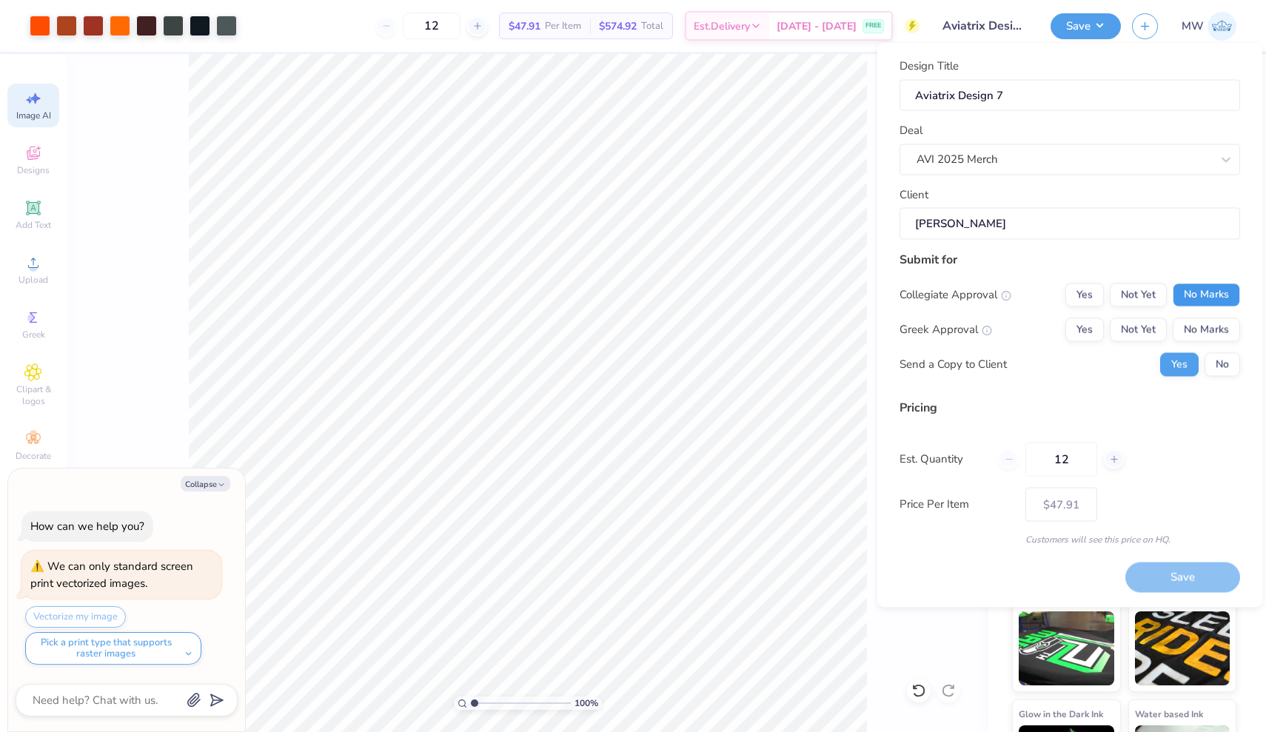
click at [1198, 294] on button "No Marks" at bounding box center [1206, 295] width 67 height 24
click at [1198, 322] on button "No Marks" at bounding box center [1206, 330] width 67 height 24
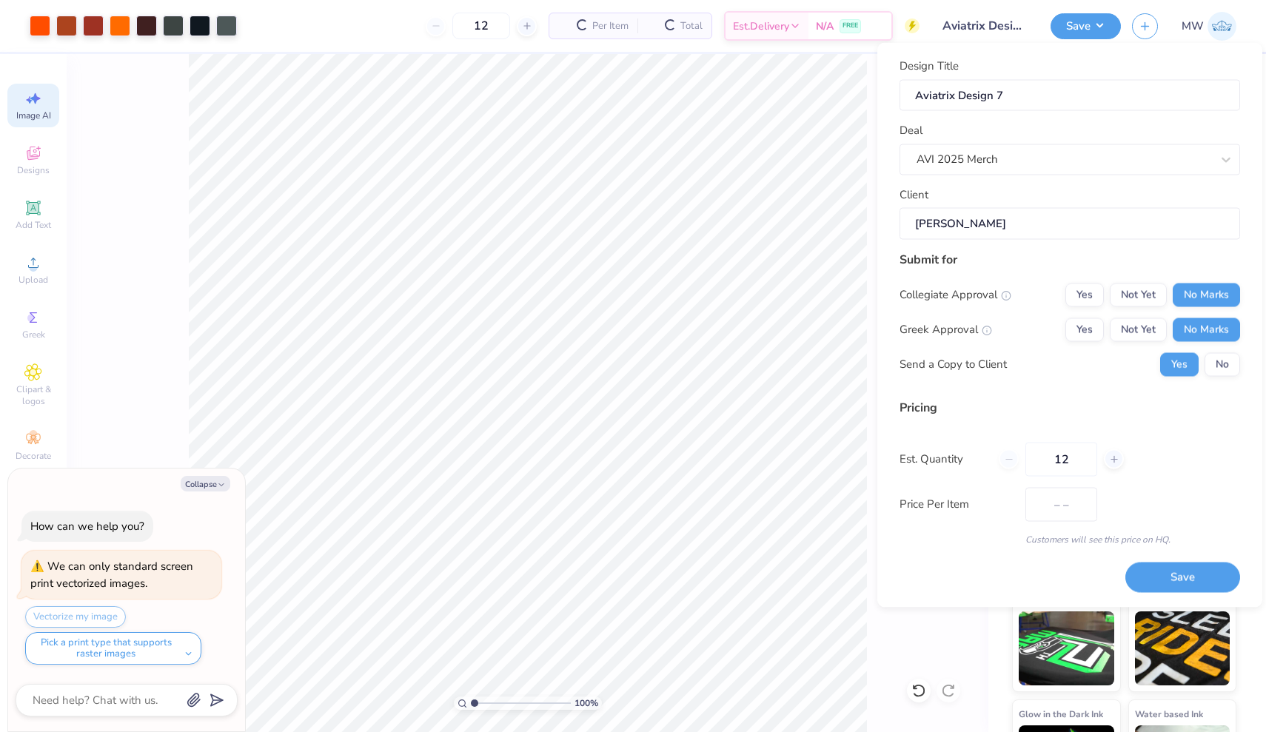
type input "$47.91"
click at [1226, 363] on button "No" at bounding box center [1223, 364] width 36 height 24
click at [1190, 358] on button "Yes" at bounding box center [1179, 364] width 39 height 24
type textarea "x"
click at [1063, 458] on input "12" at bounding box center [1062, 459] width 72 height 34
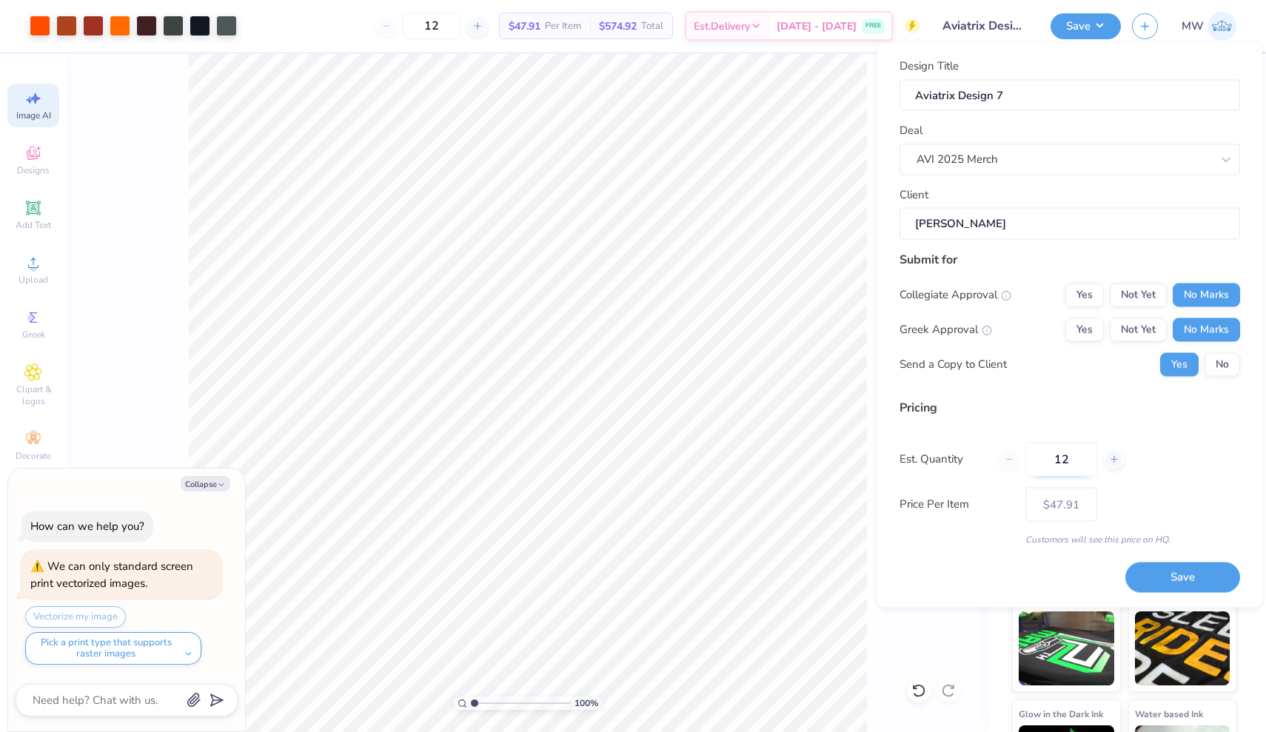
type input "1"
type input "150"
type input "$14.57"
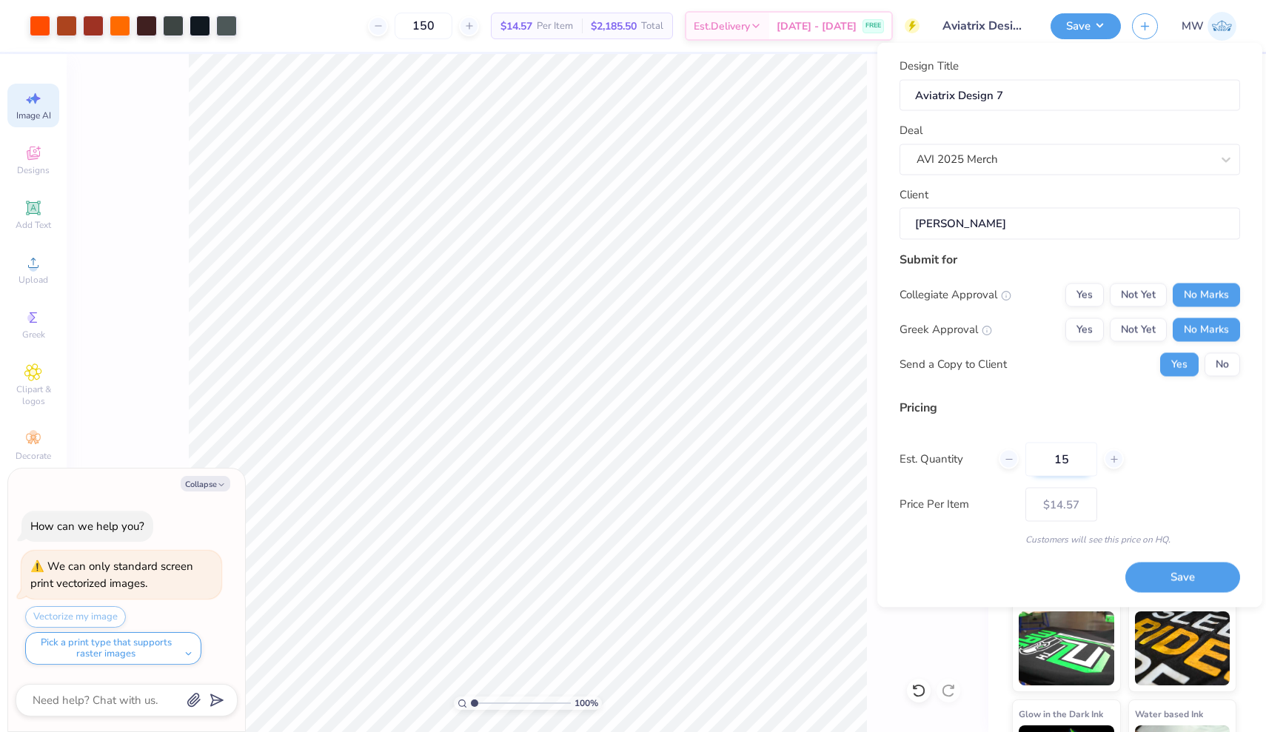
type input "1"
type input "0"
type input "510"
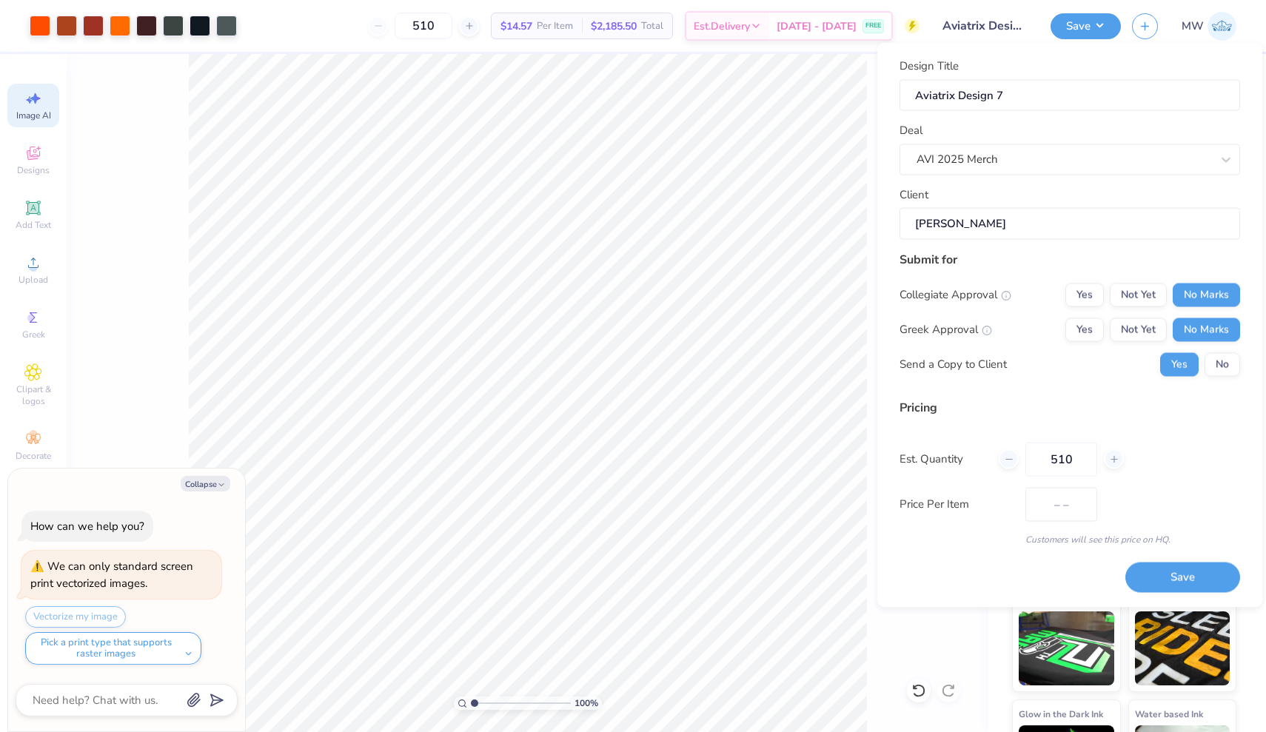
type input "$12.42"
type input "510"
click at [1181, 576] on button "Save" at bounding box center [1182, 578] width 115 height 30
type input "$12.42"
type textarea "x"
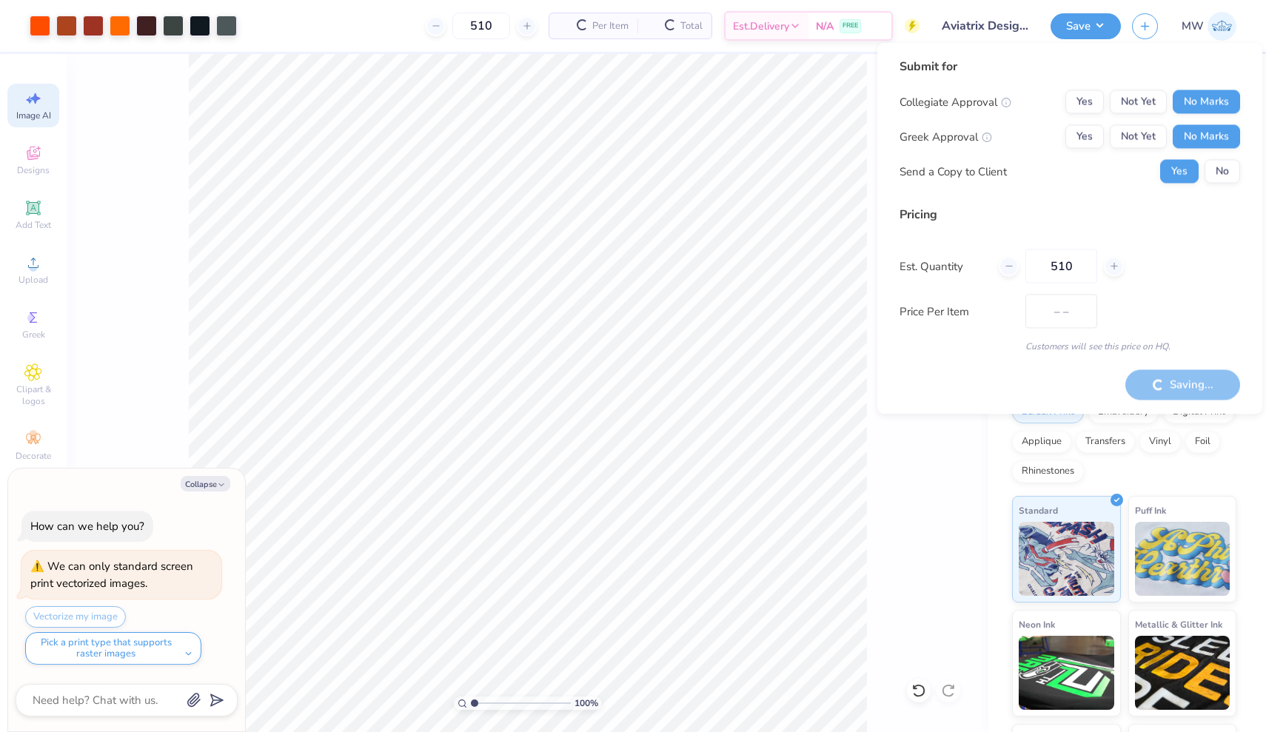
type input "$12.42"
type textarea "x"
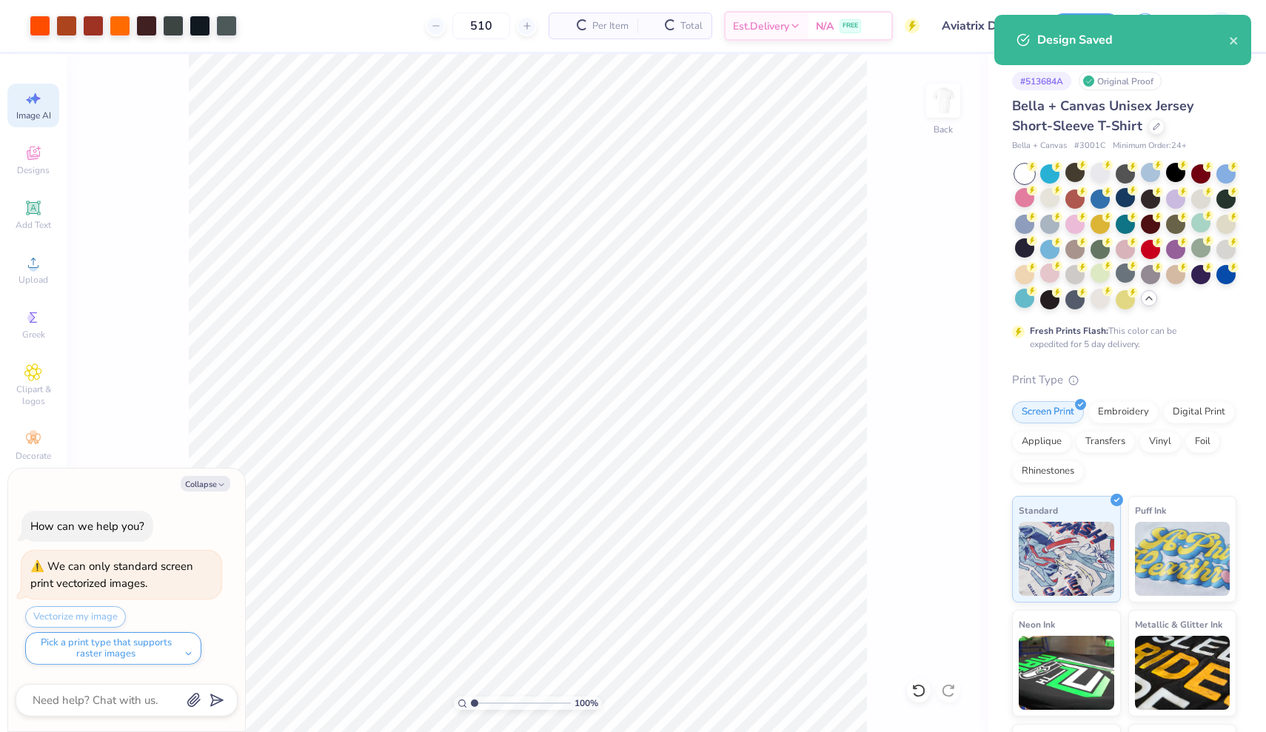
type input "$12.42"
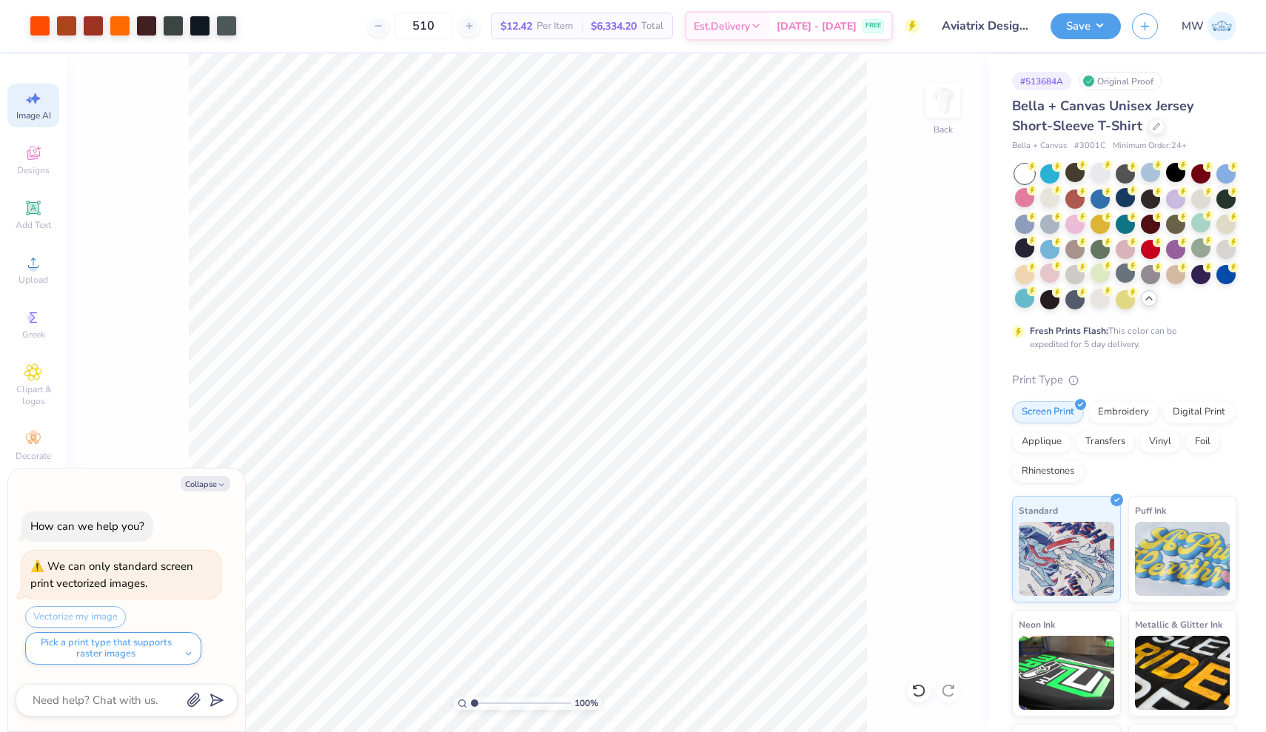
click at [67, 618] on div "Vectorize my image Pick a print type that supports raster images" at bounding box center [123, 635] width 196 height 58
type textarea "x"
type input "3.55"
click at [1144, 25] on icon "button" at bounding box center [1145, 24] width 13 height 13
click at [1090, 21] on button "Save" at bounding box center [1086, 24] width 70 height 26
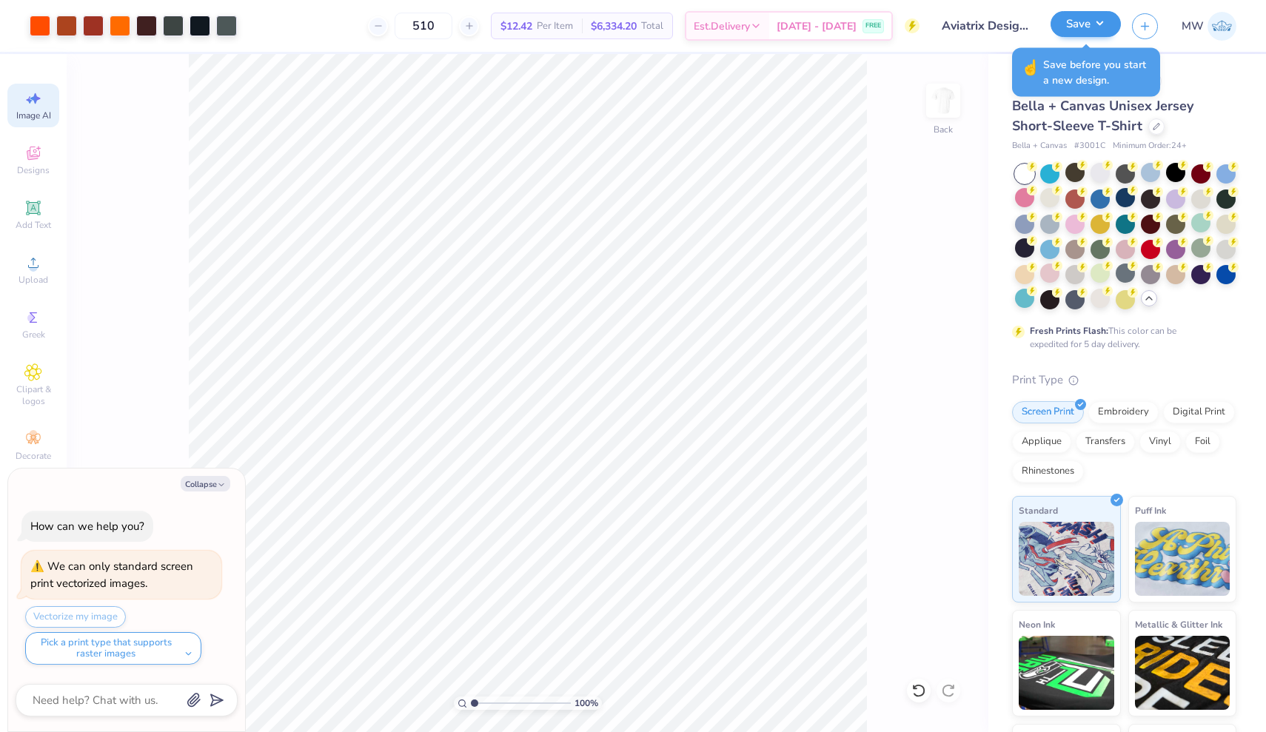
type textarea "x"
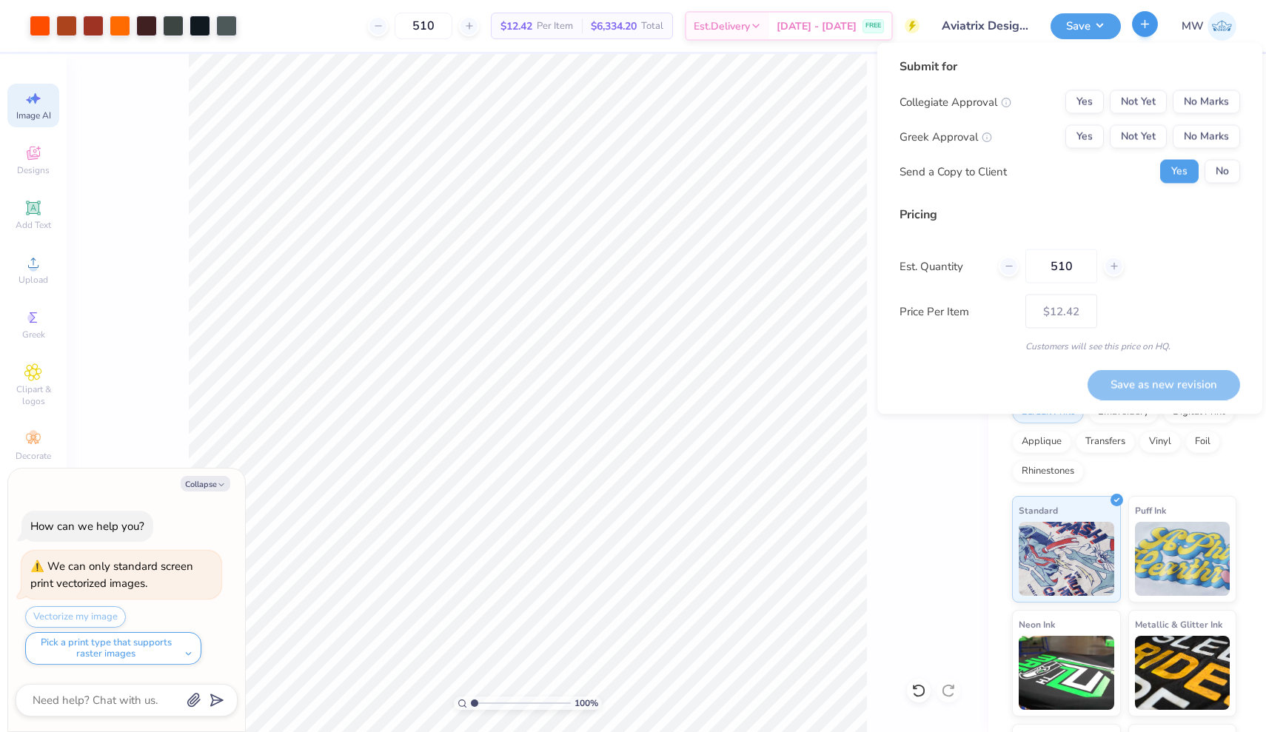
click at [1136, 32] on button "button" at bounding box center [1145, 24] width 26 height 26
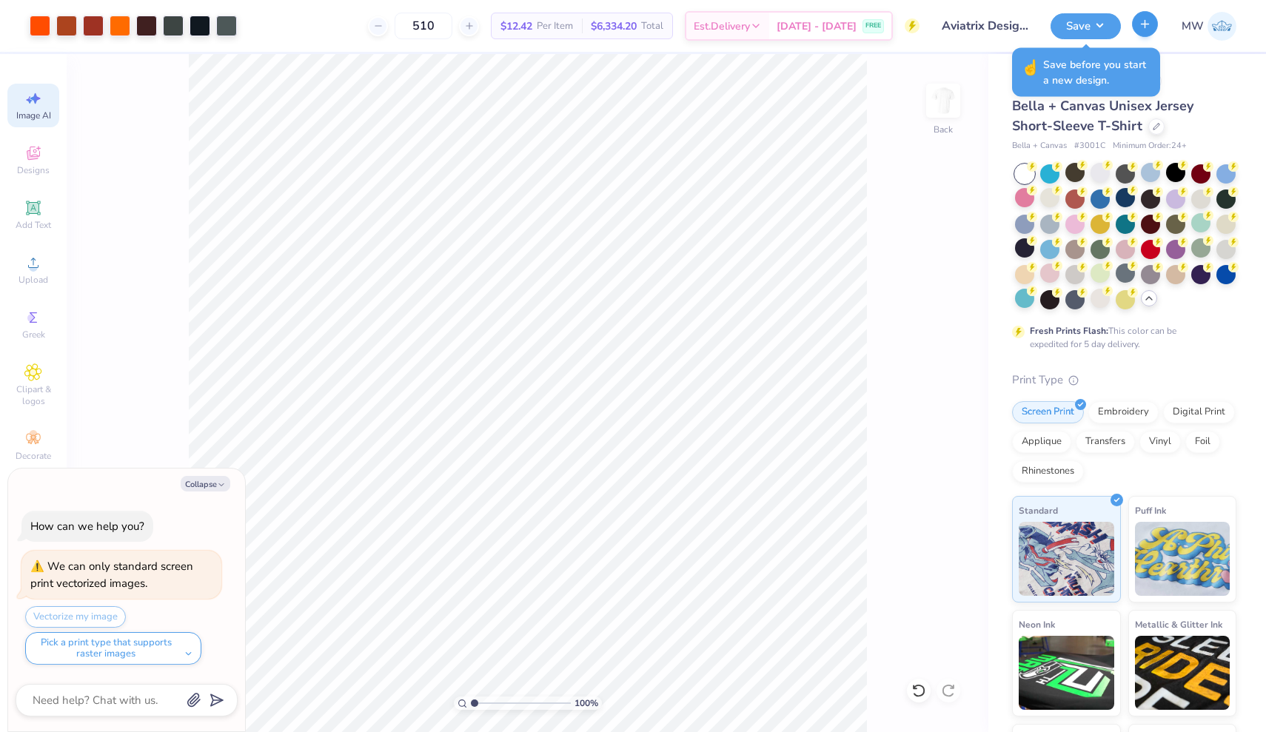
click at [1145, 21] on icon "button" at bounding box center [1145, 24] width 13 height 13
